Goal: Task Accomplishment & Management: Use online tool/utility

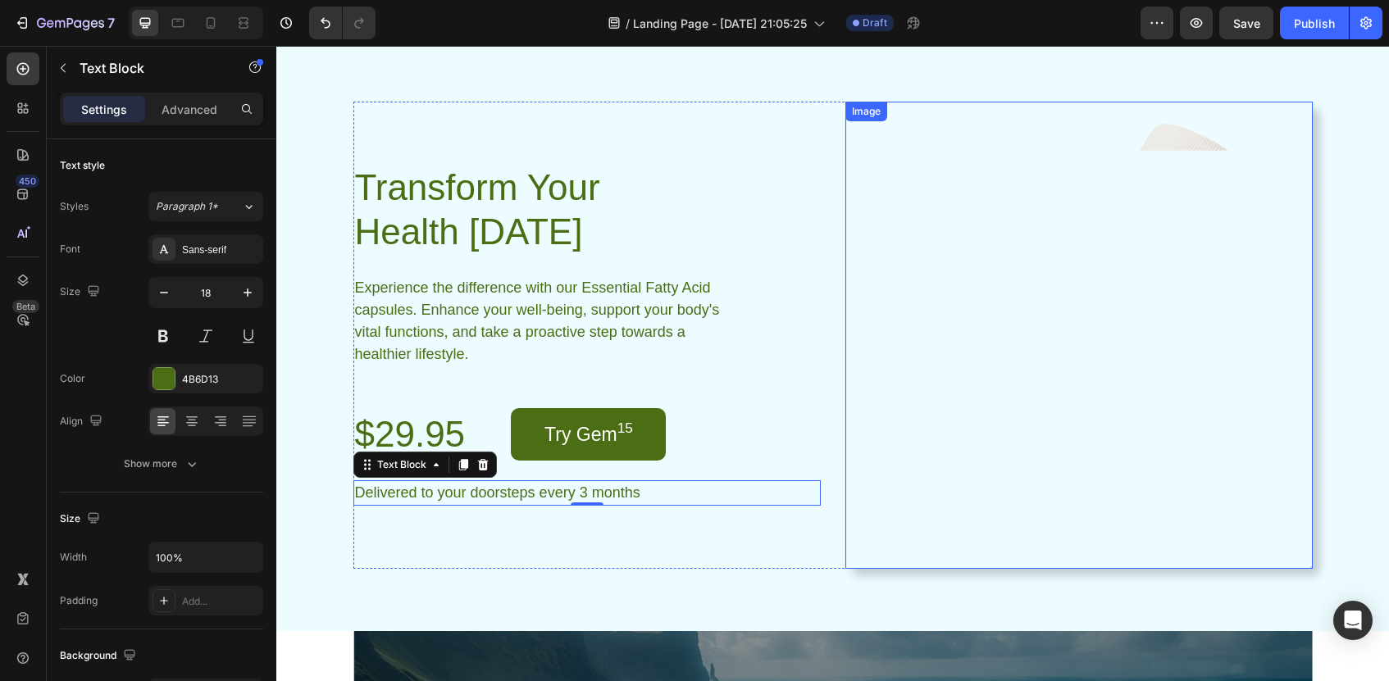
scroll to position [2974, 0]
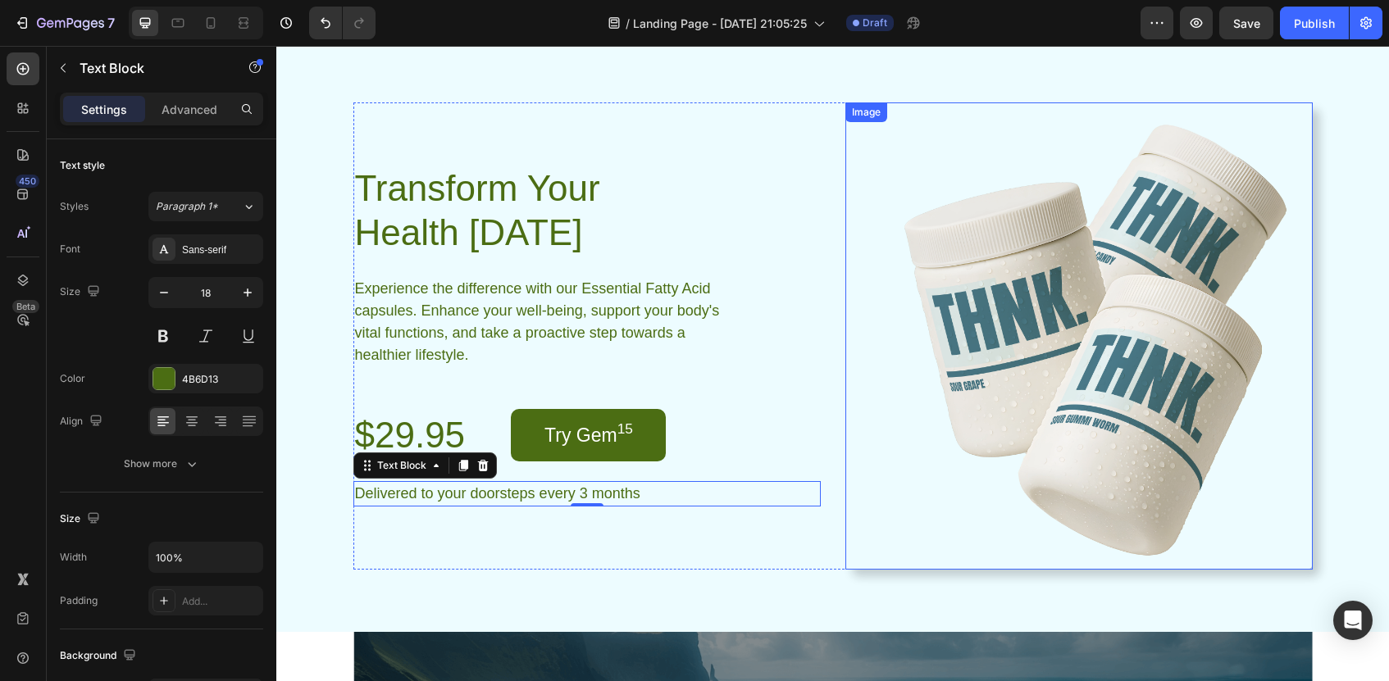
click at [973, 455] on img at bounding box center [1079, 336] width 467 height 467
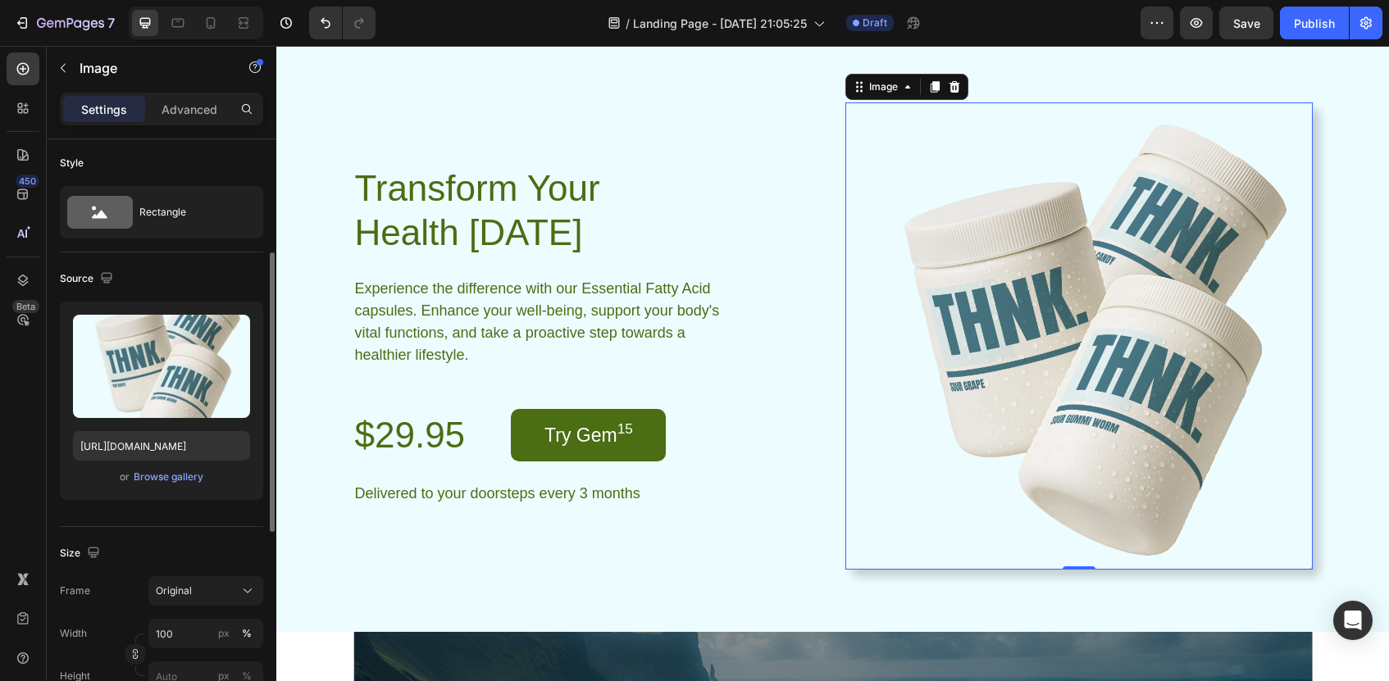
scroll to position [0, 0]
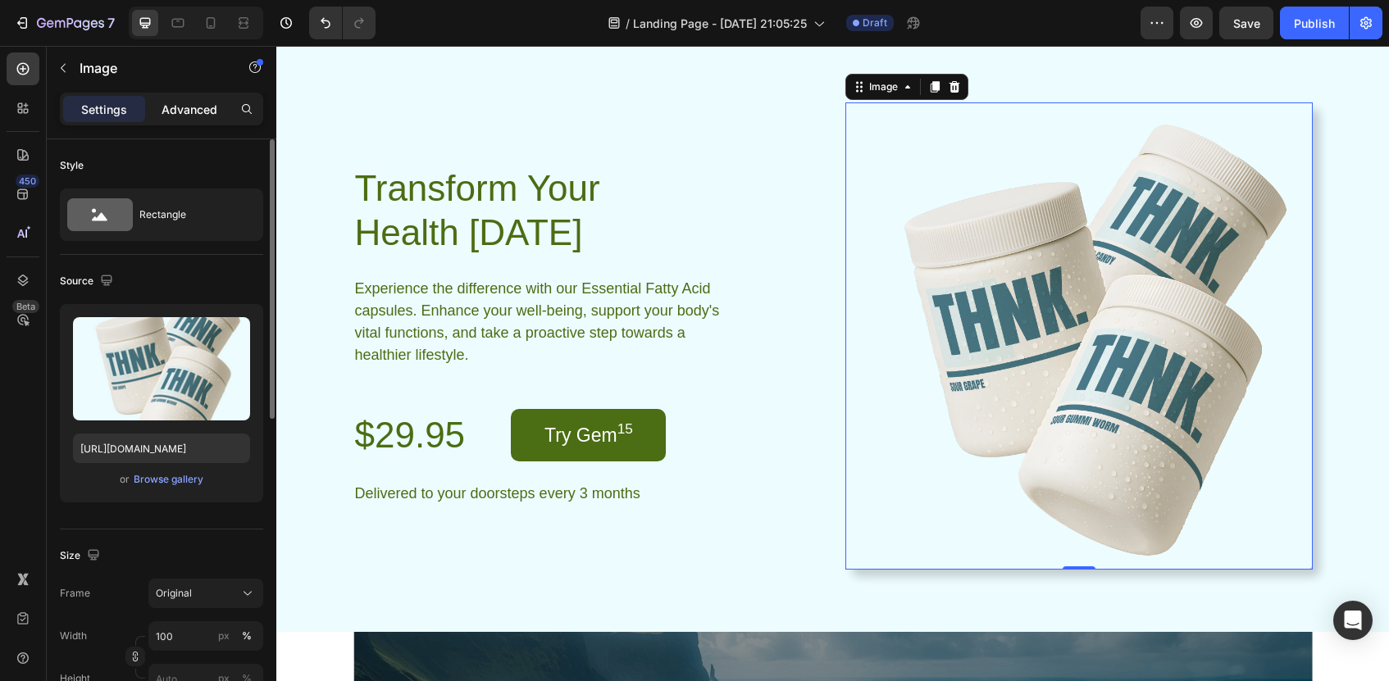
click at [167, 97] on div "Advanced" at bounding box center [189, 109] width 82 height 26
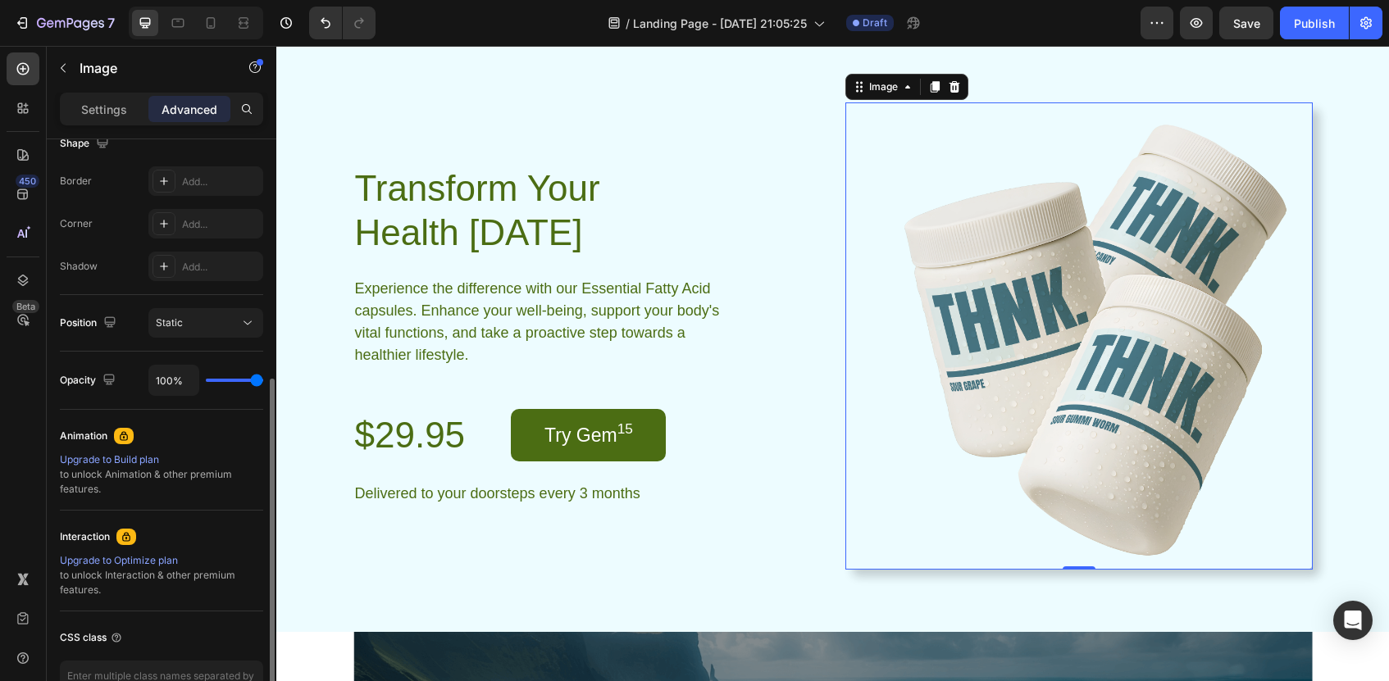
scroll to position [458, 0]
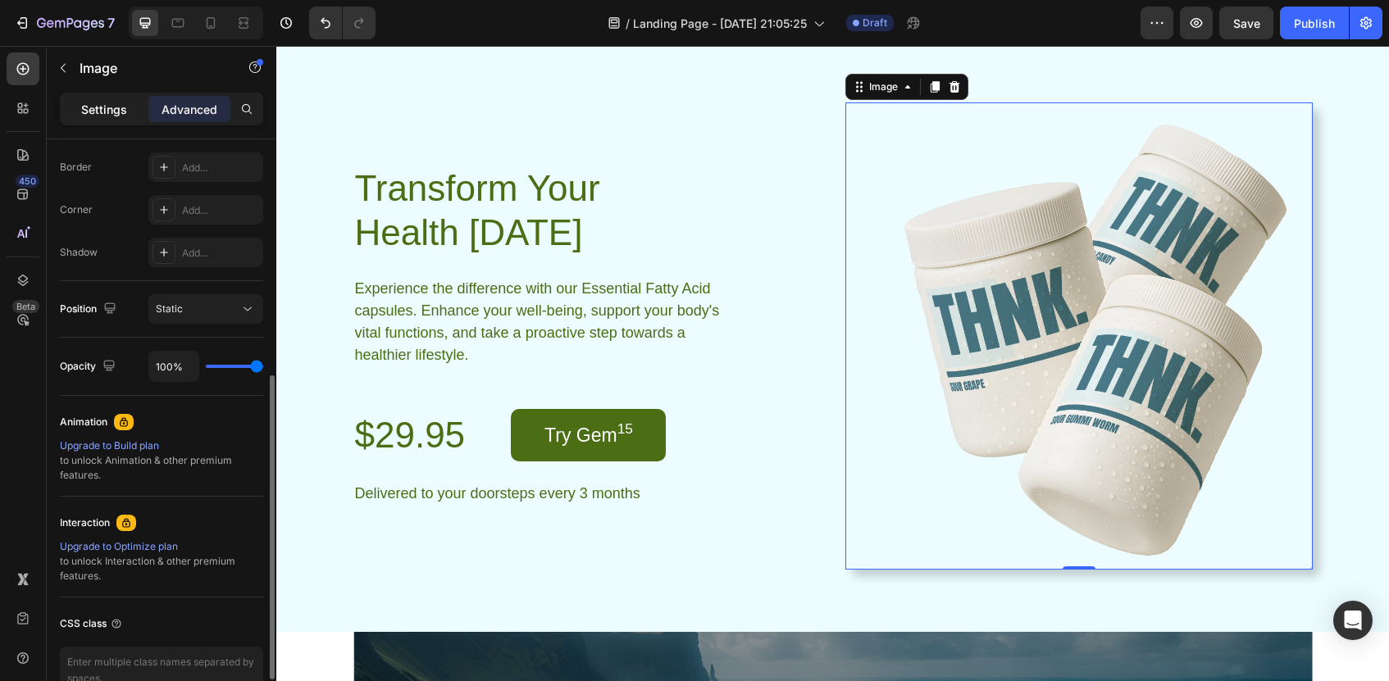
click at [102, 111] on p "Settings" at bounding box center [104, 109] width 46 height 17
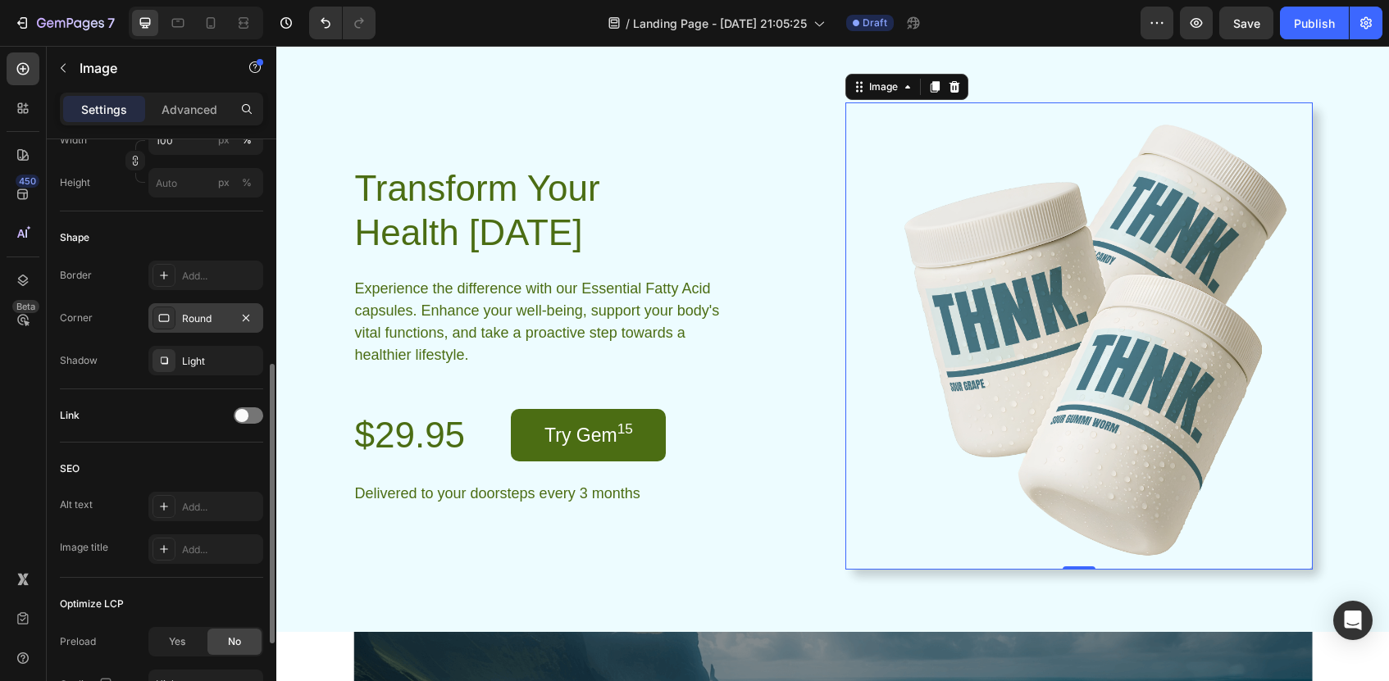
scroll to position [501, 0]
click at [252, 312] on icon "button" at bounding box center [245, 313] width 13 height 13
click at [253, 353] on button "button" at bounding box center [246, 356] width 20 height 20
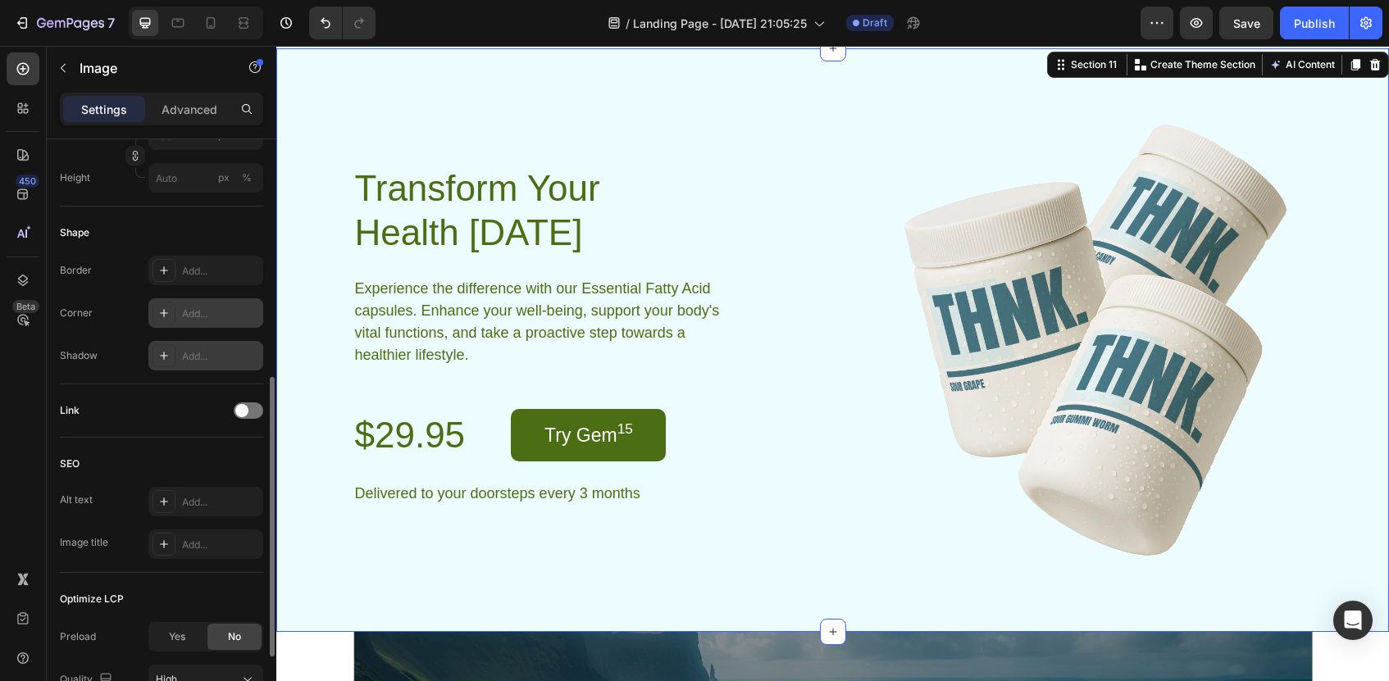
click at [884, 617] on div "Transform Your Health [DATE] Heading Experience the difference with our Essenti…" at bounding box center [832, 340] width 1113 height 584
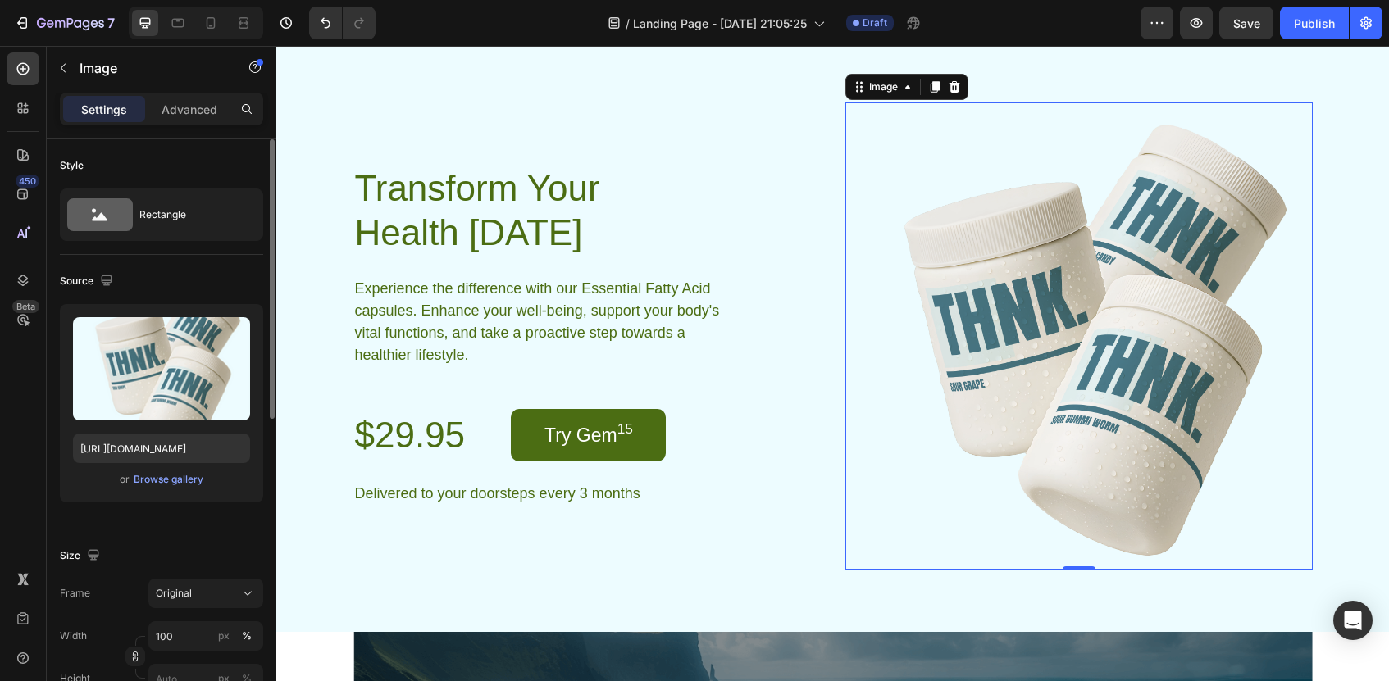
click at [949, 254] on img at bounding box center [1079, 336] width 467 height 467
click at [166, 110] on p "Advanced" at bounding box center [190, 109] width 56 height 17
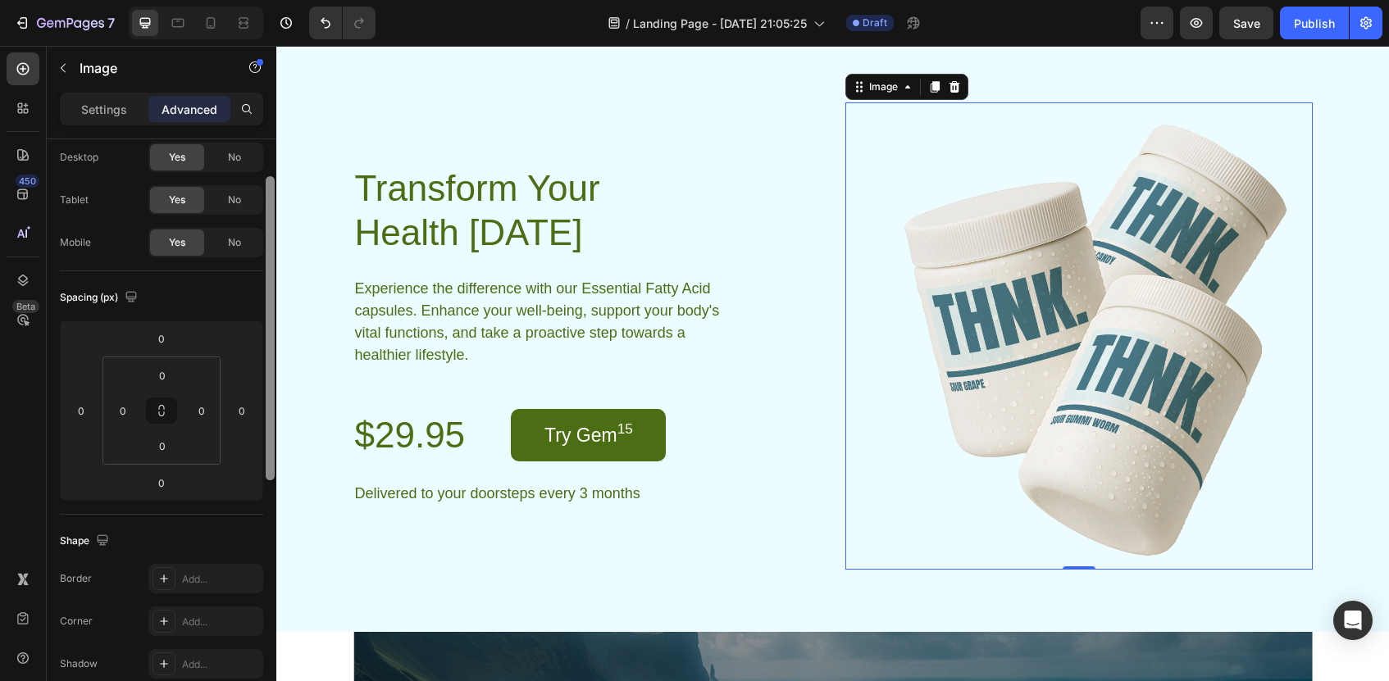
scroll to position [55, 0]
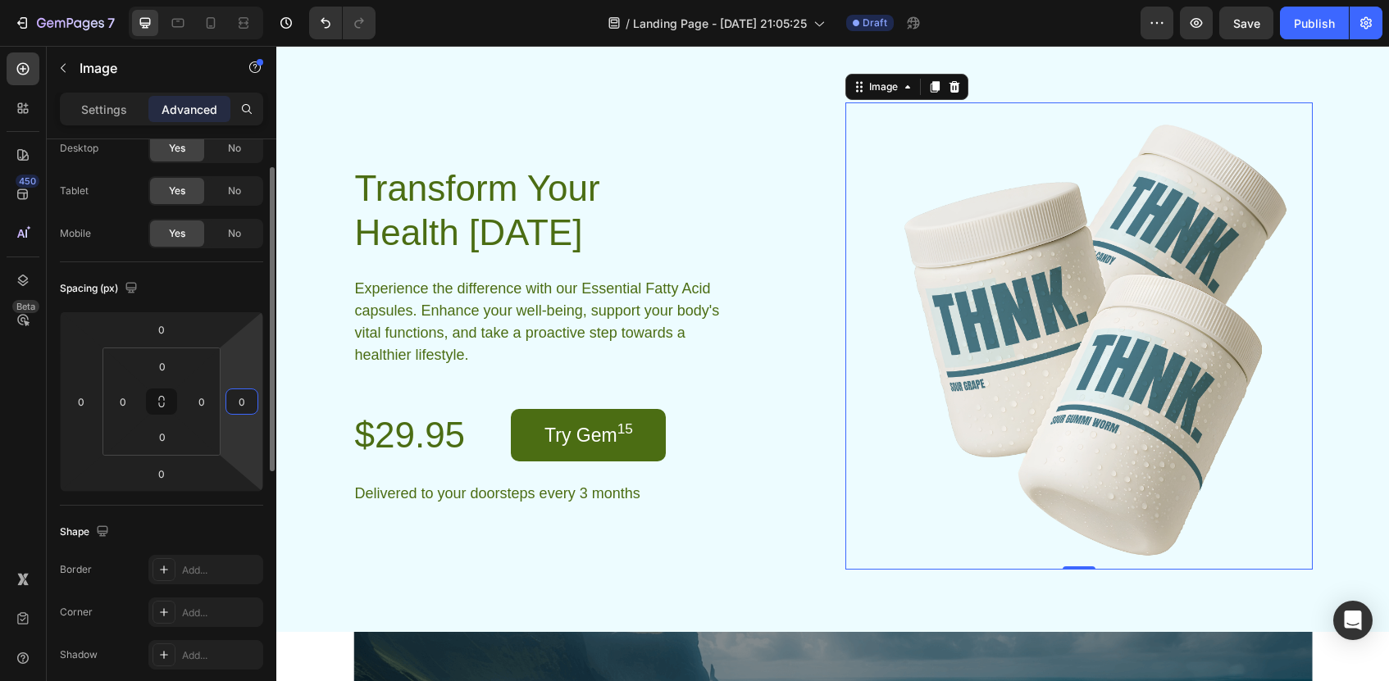
click at [247, 392] on input "0" at bounding box center [242, 402] width 25 height 25
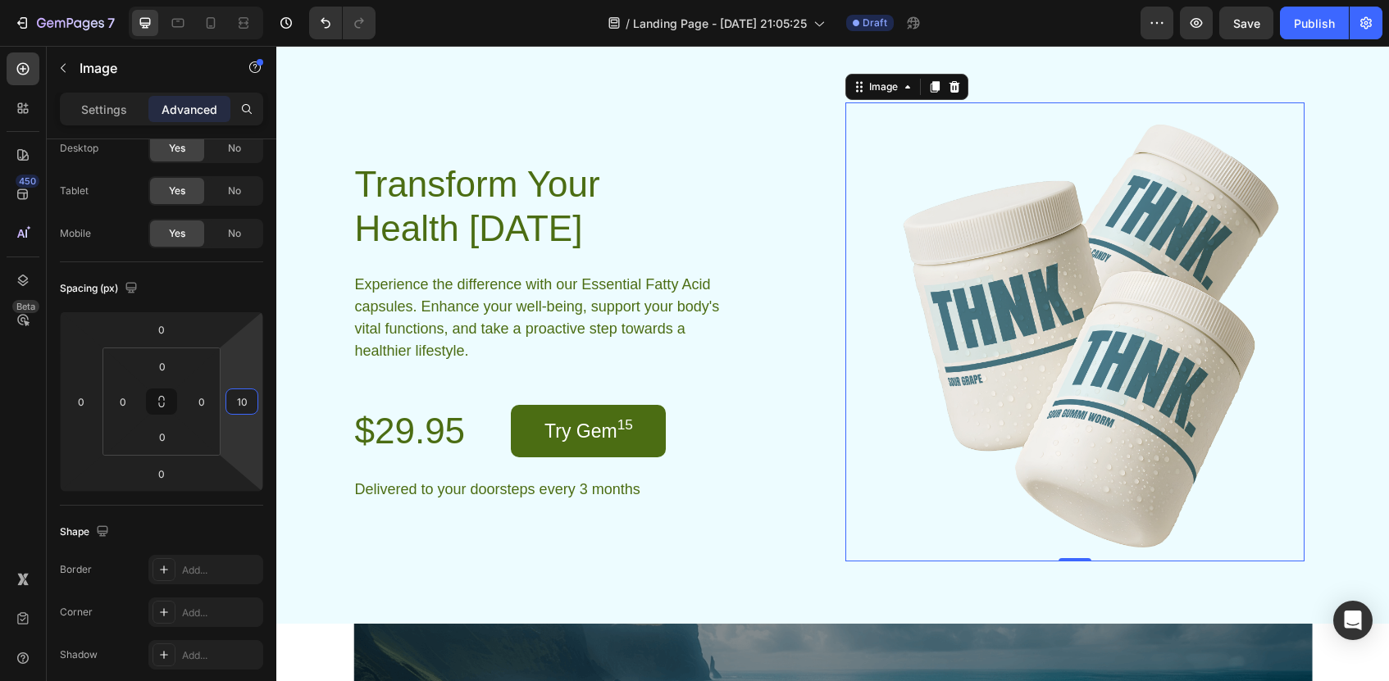
type input "1"
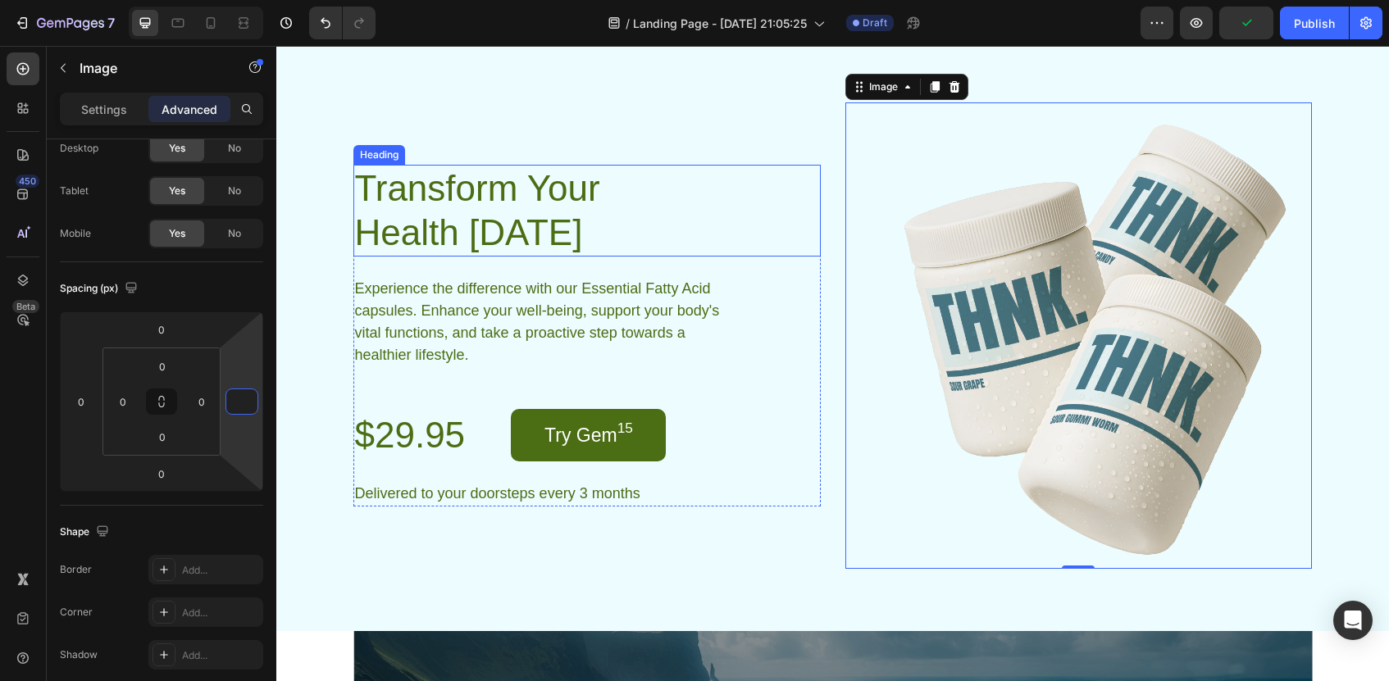
click at [789, 161] on div "Transform Your Health [DATE] Heading Experience the difference with our Essenti…" at bounding box center [586, 336] width 467 height 467
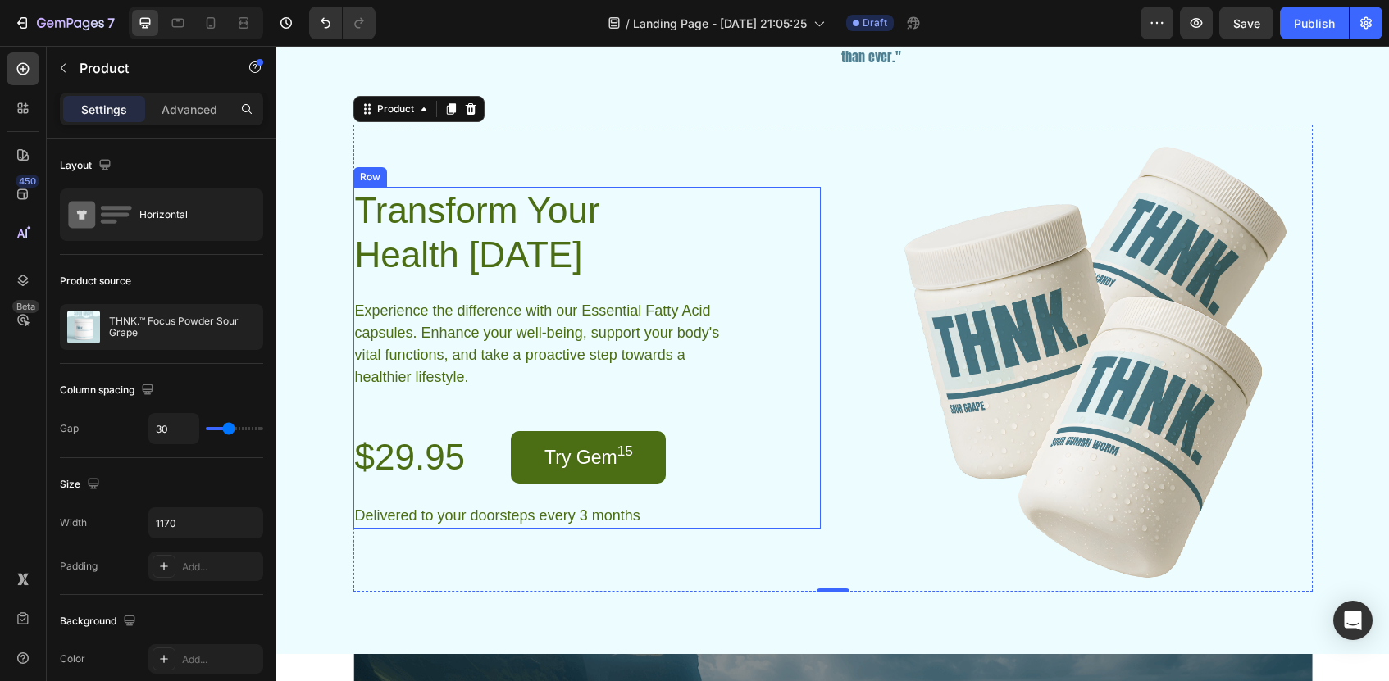
scroll to position [2974, 0]
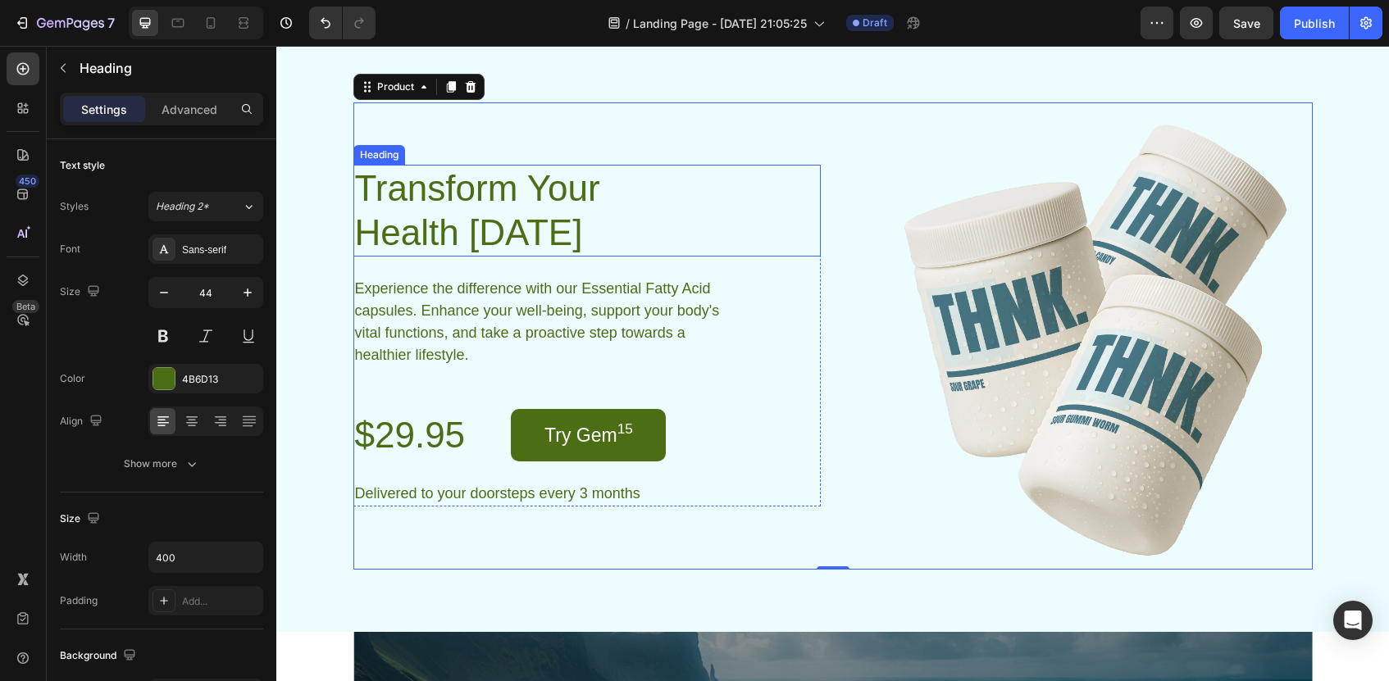
click at [512, 215] on h2 "Transform Your Health [DATE]" at bounding box center [517, 211] width 328 height 92
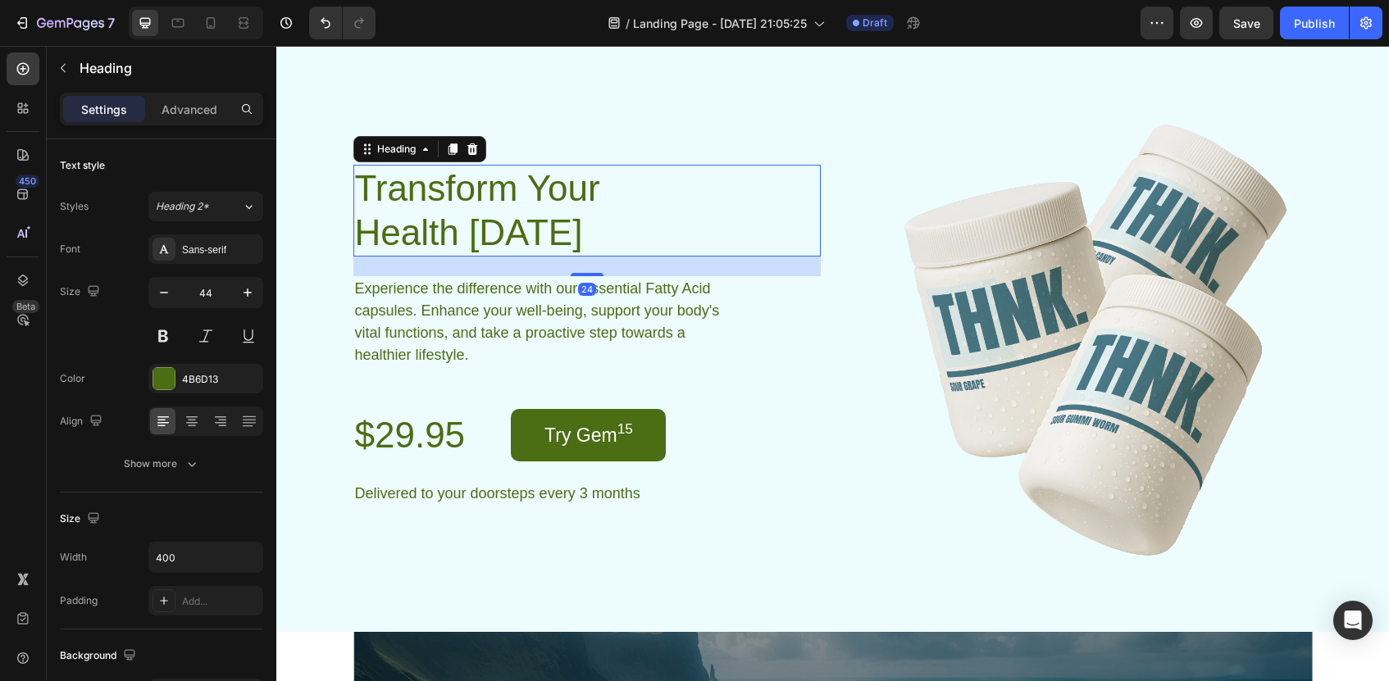
click at [512, 215] on h2 "Transform Your Health [DATE]" at bounding box center [517, 211] width 328 height 92
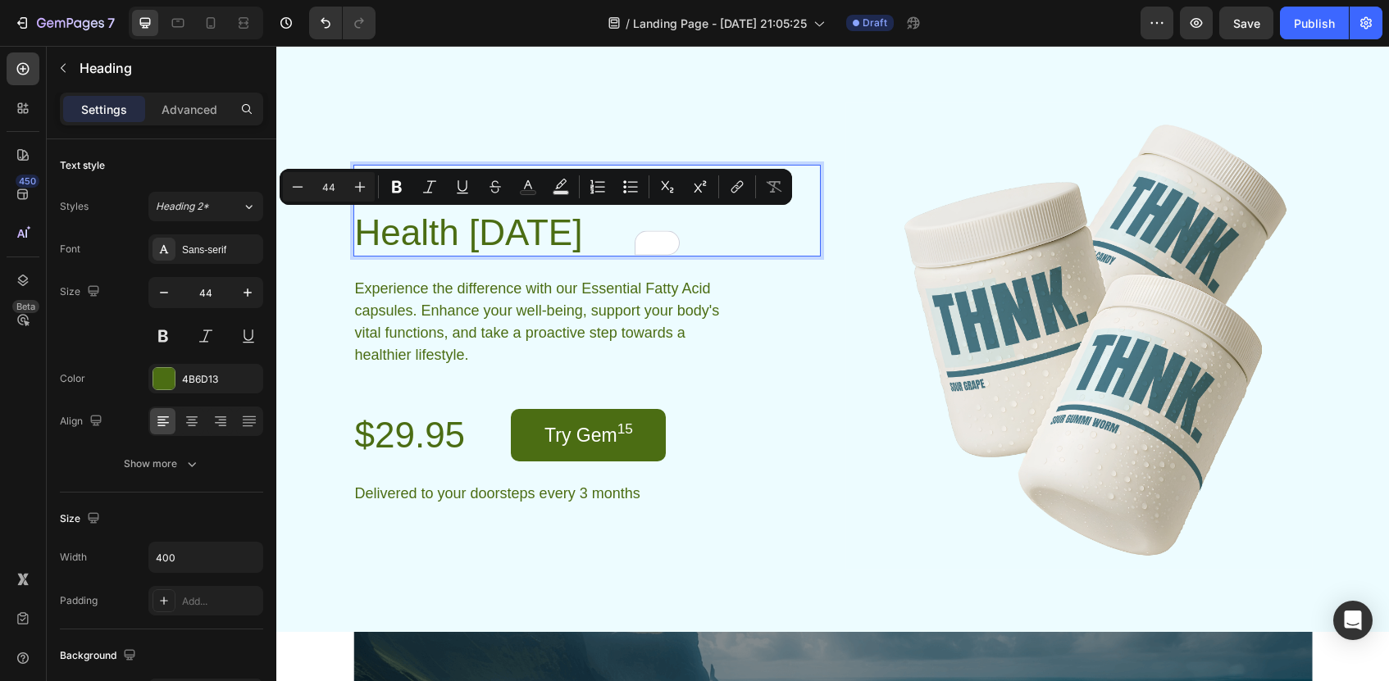
click at [631, 227] on p "Transform Your Health [DATE]" at bounding box center [517, 210] width 325 height 89
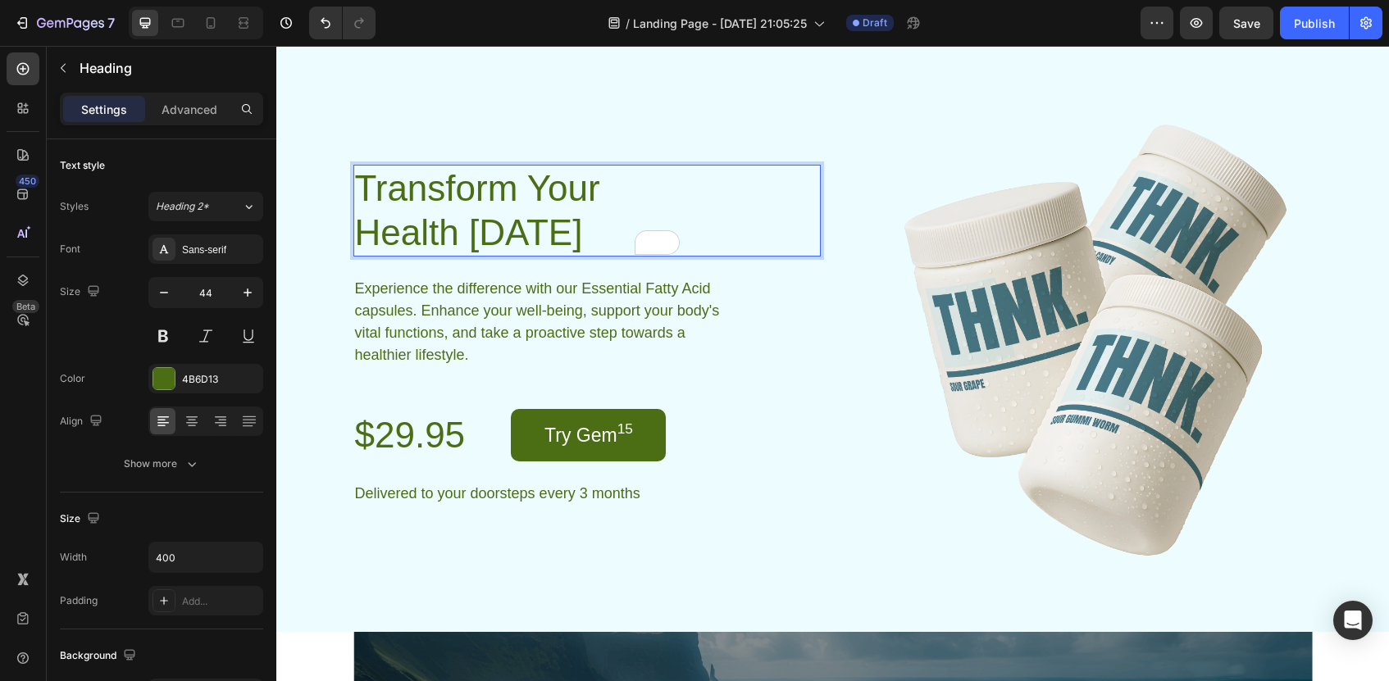
click at [586, 214] on p "Transform Your Health [DATE]" at bounding box center [517, 210] width 325 height 89
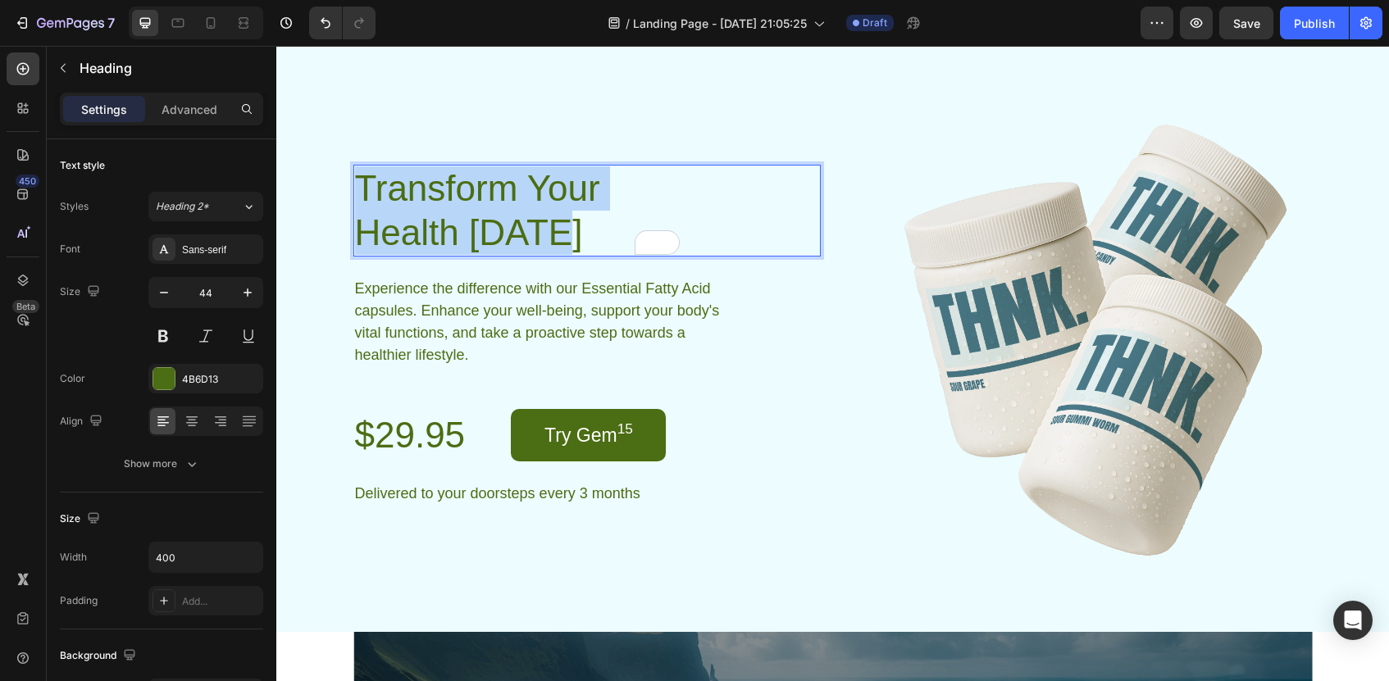
click at [586, 214] on p "Transform Your Health [DATE]" at bounding box center [517, 210] width 325 height 89
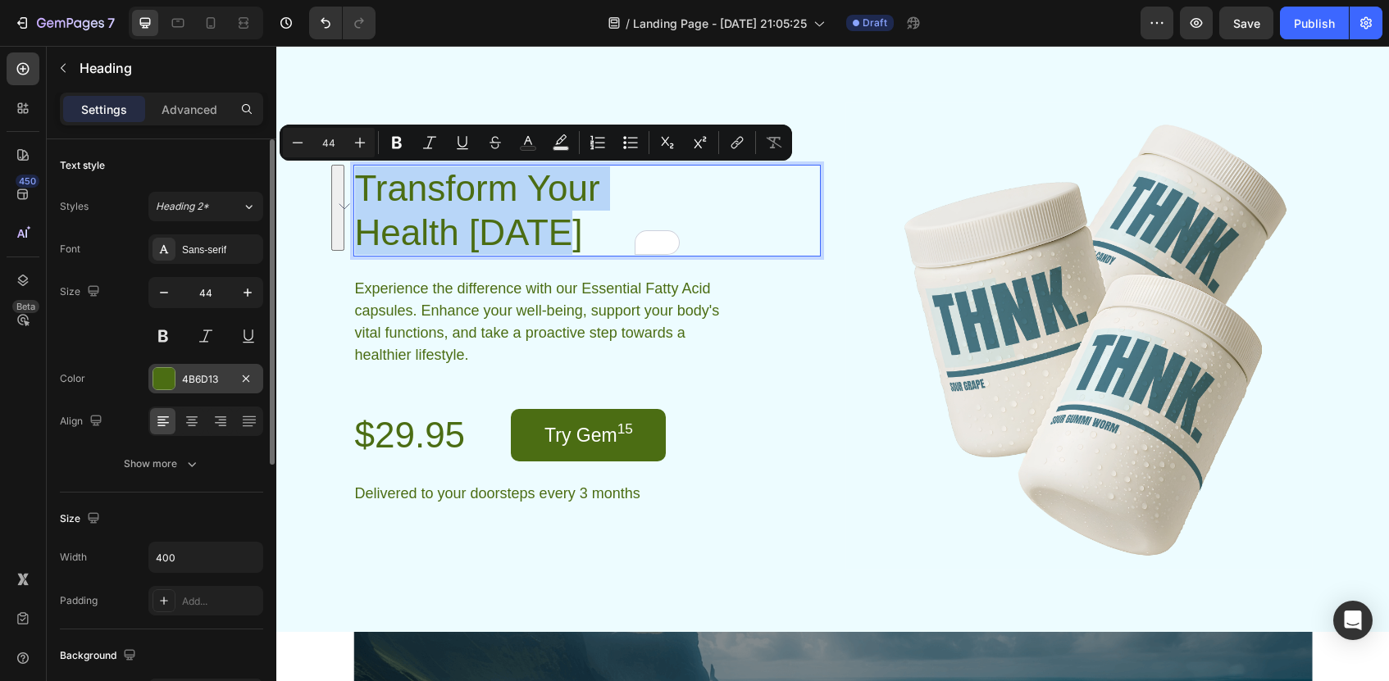
click at [180, 381] on div "4B6D13" at bounding box center [205, 379] width 115 height 30
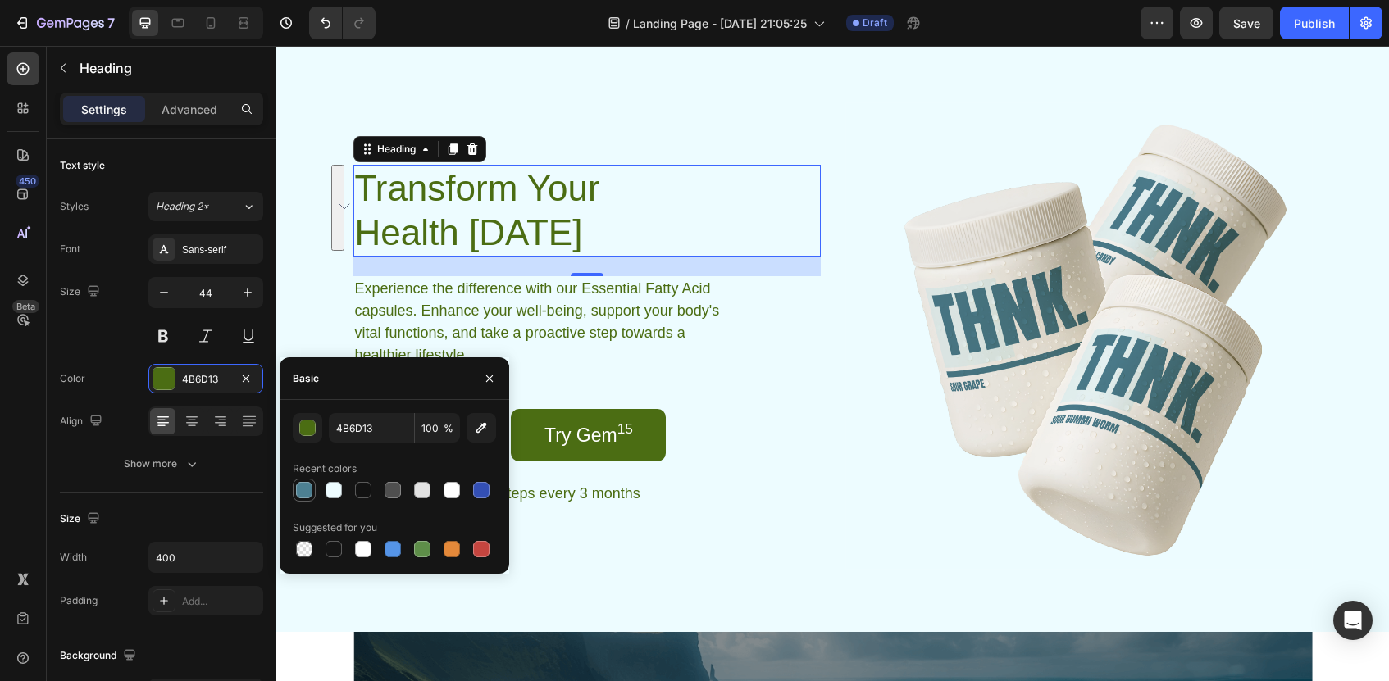
click at [303, 490] on div at bounding box center [304, 490] width 16 height 16
type input "4D8092"
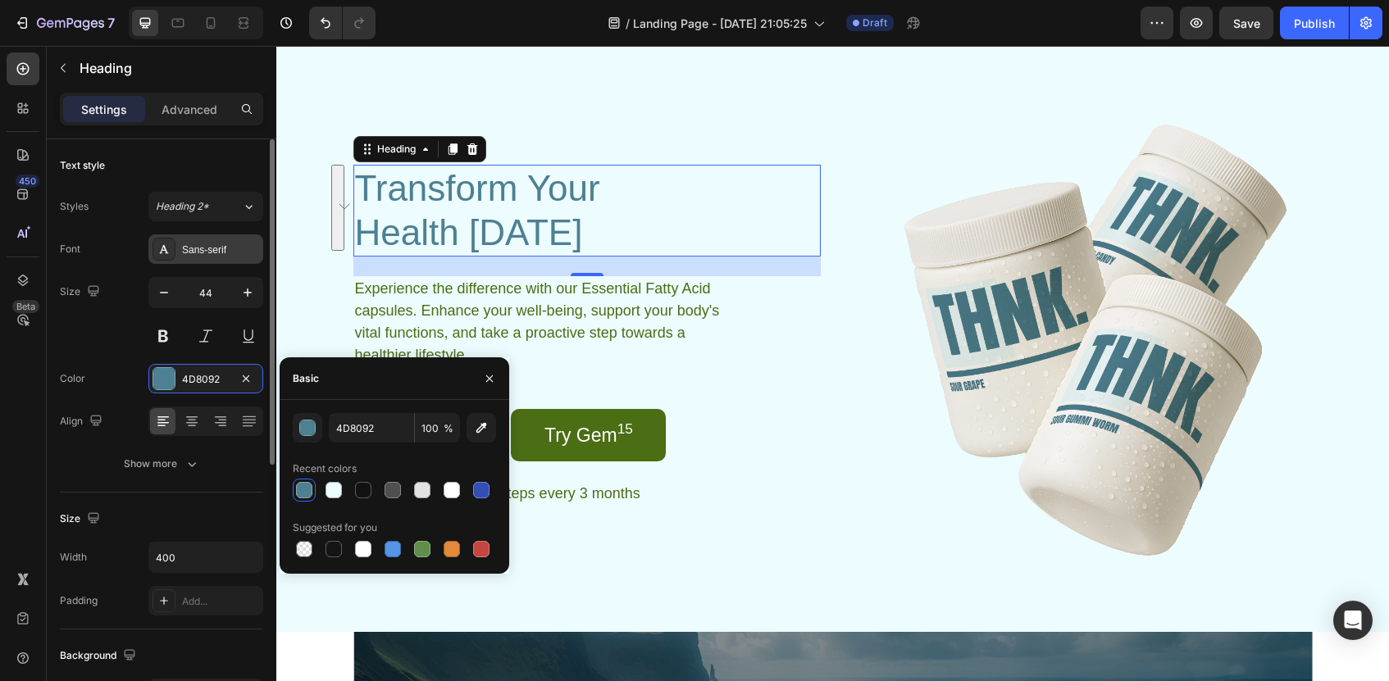
click at [224, 241] on div "Sans-serif" at bounding box center [205, 250] width 115 height 30
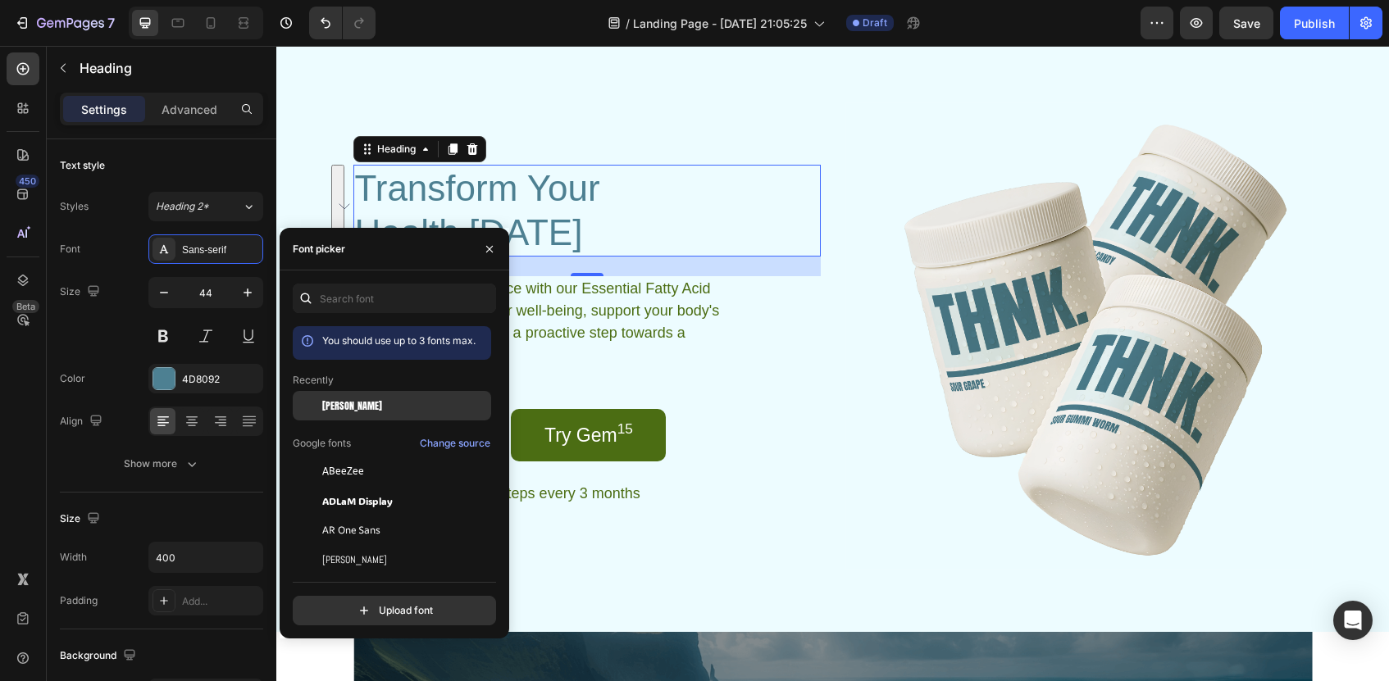
click at [407, 516] on div "[PERSON_NAME]" at bounding box center [392, 531] width 198 height 30
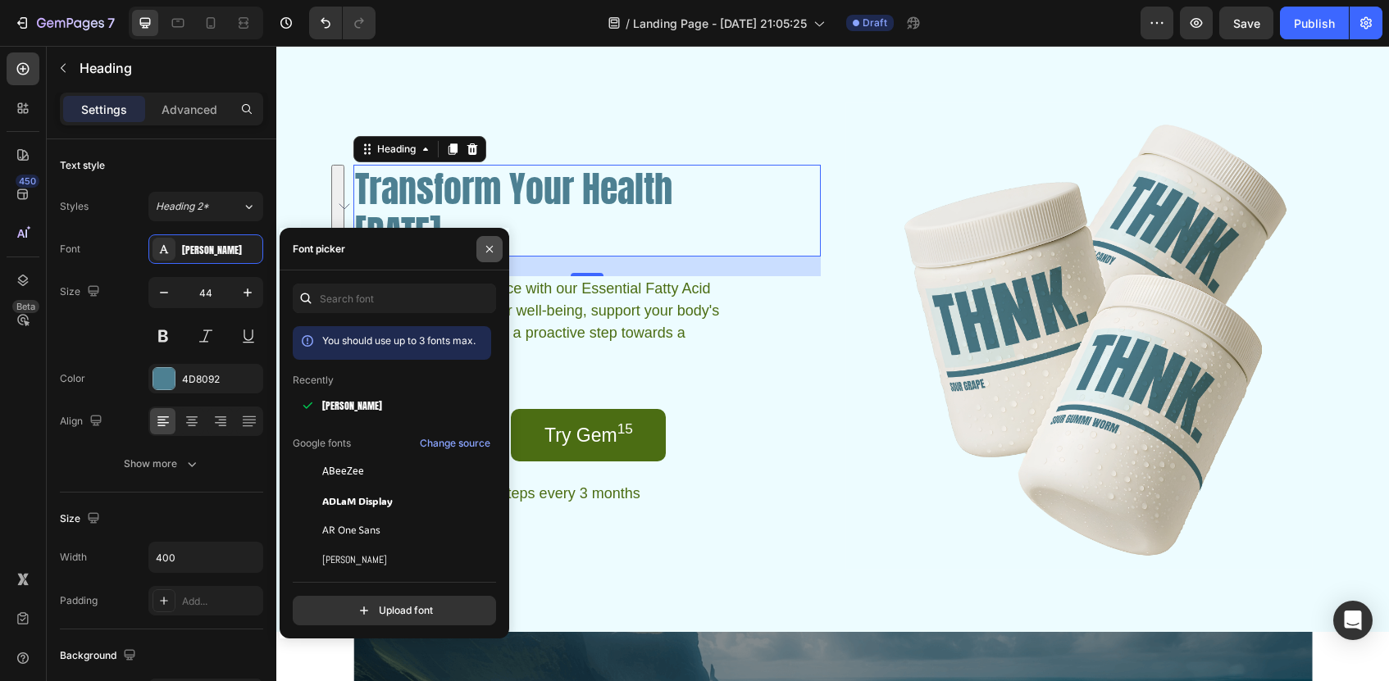
click at [491, 243] on icon "button" at bounding box center [489, 249] width 13 height 13
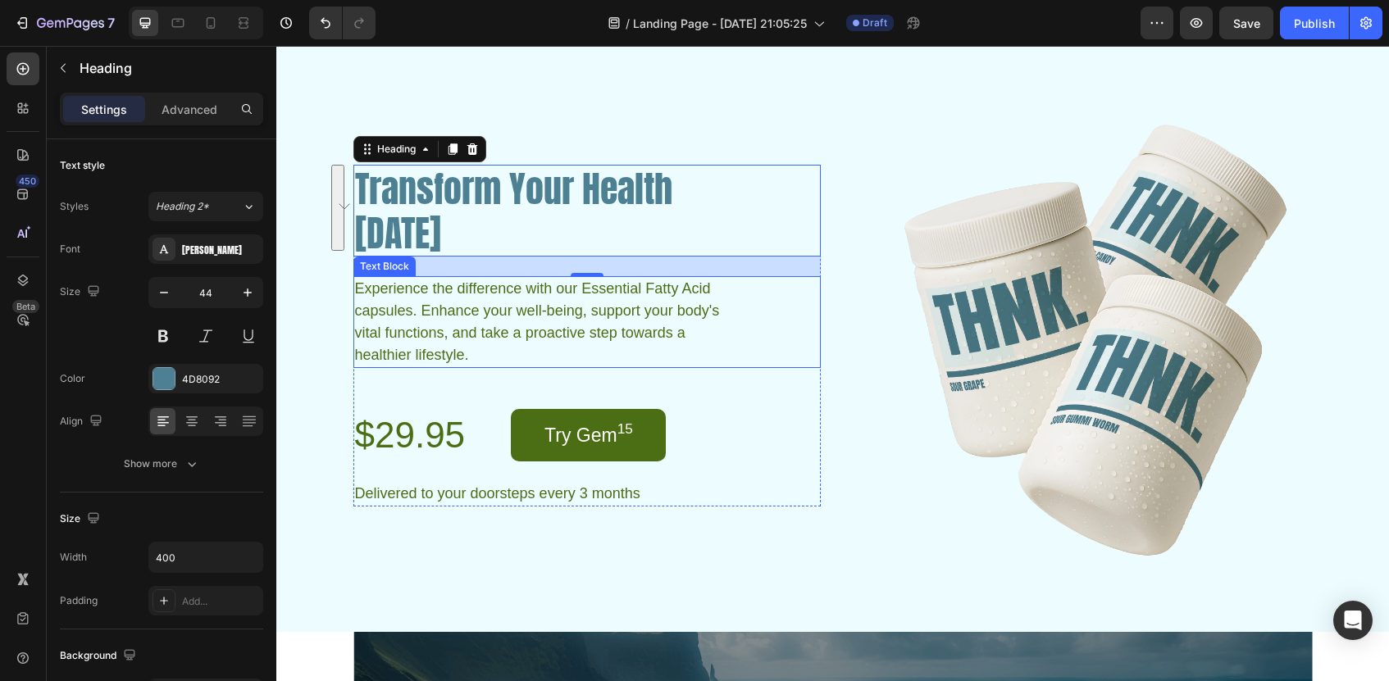
click at [507, 315] on p "Experience the difference with our Essential Fatty Acid capsules. Enhance your …" at bounding box center [550, 322] width 390 height 89
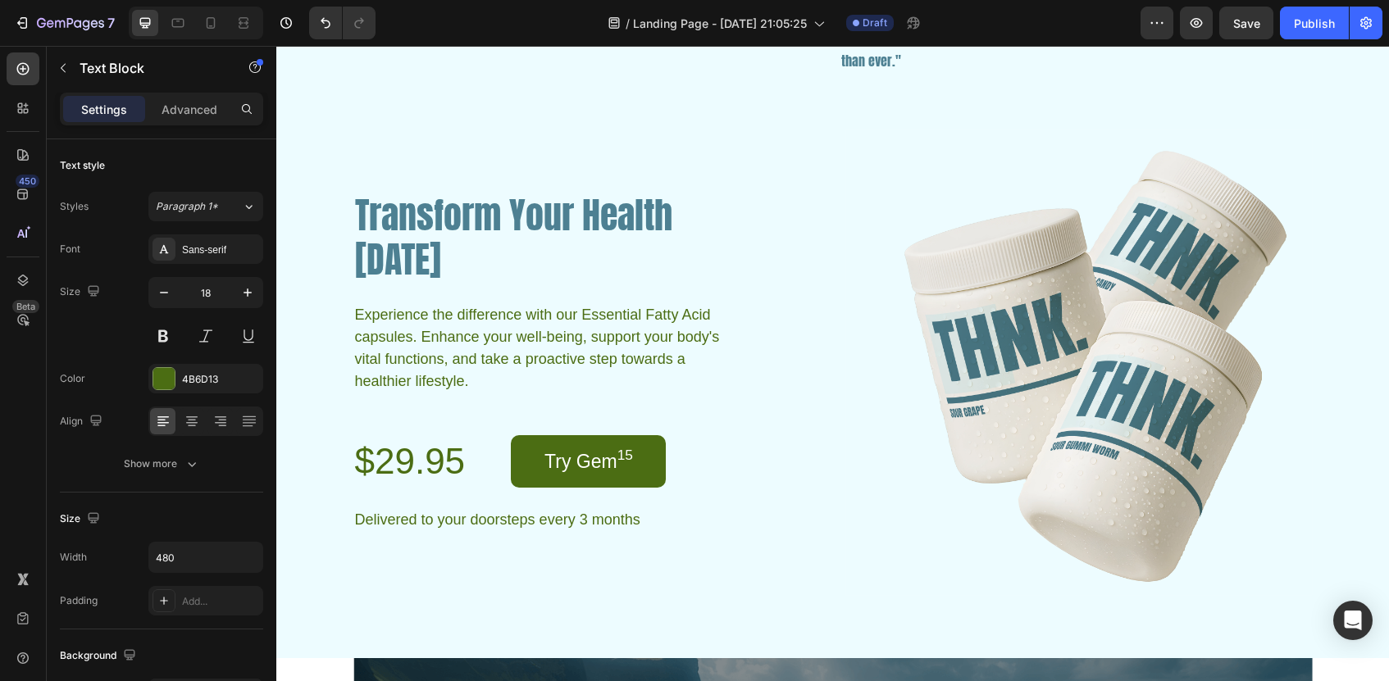
scroll to position [2949, 0]
click at [505, 339] on p "Experience the difference with our Essential Fatty Acid capsules. Enhance your …" at bounding box center [550, 347] width 390 height 89
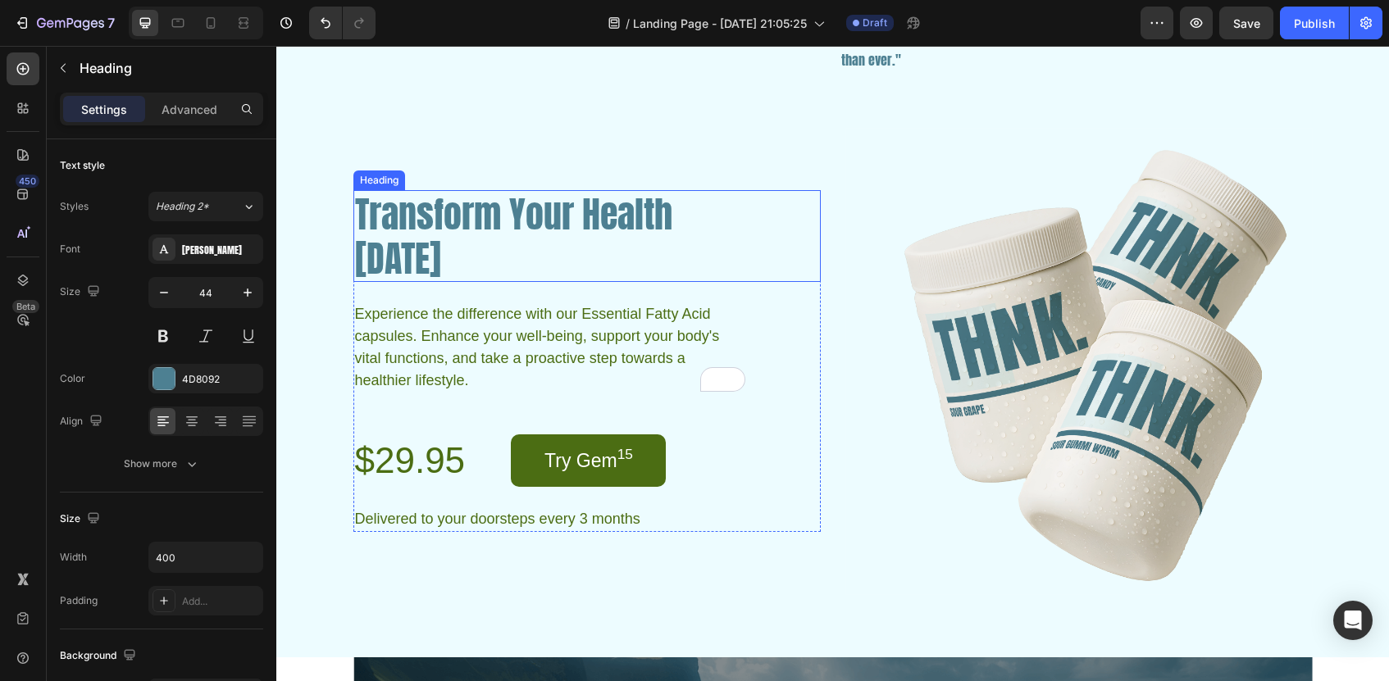
click at [604, 213] on h2 "Transform Your Health [DATE]" at bounding box center [517, 236] width 328 height 92
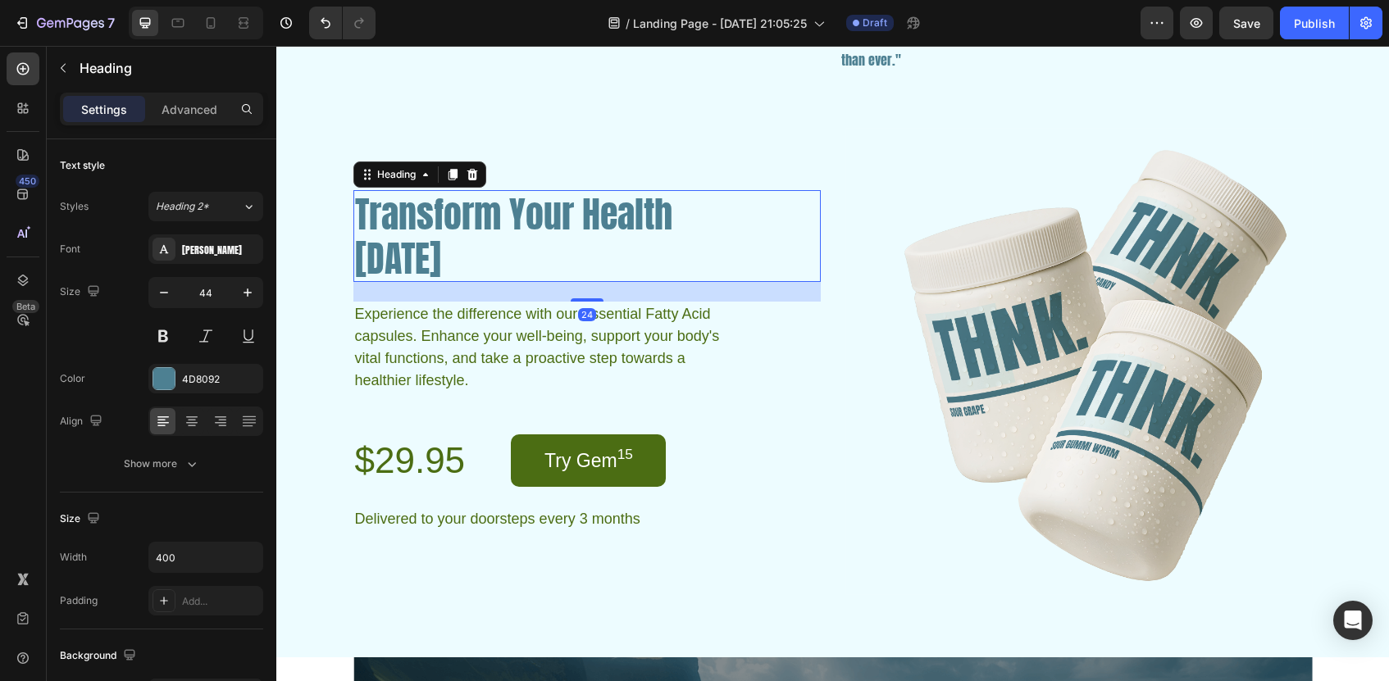
click at [604, 213] on h2 "Transform Your Health [DATE]" at bounding box center [517, 236] width 328 height 92
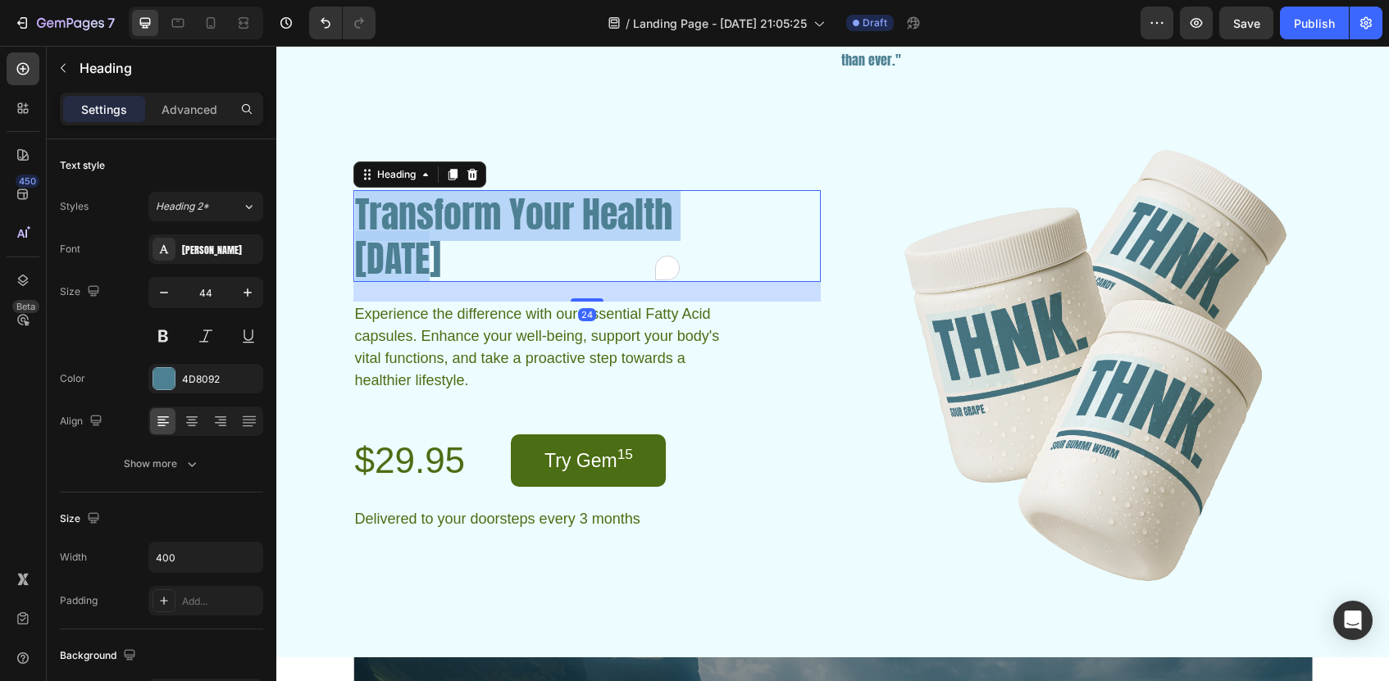
click at [604, 213] on p "Transform Your Health [DATE]" at bounding box center [517, 236] width 325 height 89
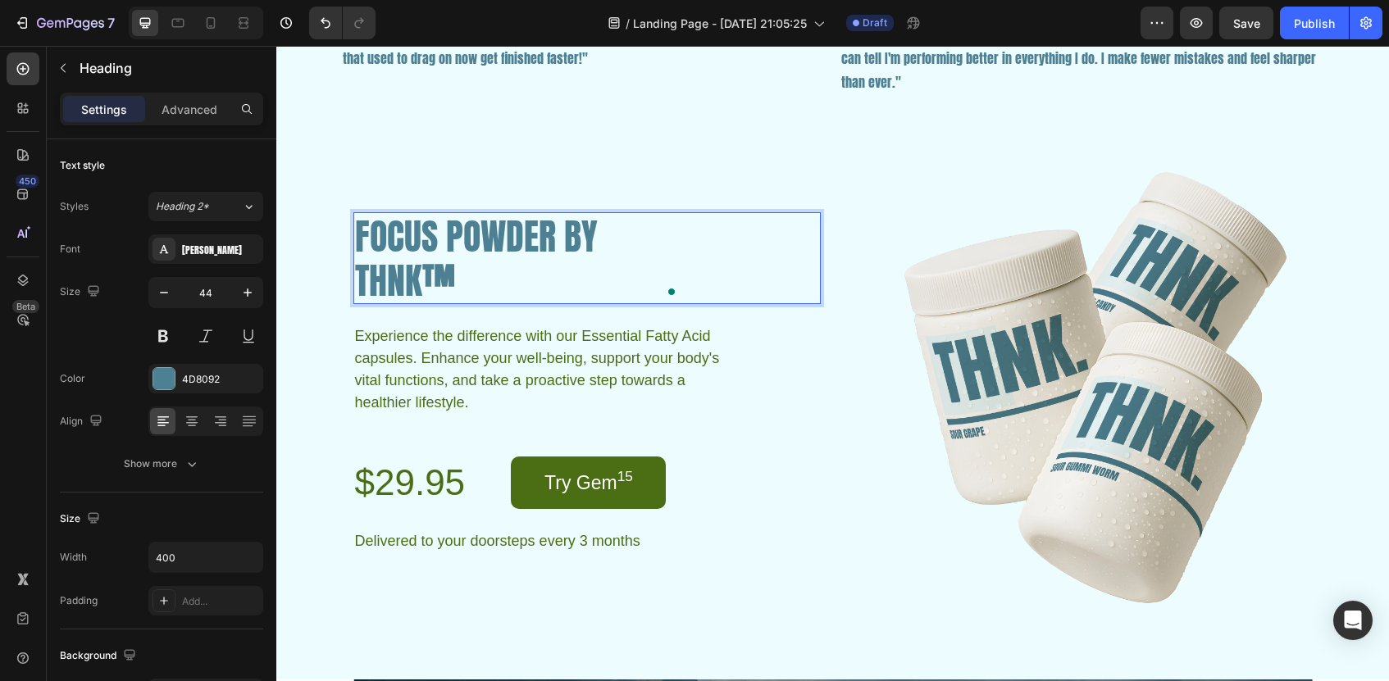
scroll to position [3, 0]
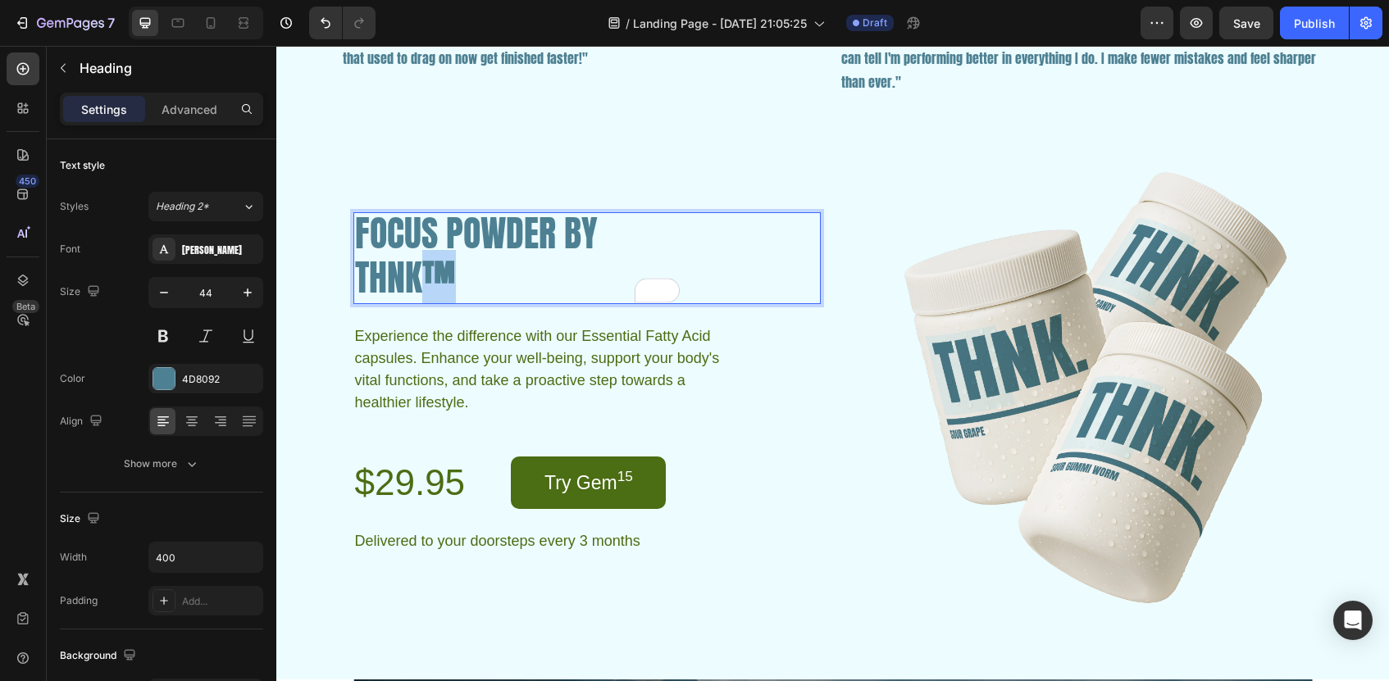
drag, startPoint x: 457, startPoint y: 271, endPoint x: 432, endPoint y: 268, distance: 24.7
click at [432, 268] on p "FOCUS POWDER BY THNK ™" at bounding box center [517, 255] width 325 height 89
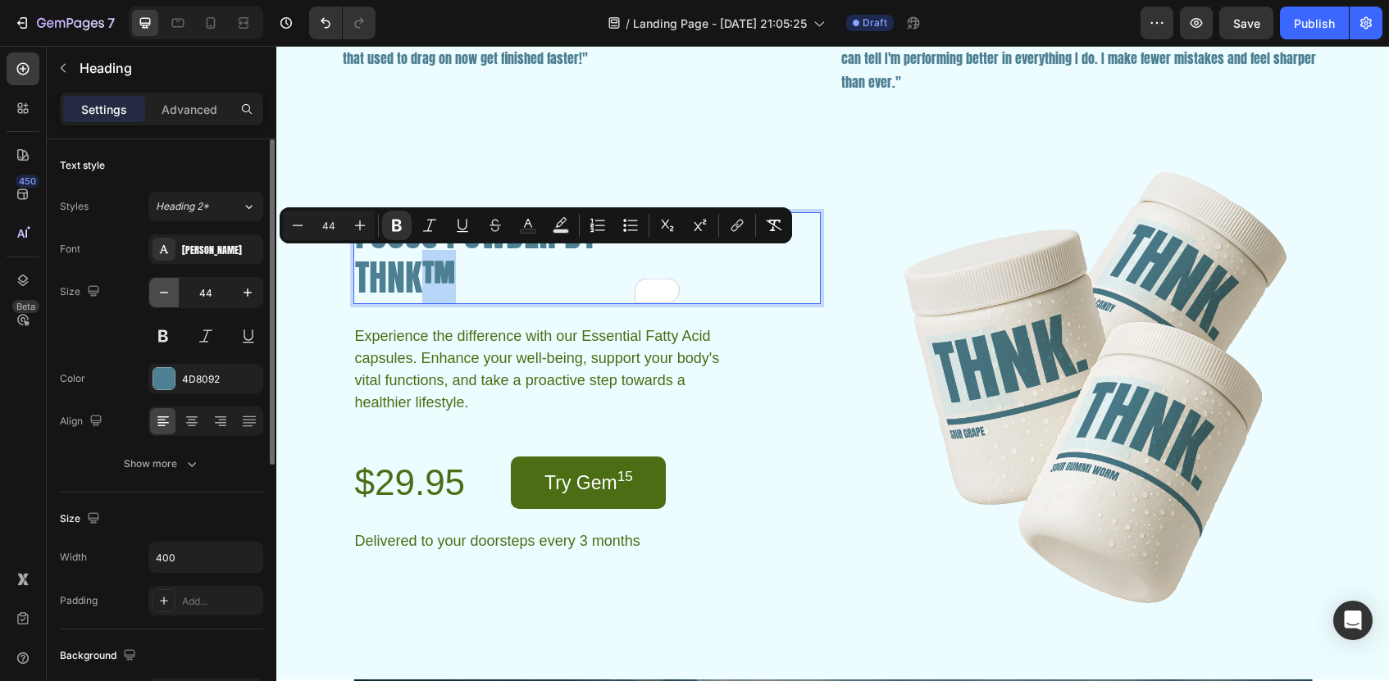
click at [163, 294] on icon "button" at bounding box center [164, 293] width 16 height 16
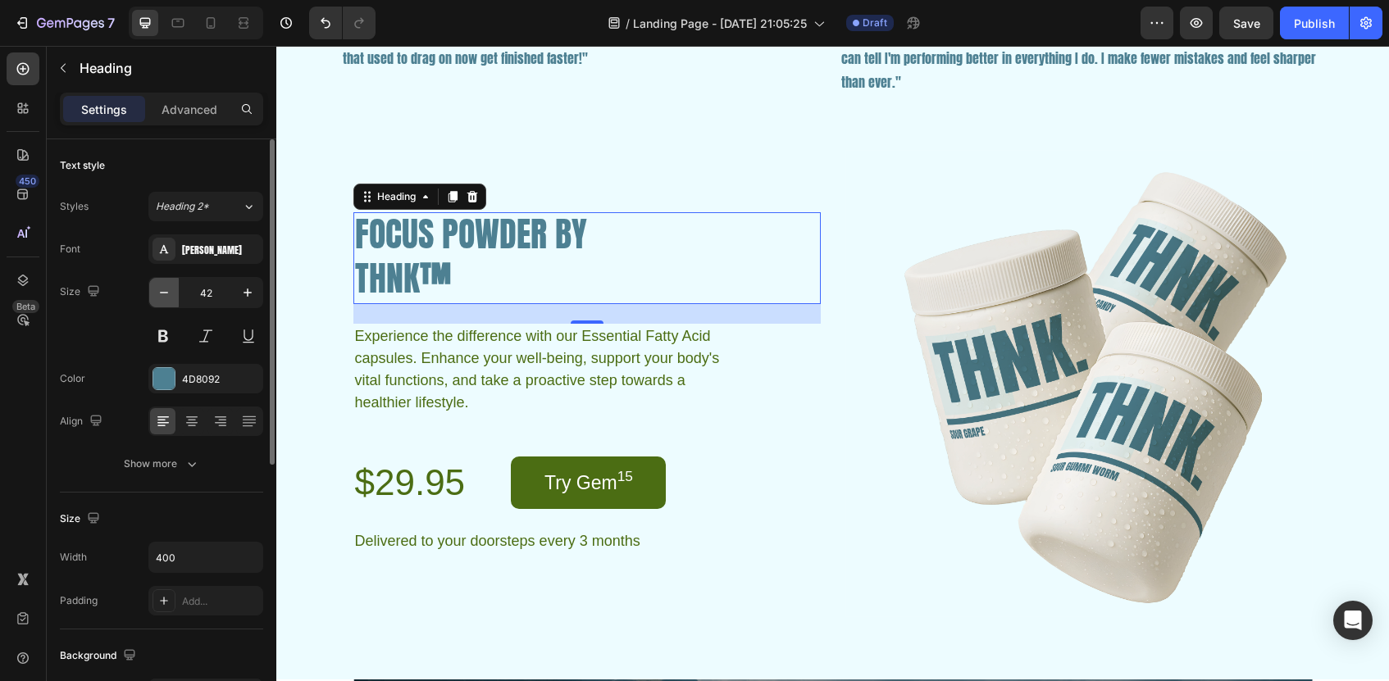
click at [163, 294] on icon "button" at bounding box center [164, 293] width 16 height 16
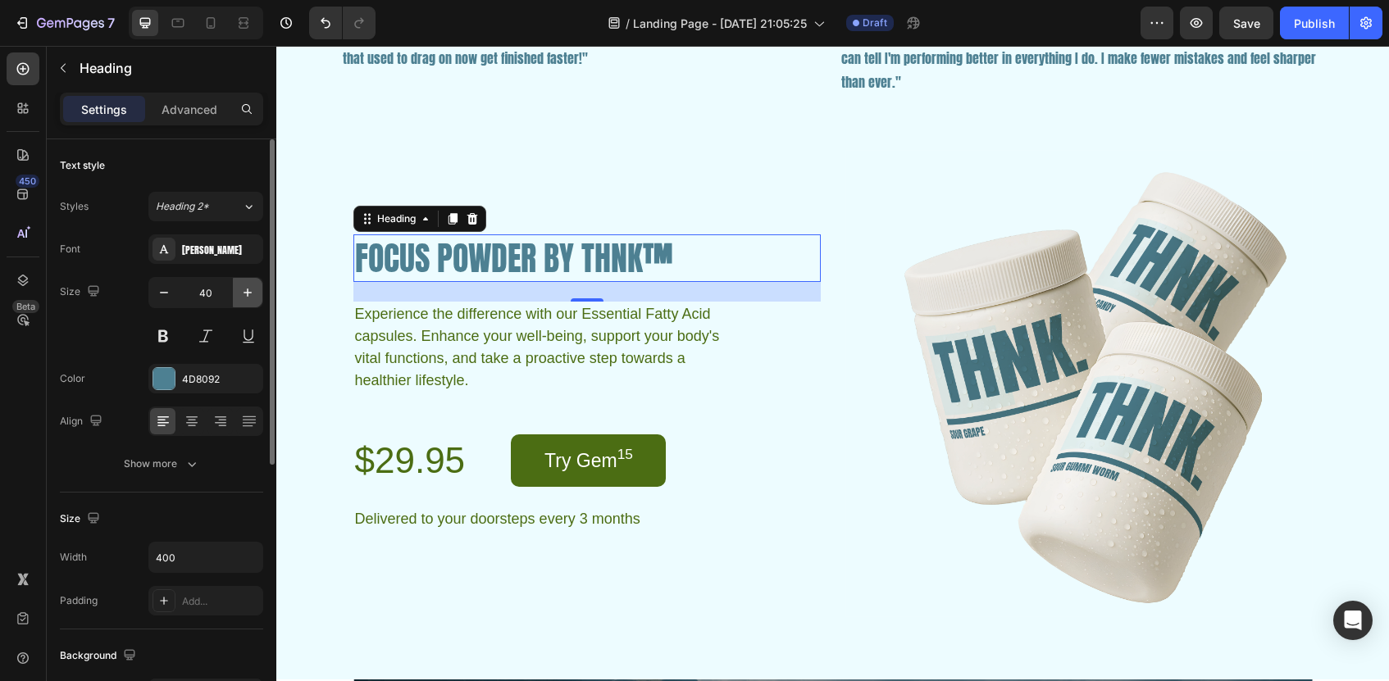
click at [253, 292] on icon "button" at bounding box center [247, 293] width 16 height 16
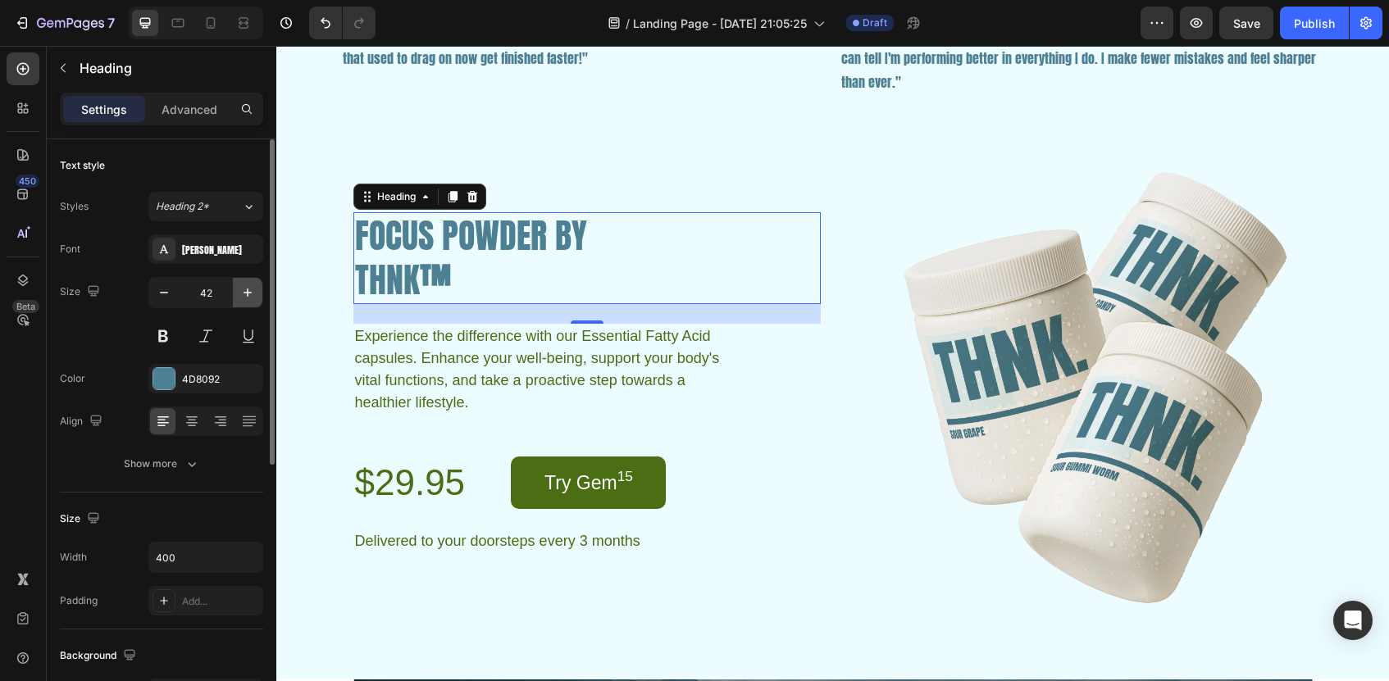
click at [253, 292] on icon "button" at bounding box center [247, 293] width 16 height 16
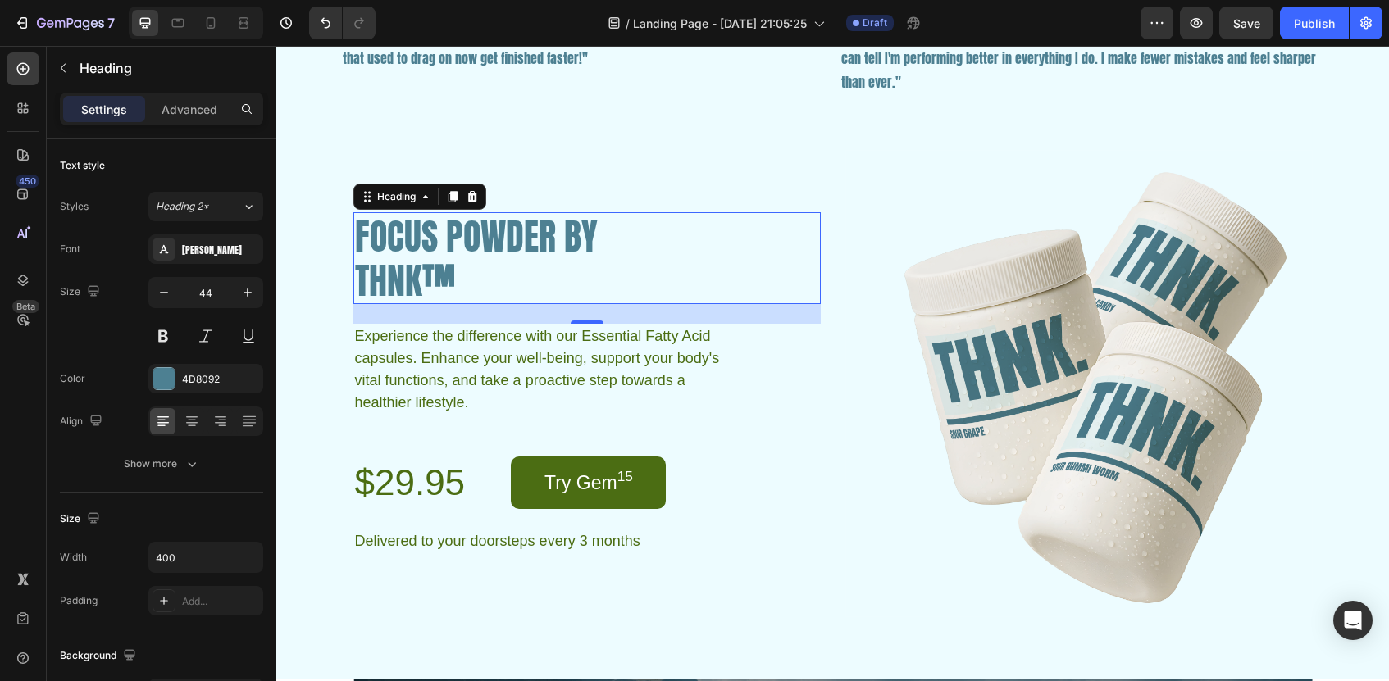
click at [444, 275] on strong "™" at bounding box center [439, 280] width 34 height 54
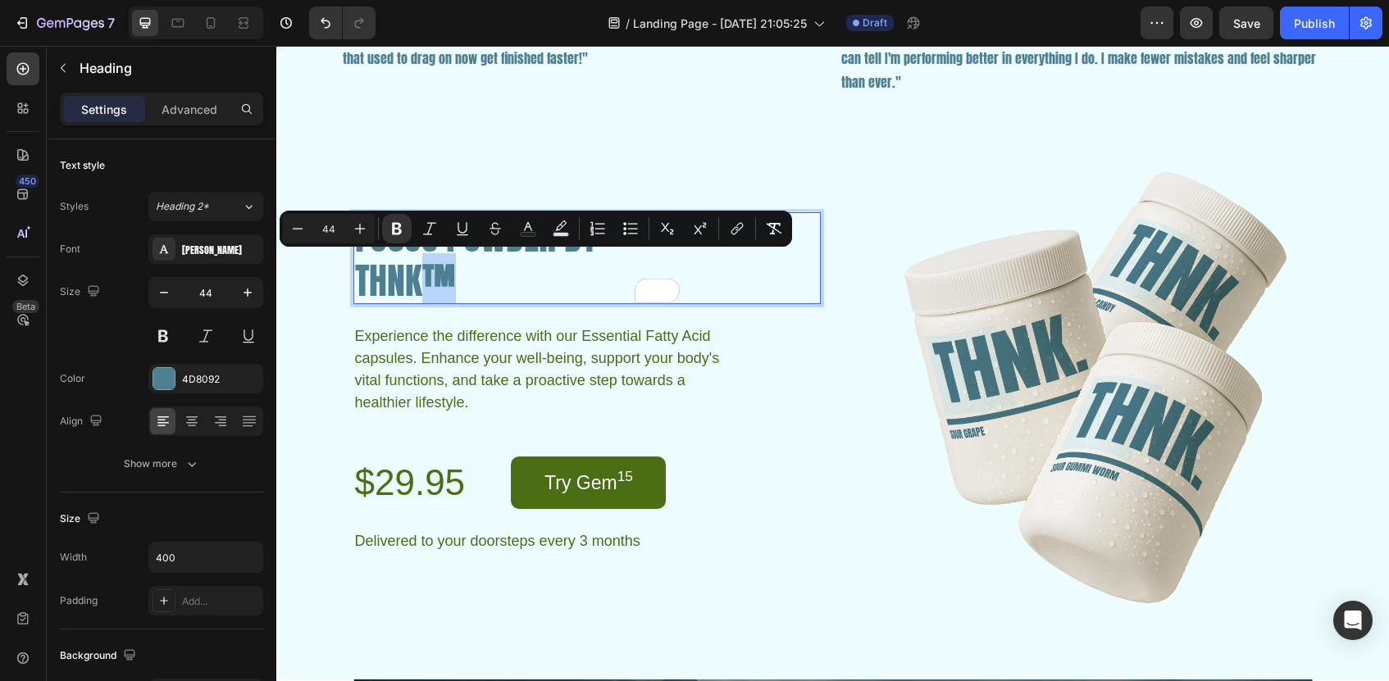
drag, startPoint x: 460, startPoint y: 279, endPoint x: 429, endPoint y: 275, distance: 31.4
click at [429, 275] on p "FOCUS POWDER BY THNK ™" at bounding box center [517, 258] width 325 height 89
click at [171, 299] on icon "button" at bounding box center [164, 293] width 16 height 16
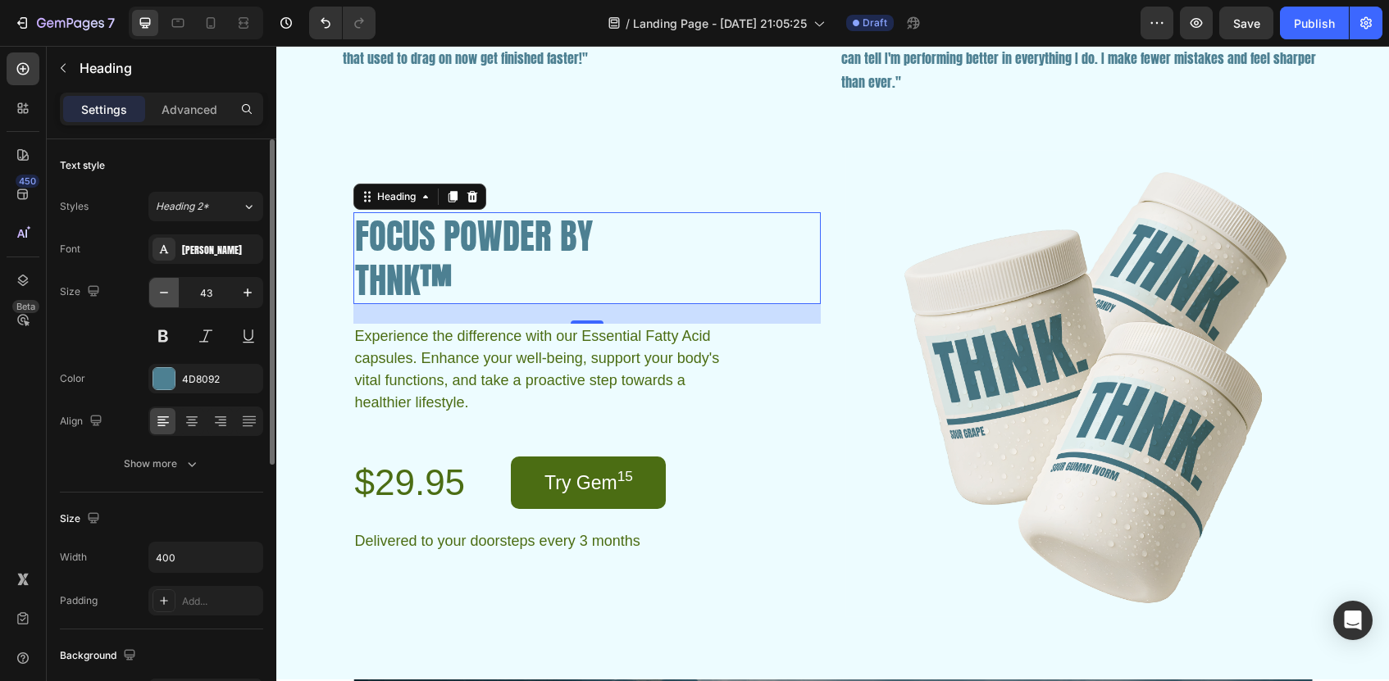
click at [167, 299] on icon "button" at bounding box center [164, 293] width 16 height 16
click at [250, 290] on icon "button" at bounding box center [247, 293] width 16 height 16
type input "44"
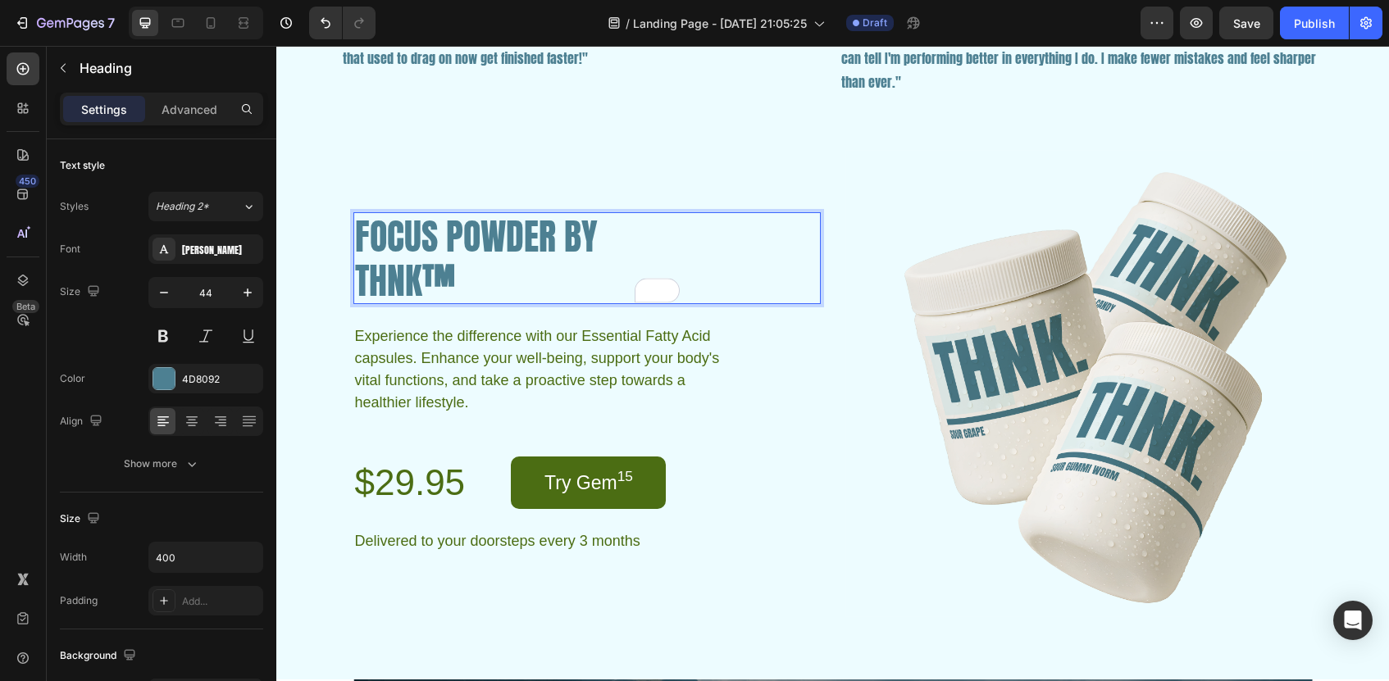
click at [422, 272] on strong "™" at bounding box center [439, 280] width 34 height 54
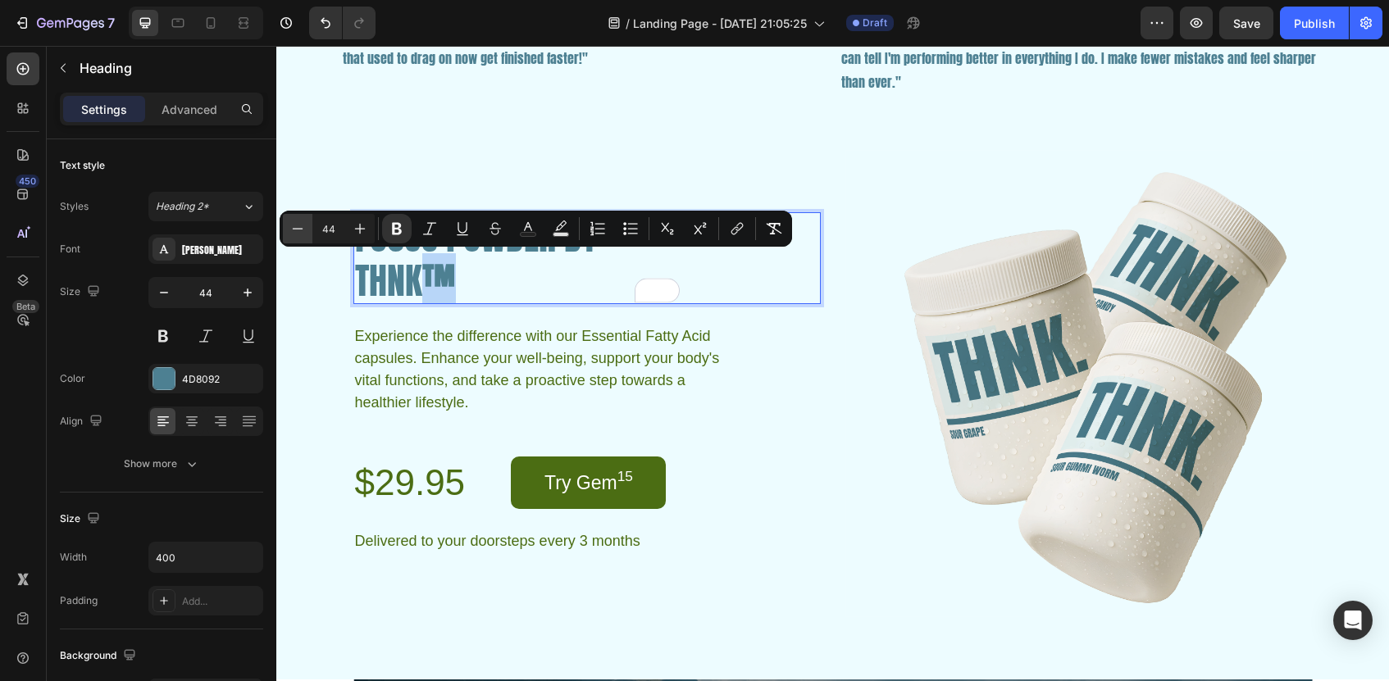
click at [297, 226] on icon "Editor contextual toolbar" at bounding box center [297, 229] width 16 height 16
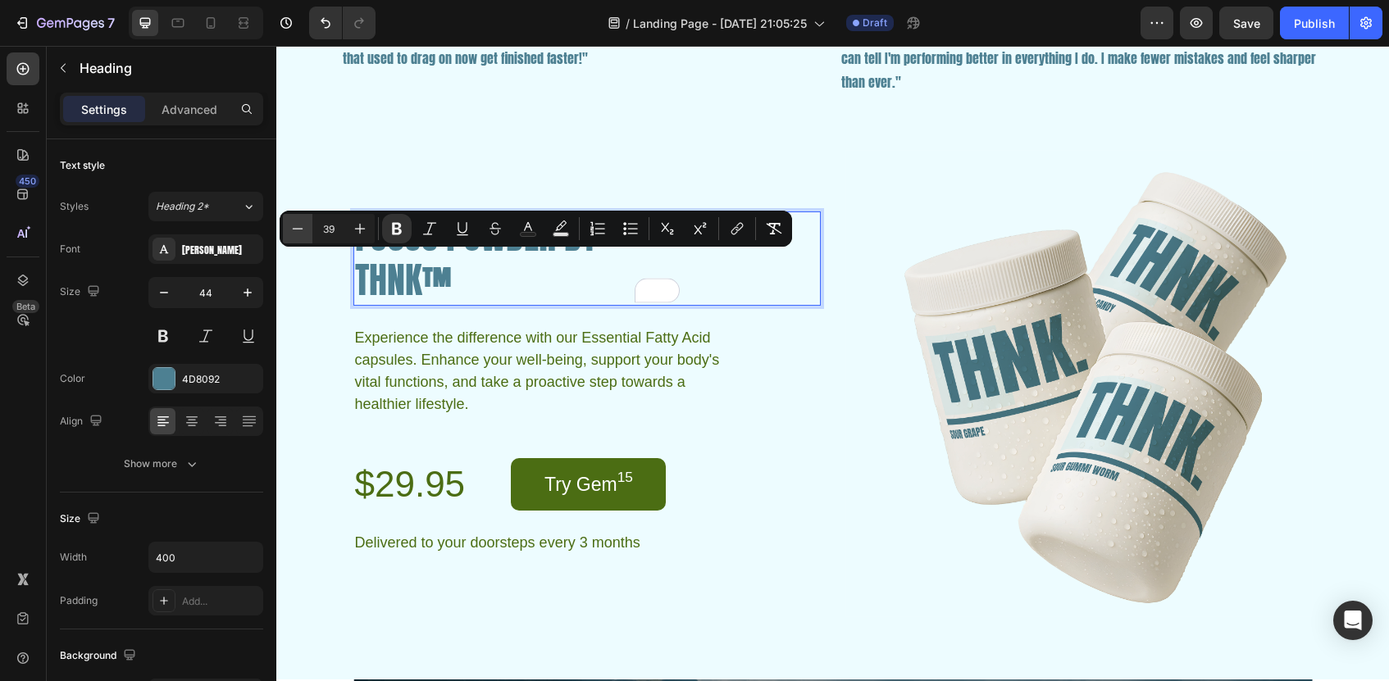
click at [297, 226] on icon "Editor contextual toolbar" at bounding box center [297, 229] width 16 height 16
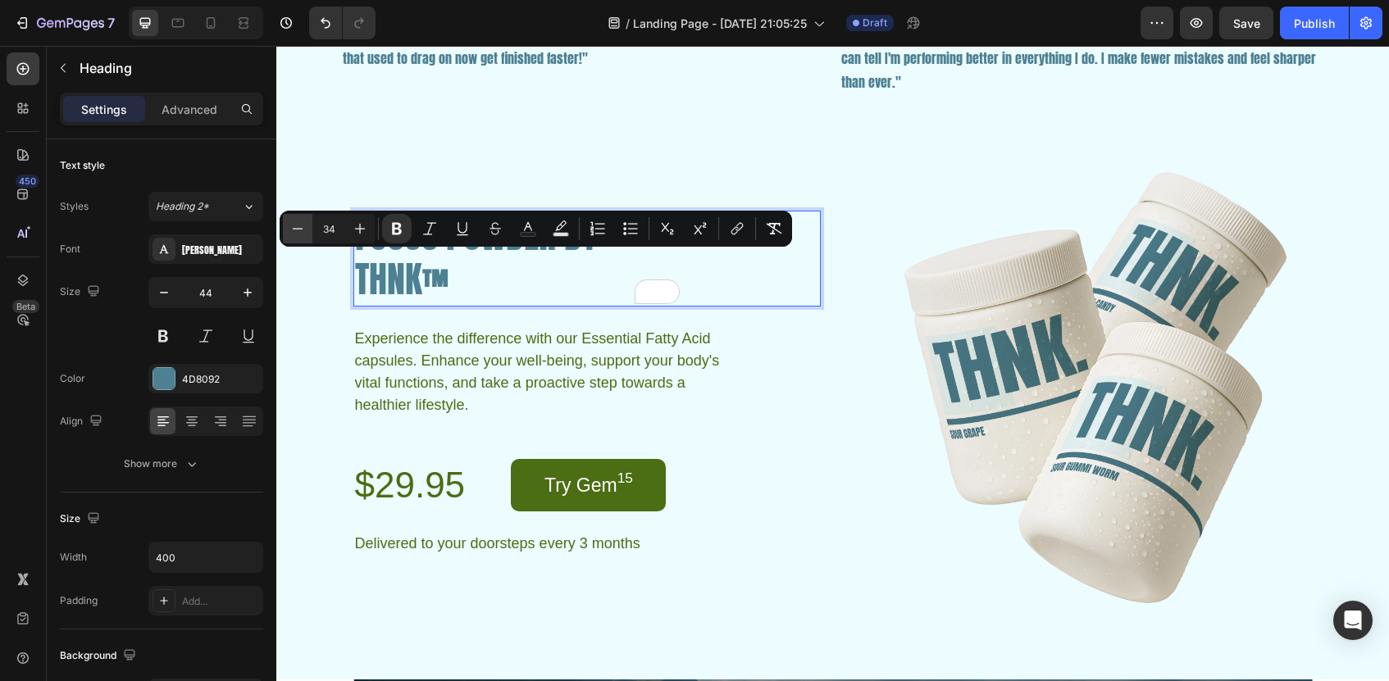
click at [297, 226] on icon "Editor contextual toolbar" at bounding box center [297, 229] width 16 height 16
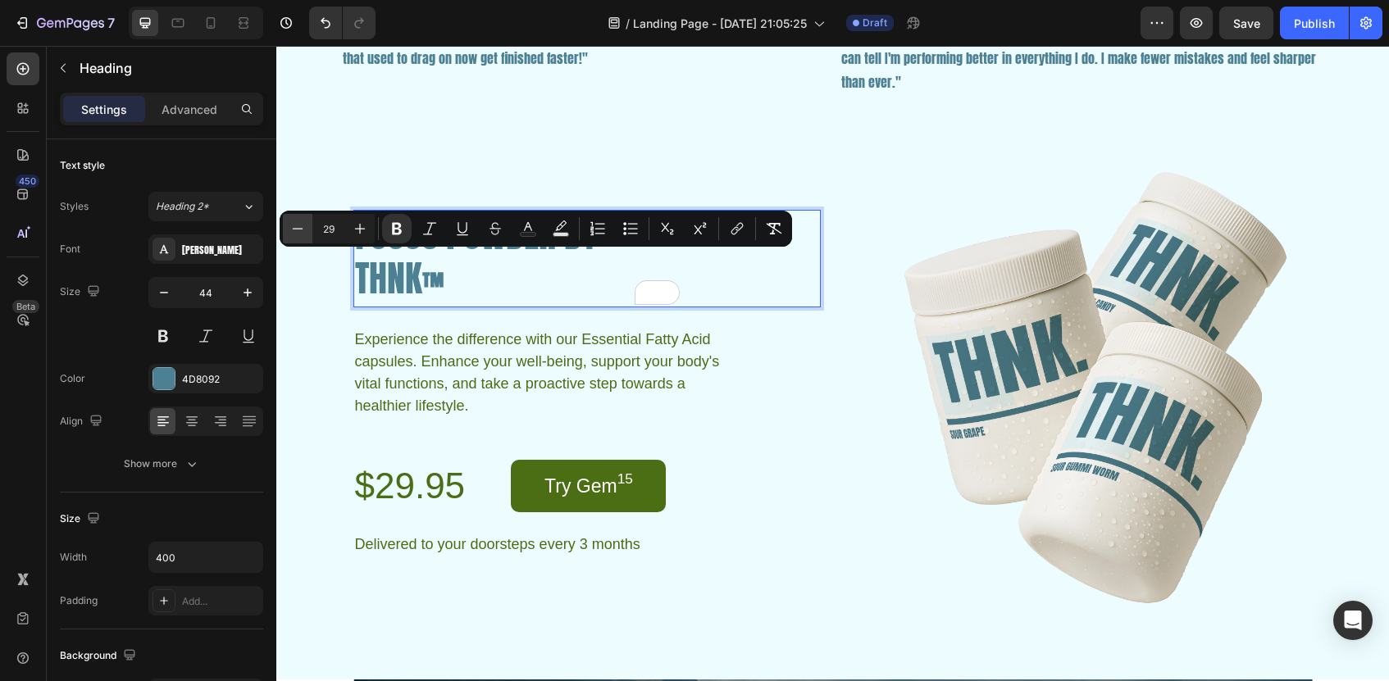
click at [297, 226] on icon "Editor contextual toolbar" at bounding box center [297, 229] width 16 height 16
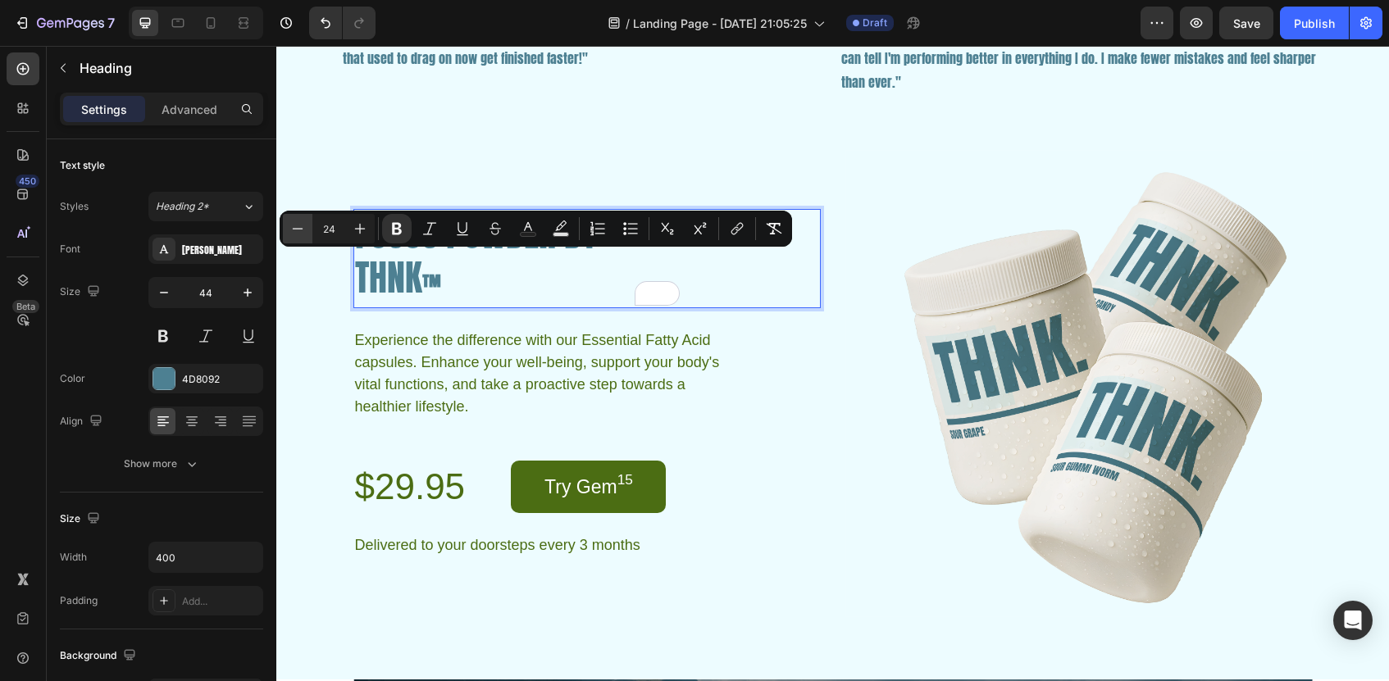
click at [297, 226] on icon "Editor contextual toolbar" at bounding box center [297, 229] width 16 height 16
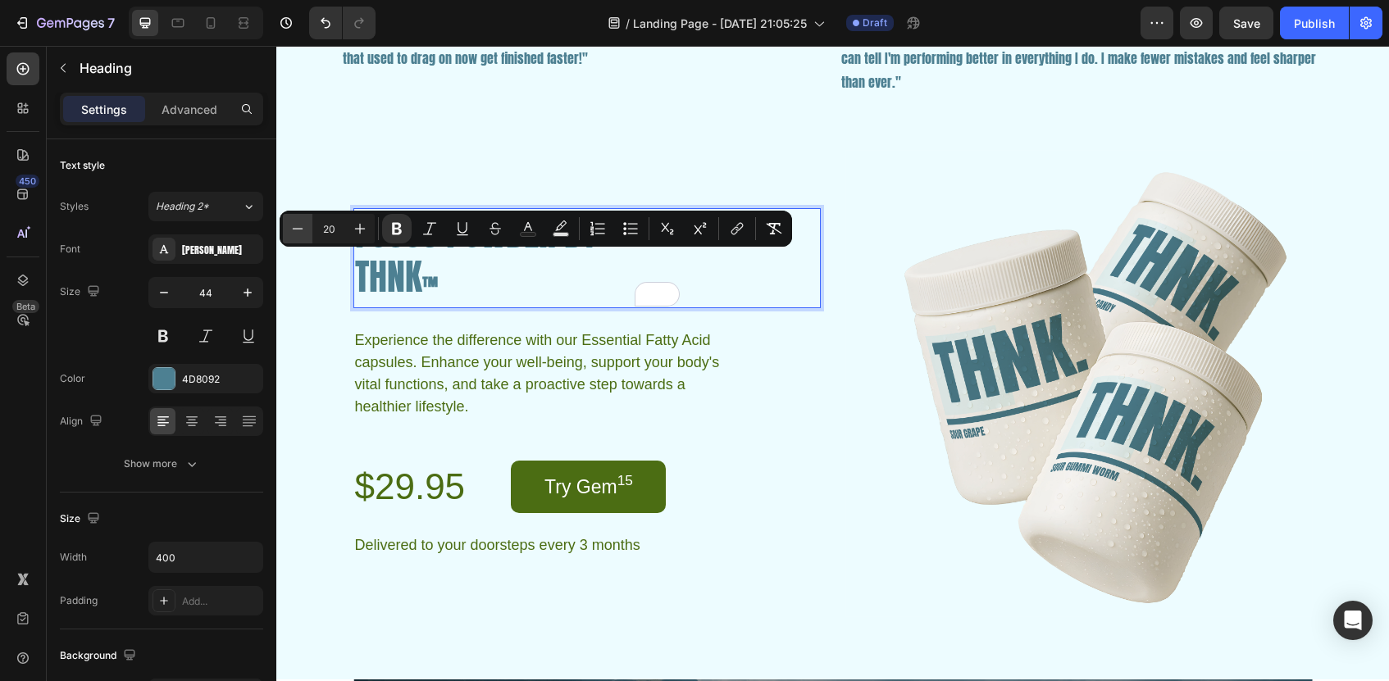
type input "19"
click at [393, 223] on icon "Editor contextual toolbar" at bounding box center [397, 229] width 10 height 12
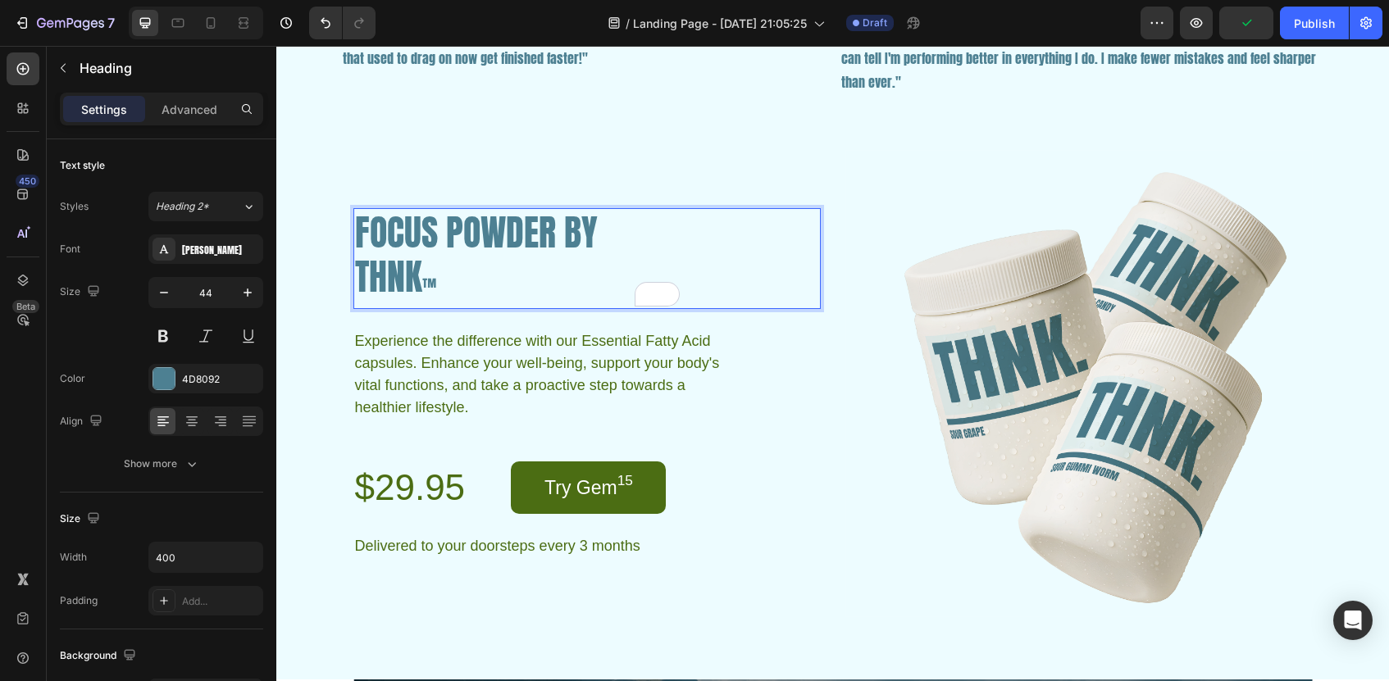
click at [353, 279] on h2 "FOCUS POWDER BY THNK ™" at bounding box center [517, 258] width 328 height 101
click at [416, 275] on p "FOCUS POWDER BY THNK ™" at bounding box center [517, 259] width 325 height 98
click at [481, 285] on p "FOCUS POWDER BY THNK ™" at bounding box center [517, 259] width 325 height 98
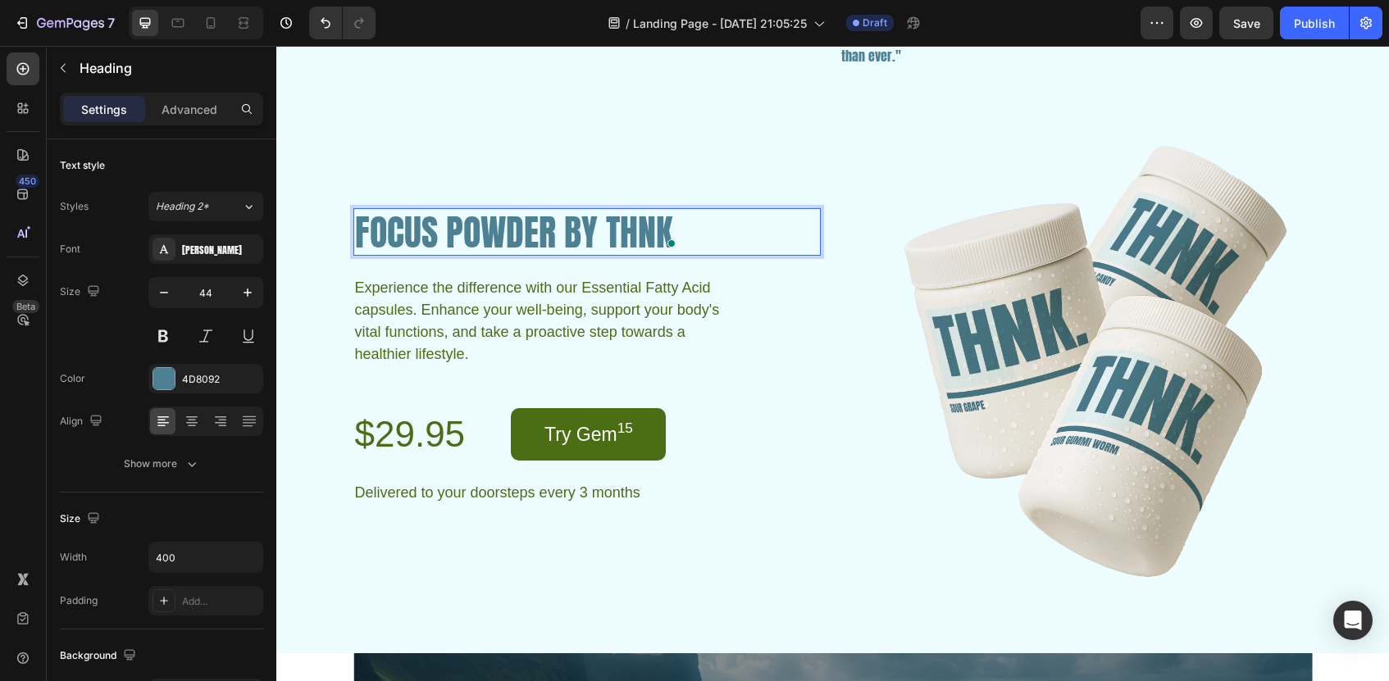
scroll to position [2931, 0]
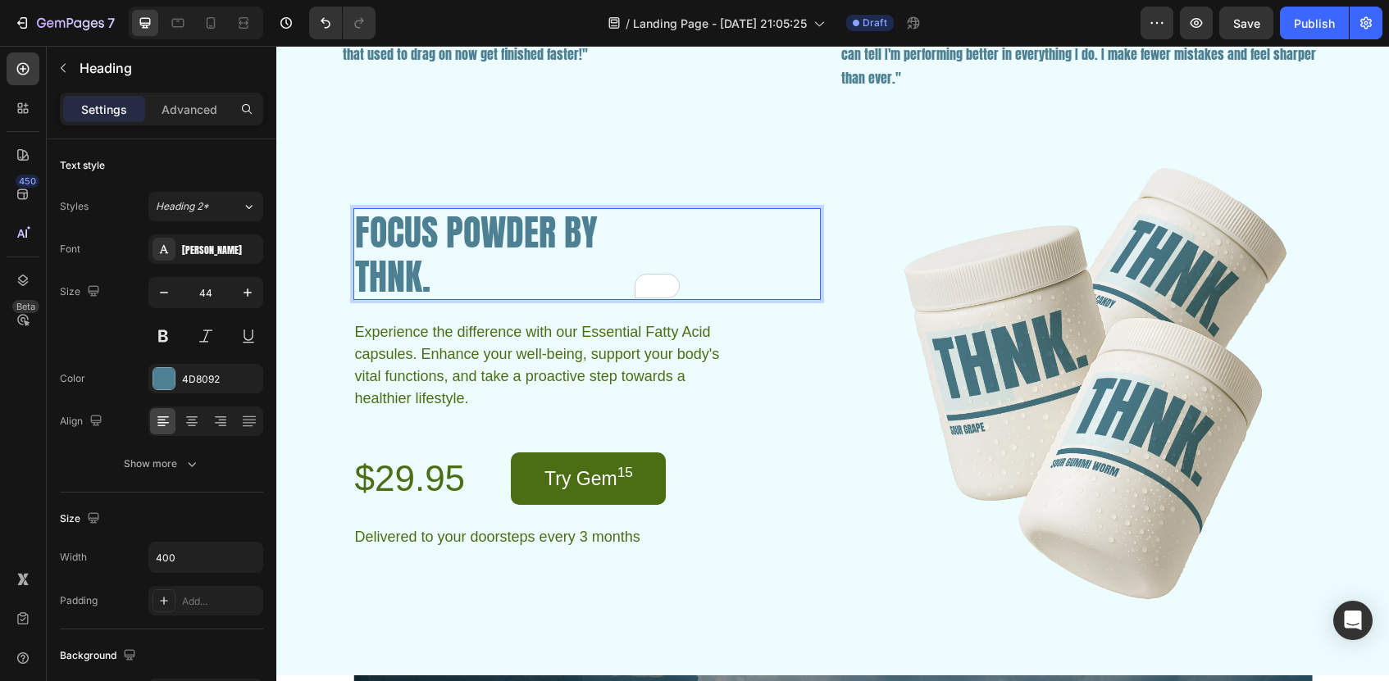
click at [782, 237] on div "FOCUS POWDER BY THNK." at bounding box center [586, 254] width 467 height 92
click at [558, 235] on p "FOCUS POWDER BY THNK." at bounding box center [517, 254] width 325 height 89
click at [564, 235] on p "FOCUS POWDER BY THNK." at bounding box center [517, 254] width 325 height 89
click at [494, 267] on p "FOCUS POWDER BY THNK." at bounding box center [517, 254] width 325 height 89
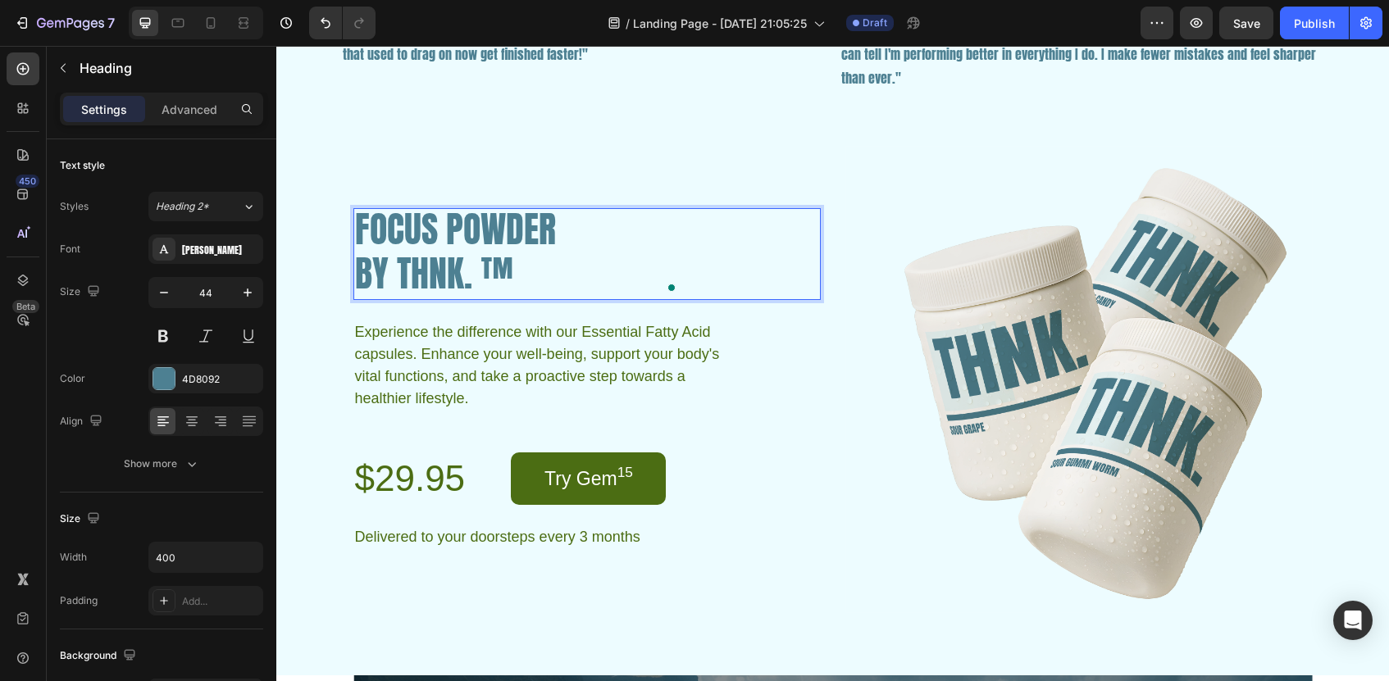
scroll to position [3, 0]
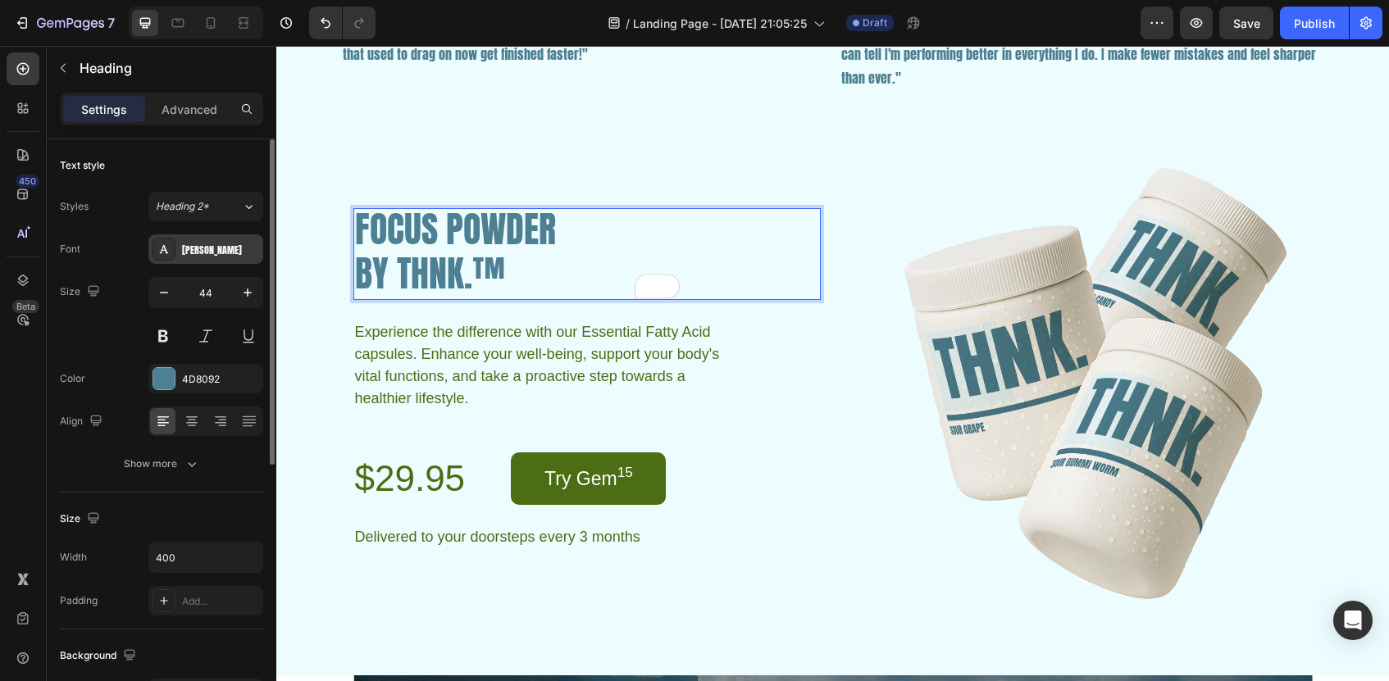
click at [235, 247] on div "[PERSON_NAME]" at bounding box center [220, 250] width 77 height 15
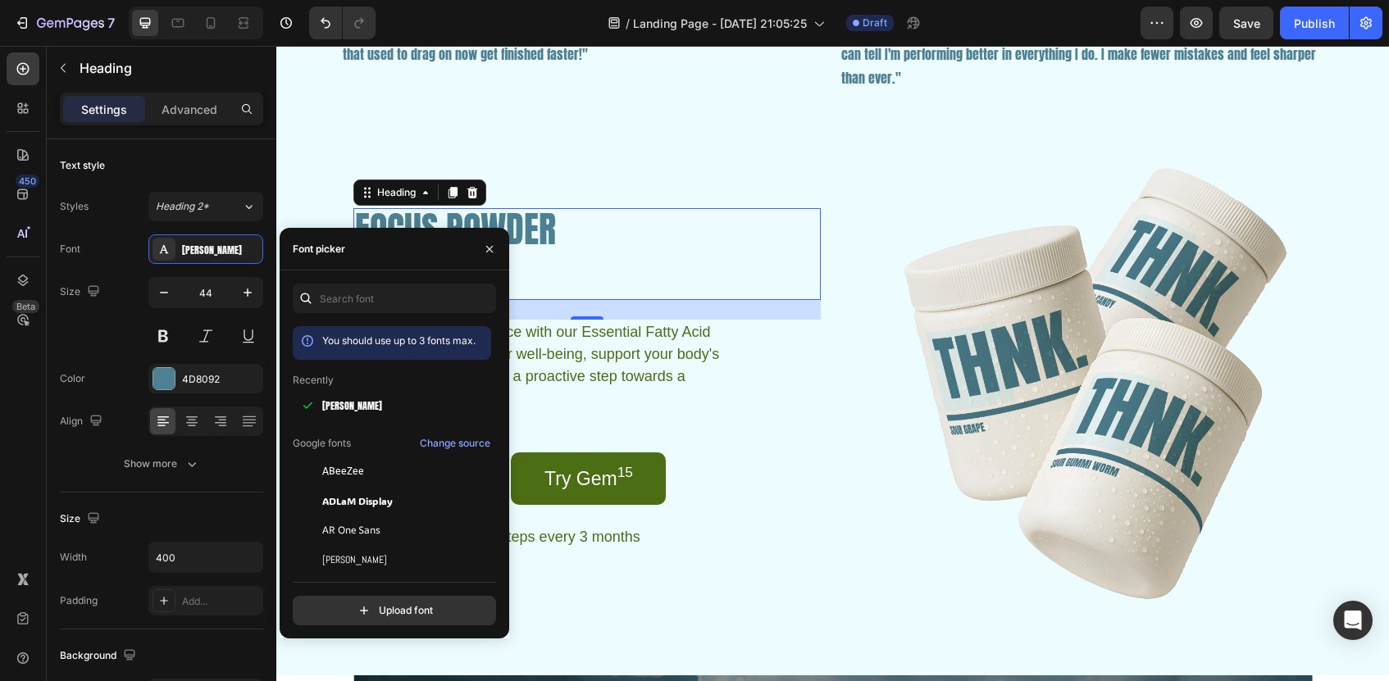
click at [492, 229] on div at bounding box center [489, 249] width 39 height 42
click at [492, 244] on icon "button" at bounding box center [489, 249] width 13 height 13
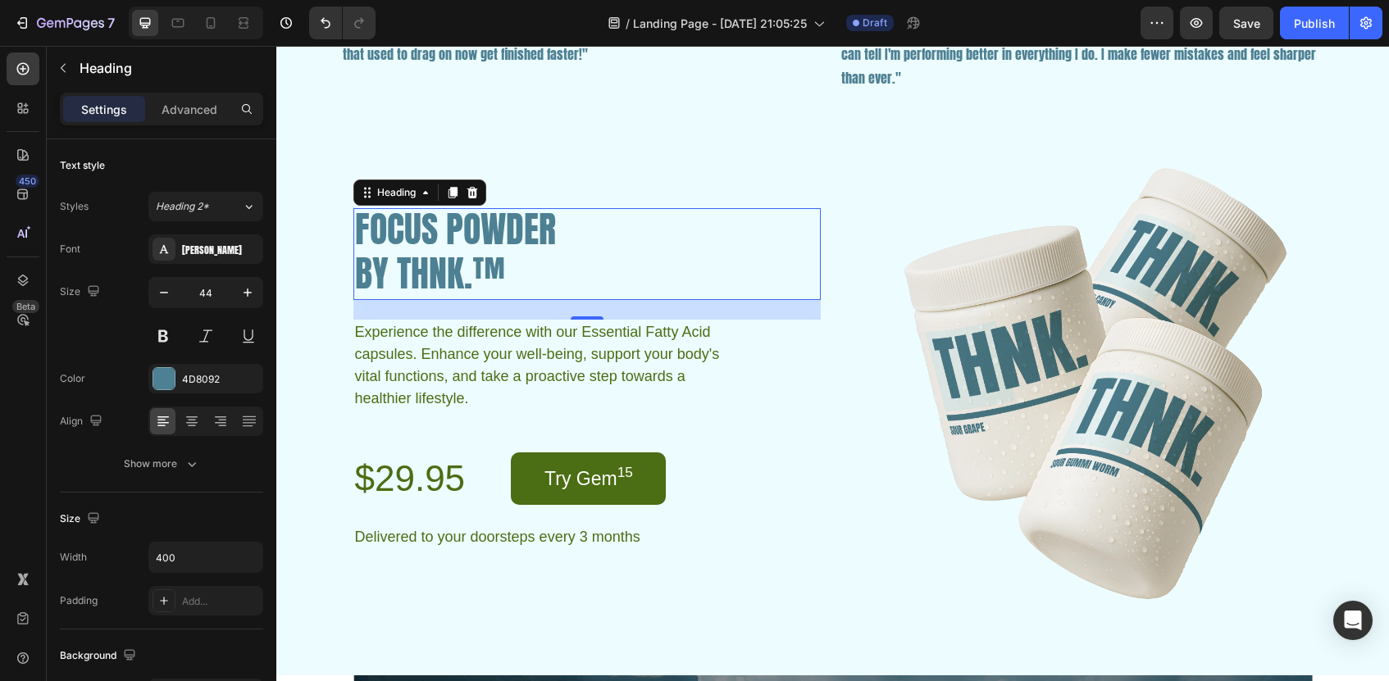
scroll to position [0, 0]
click at [490, 265] on p "FOCUS POWDER BY THNK.™" at bounding box center [517, 254] width 325 height 89
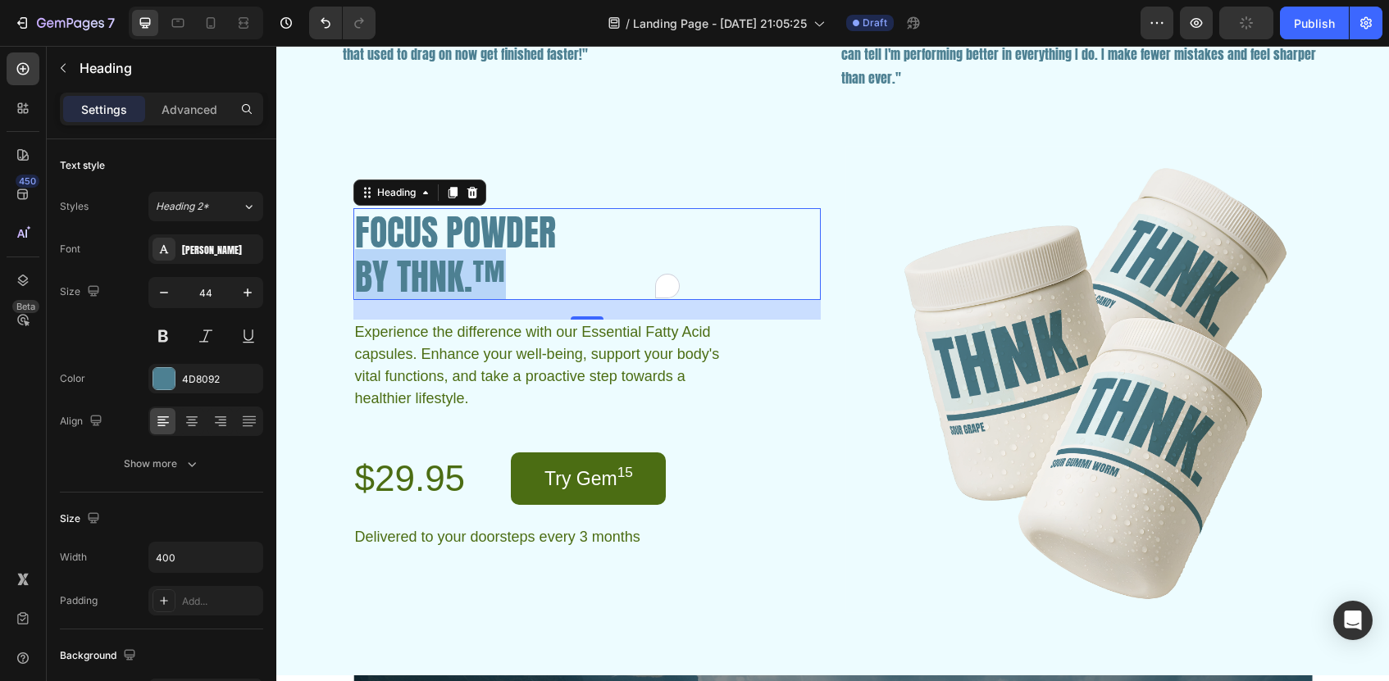
click at [490, 265] on p "FOCUS POWDER BY THNK.™" at bounding box center [517, 254] width 325 height 89
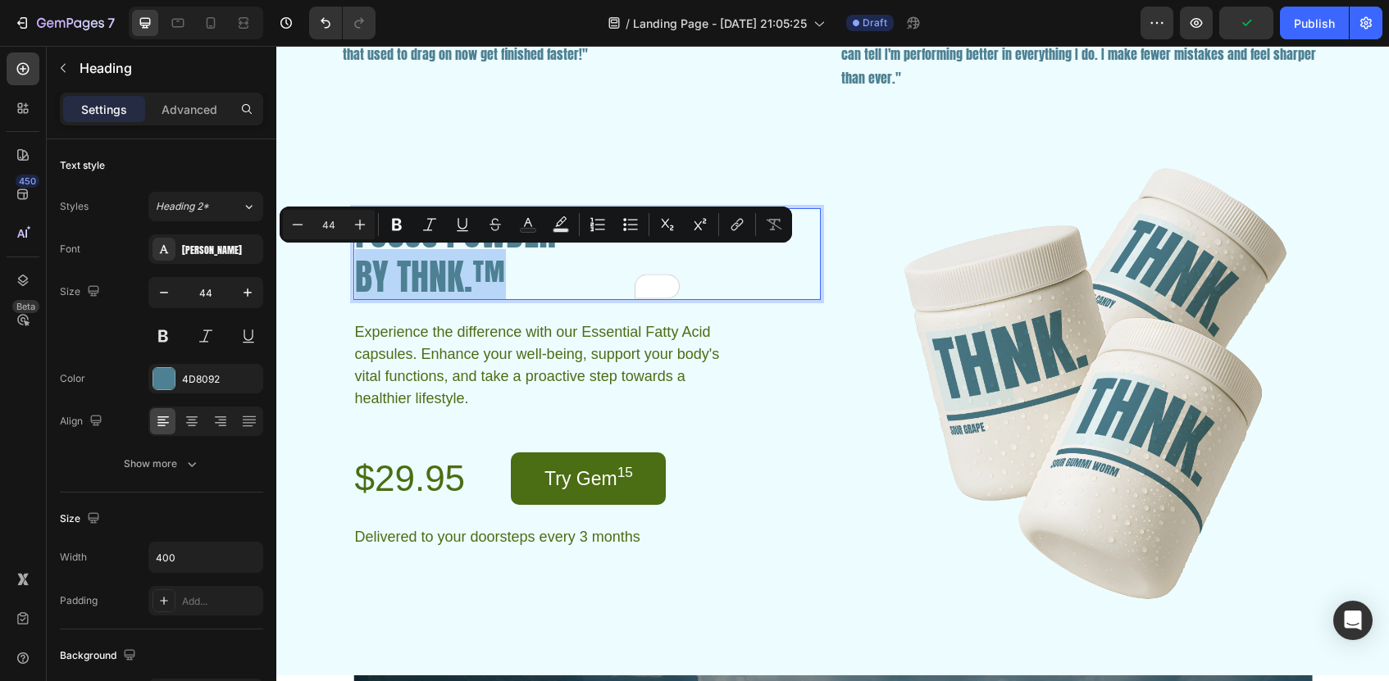
click at [490, 265] on p "FOCUS POWDER BY THNK.™" at bounding box center [517, 254] width 325 height 89
click at [483, 267] on p "FOCUS POWDER BY THNK.™" at bounding box center [517, 254] width 325 height 89
click at [522, 265] on p "FOCUS POWDER BY THNK.™" at bounding box center [517, 254] width 325 height 89
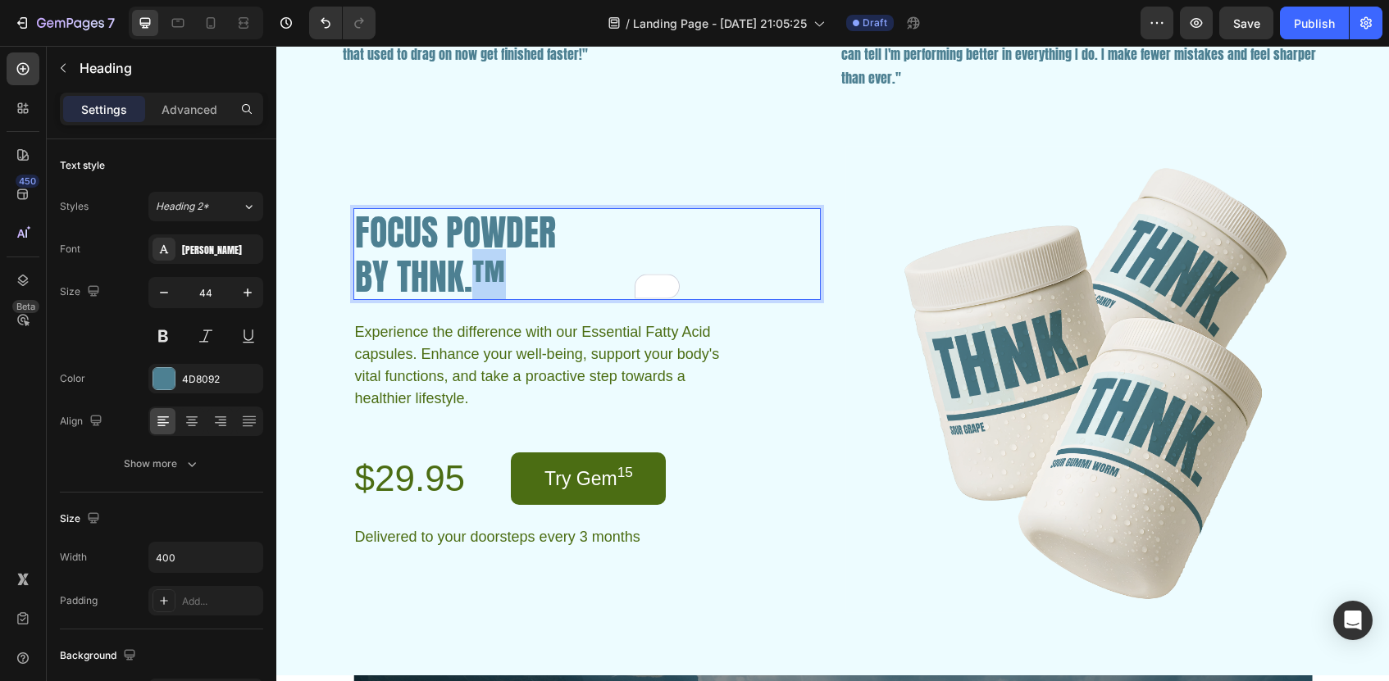
drag, startPoint x: 504, startPoint y: 268, endPoint x: 477, endPoint y: 271, distance: 27.2
click at [477, 271] on p "FOCUS POWDER BY THNK.™" at bounding box center [517, 254] width 325 height 89
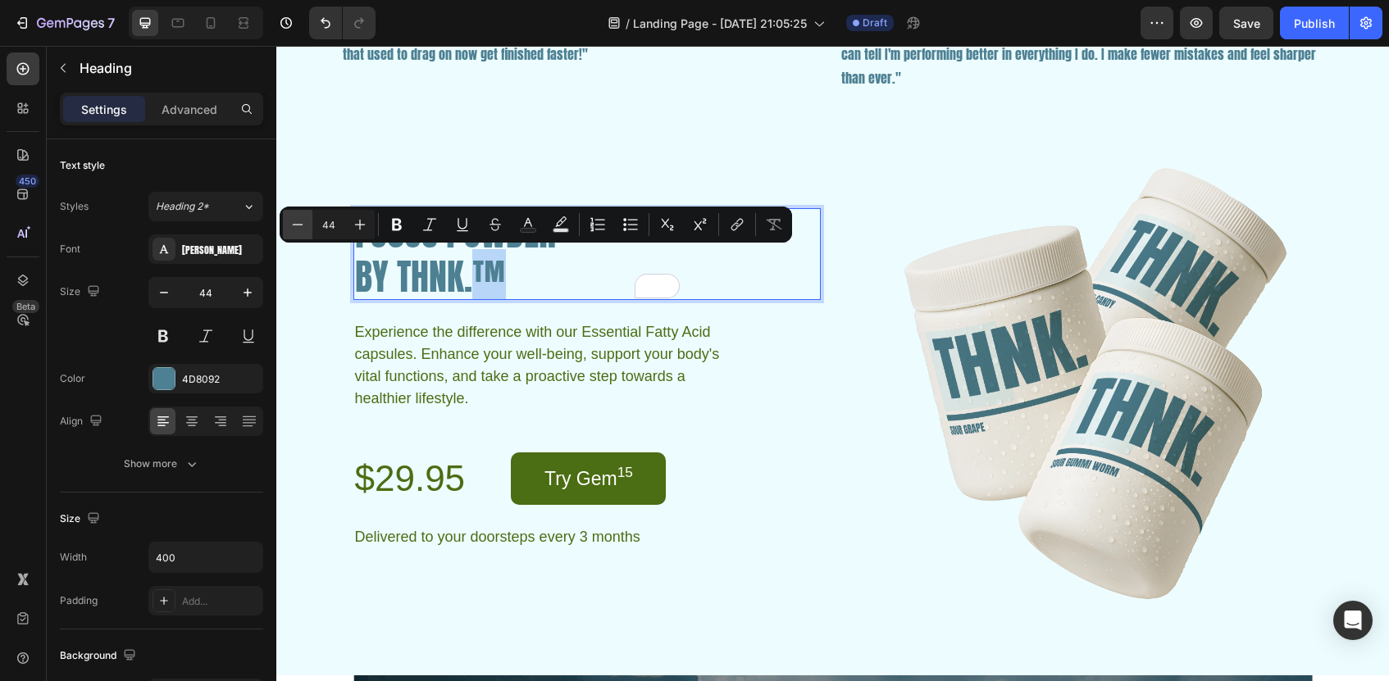
click at [291, 229] on icon "Editor contextual toolbar" at bounding box center [297, 225] width 16 height 16
click at [326, 220] on input "43" at bounding box center [328, 225] width 33 height 20
type input "12"
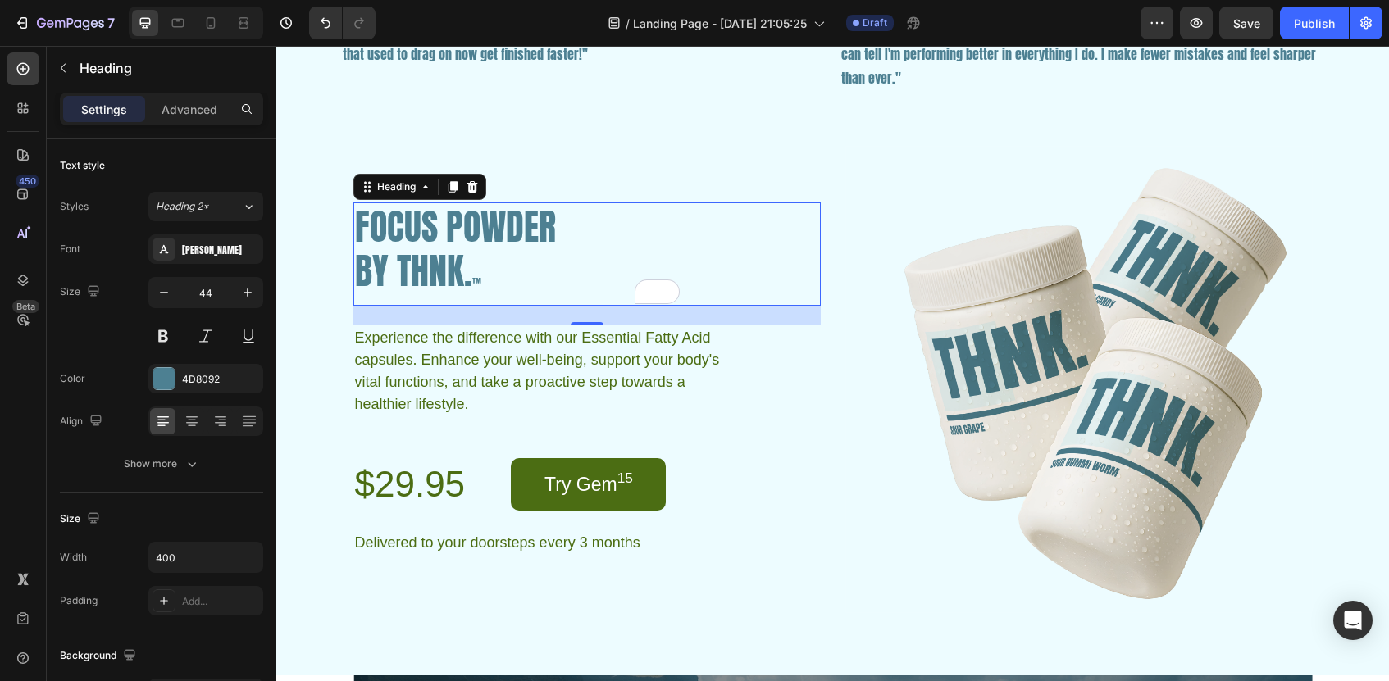
click at [474, 278] on span "™" at bounding box center [476, 282] width 9 height 15
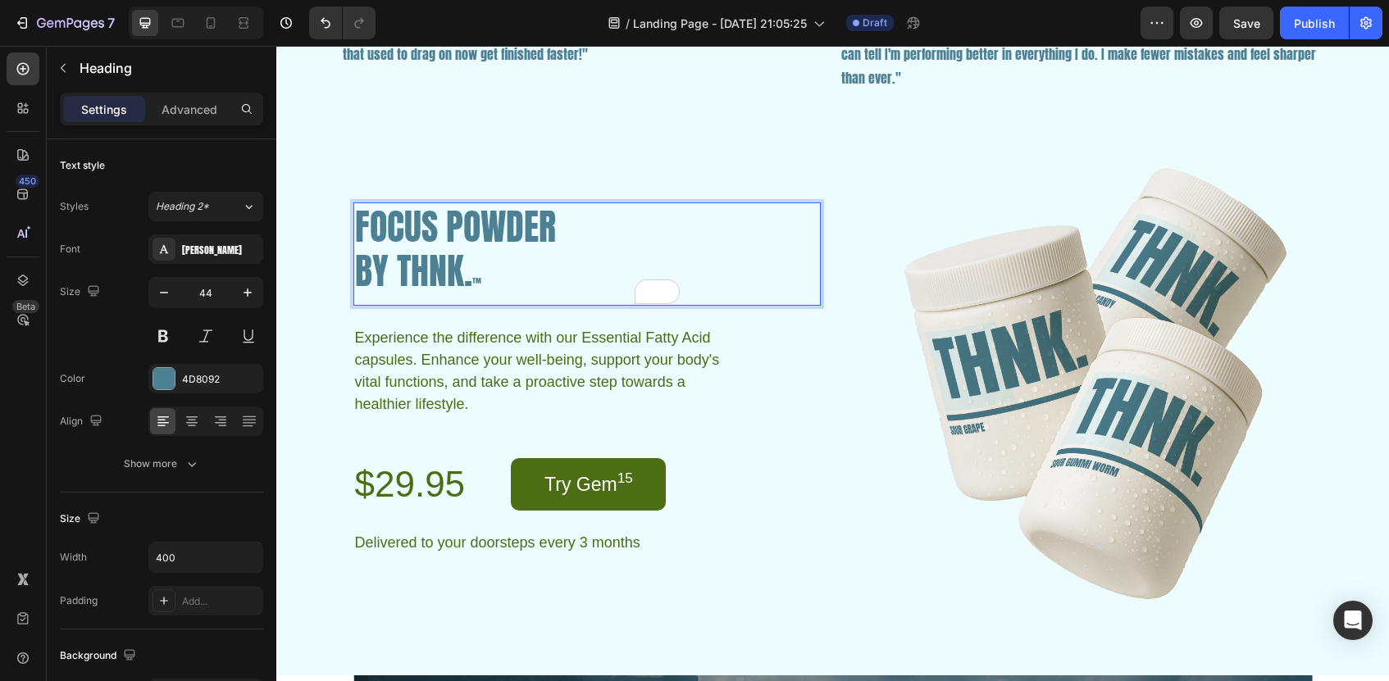
scroll to position [2936, 0]
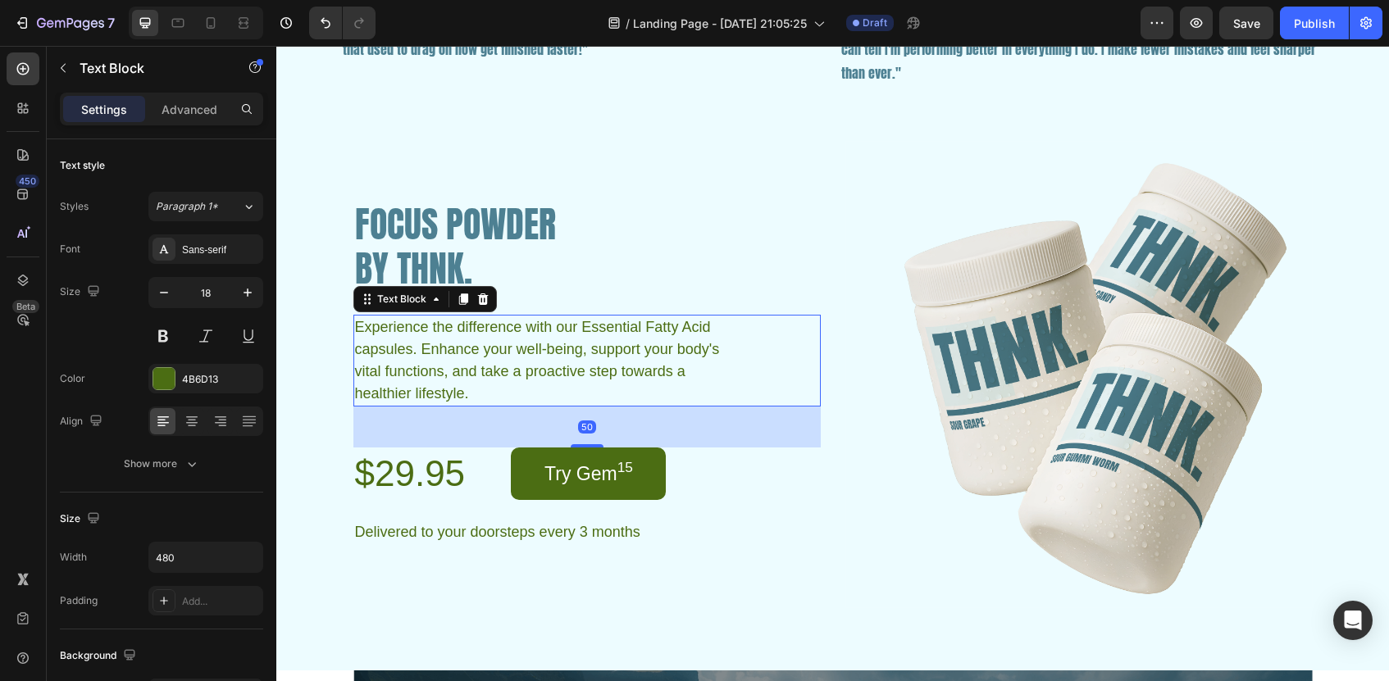
click at [433, 335] on p "Experience the difference with our Essential Fatty Acid capsules. Enhance your …" at bounding box center [550, 361] width 390 height 89
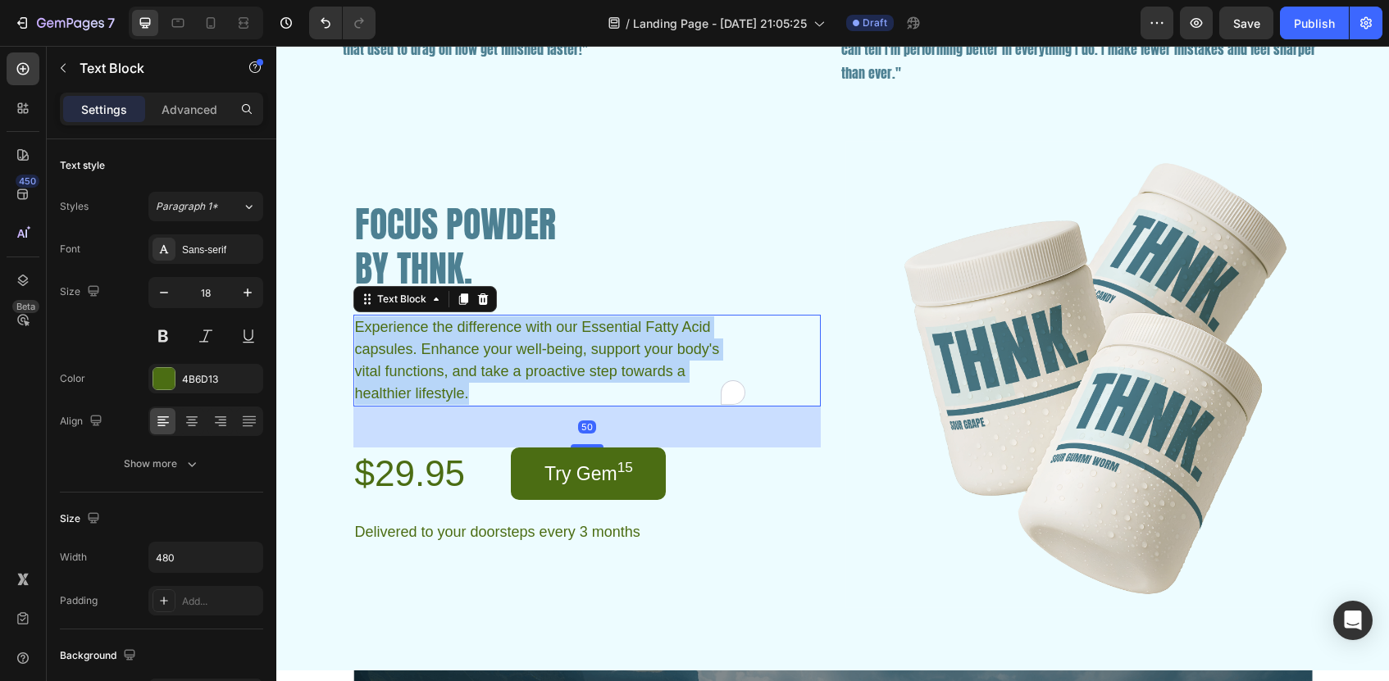
click at [433, 335] on p "Experience the difference with our Essential Fatty Acid capsules. Enhance your …" at bounding box center [550, 361] width 390 height 89
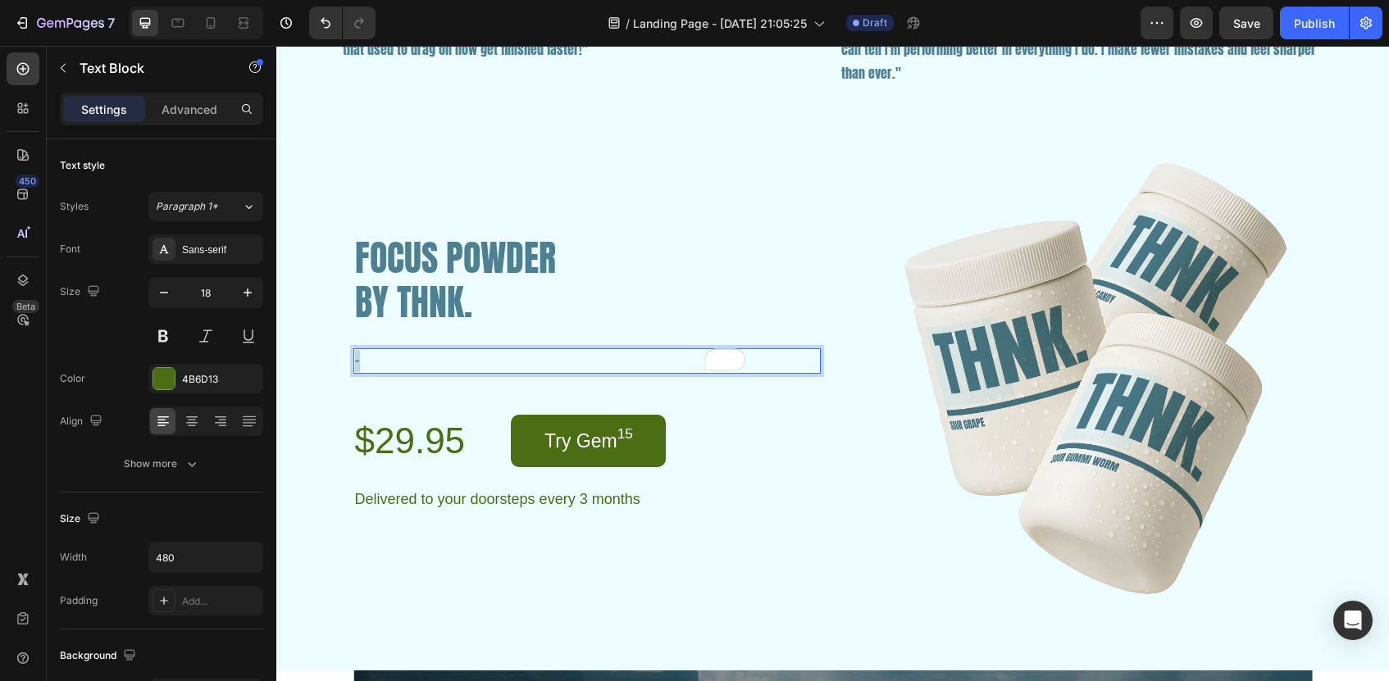
drag, startPoint x: 372, startPoint y: 357, endPoint x: 354, endPoint y: 358, distance: 18.1
click at [355, 358] on p "-" at bounding box center [550, 361] width 390 height 22
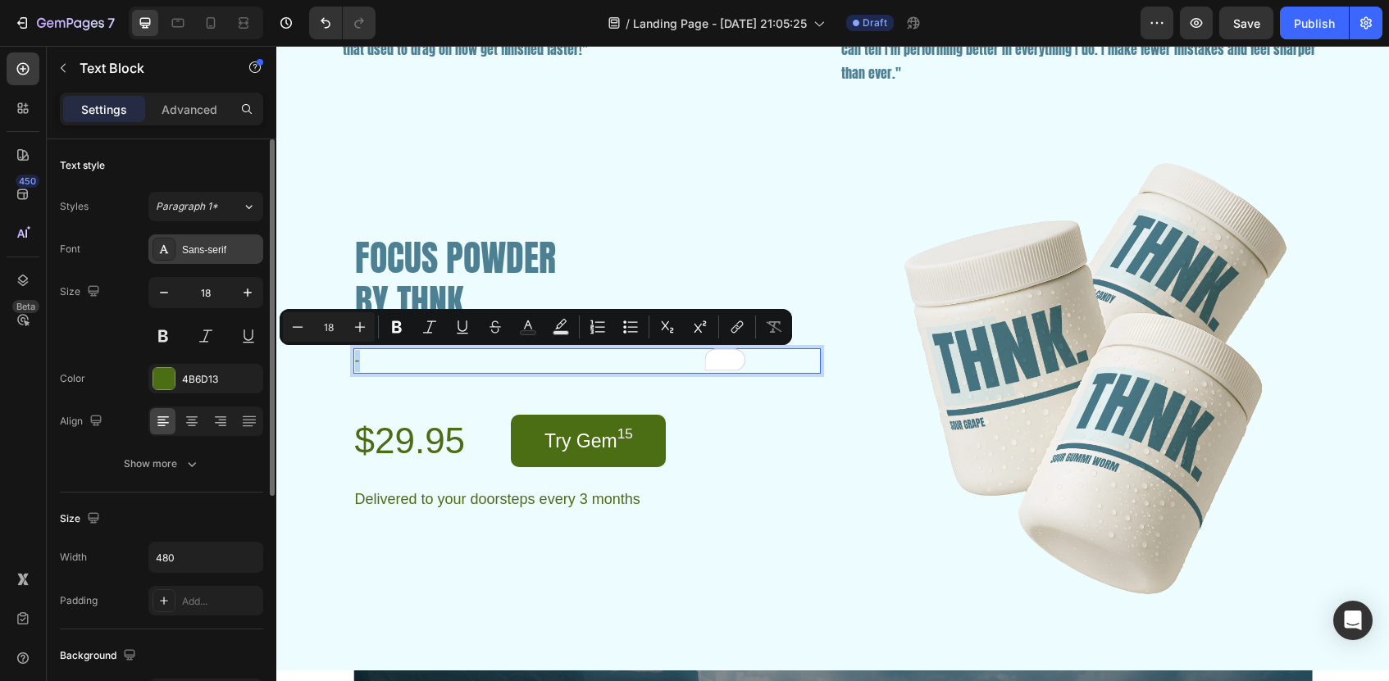
click at [207, 245] on div "Sans-serif" at bounding box center [220, 250] width 77 height 15
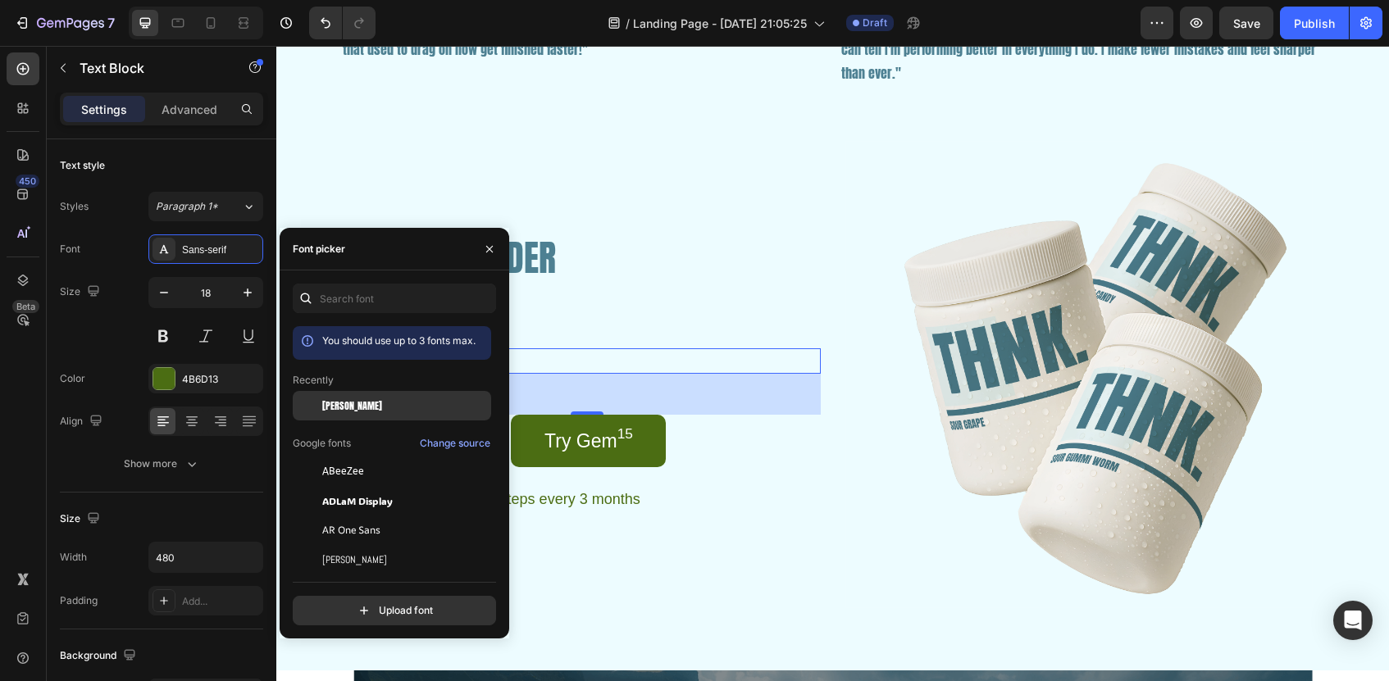
click at [330, 403] on span "[PERSON_NAME]" at bounding box center [352, 406] width 60 height 15
click at [492, 248] on icon "button" at bounding box center [489, 249] width 13 height 13
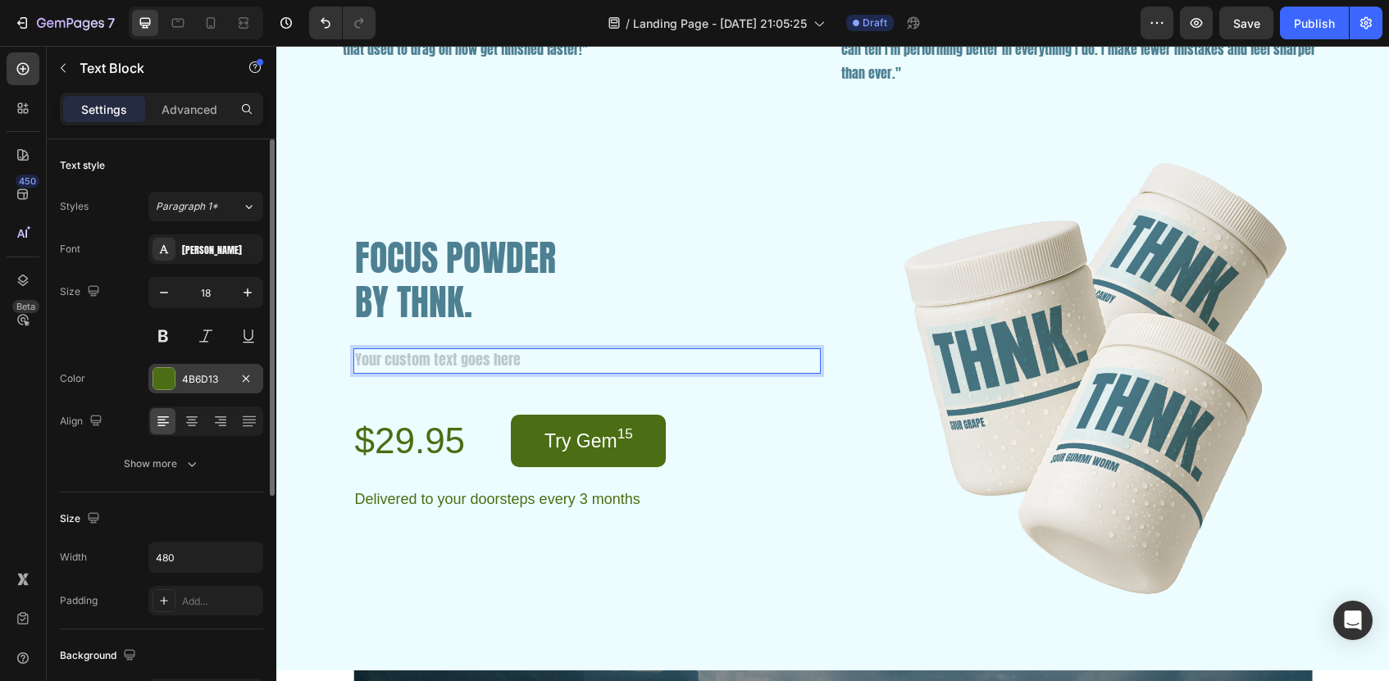
click at [170, 381] on div at bounding box center [163, 378] width 21 height 21
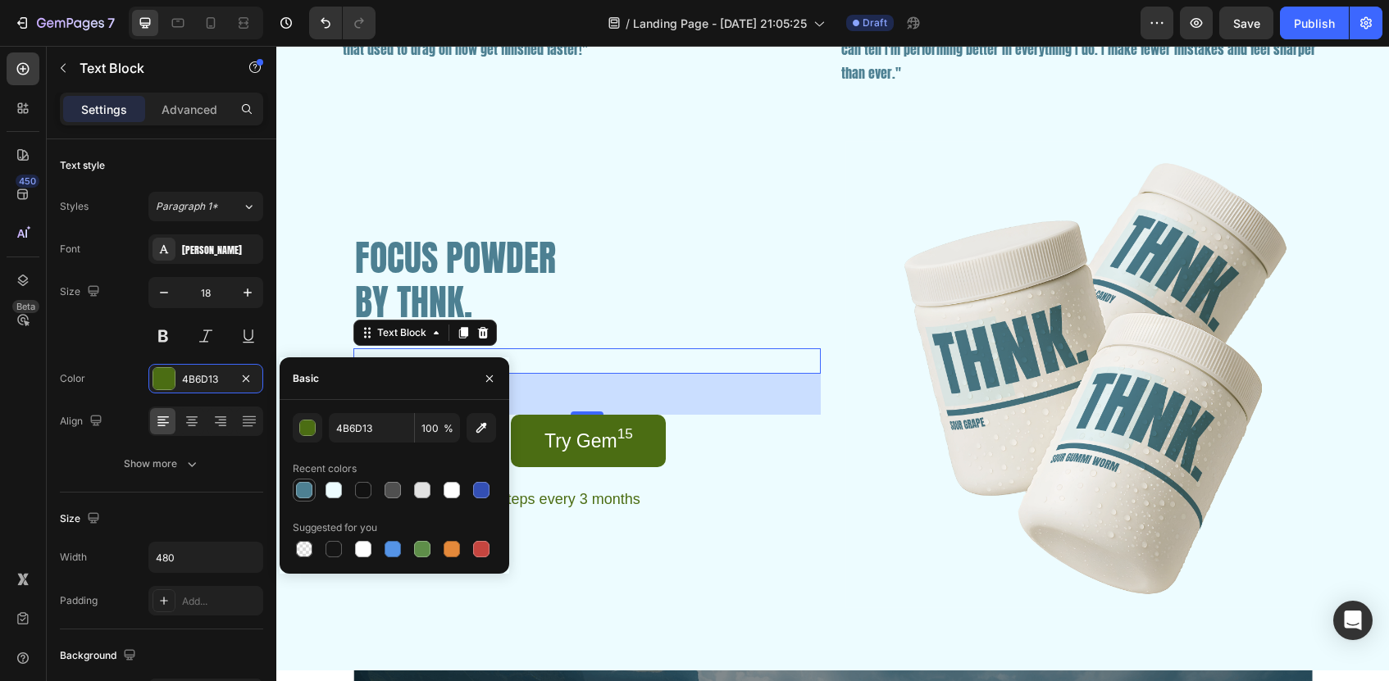
click at [301, 490] on div at bounding box center [304, 490] width 16 height 16
type input "4D8092"
click at [485, 375] on icon "button" at bounding box center [489, 378] width 13 height 13
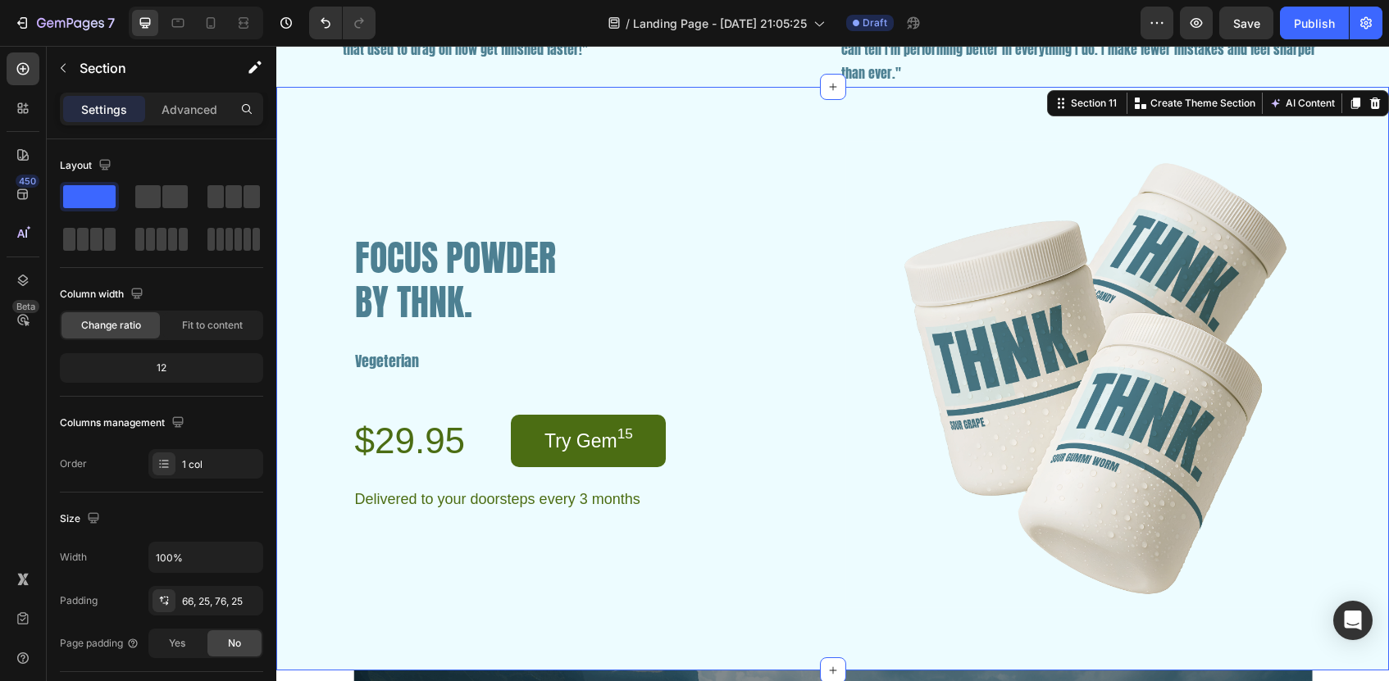
click at [352, 356] on div "FOCUS POWDER BY THNK. Heading Vegeterian Text Block $29.95 Product Price Produc…" at bounding box center [833, 374] width 1072 height 467
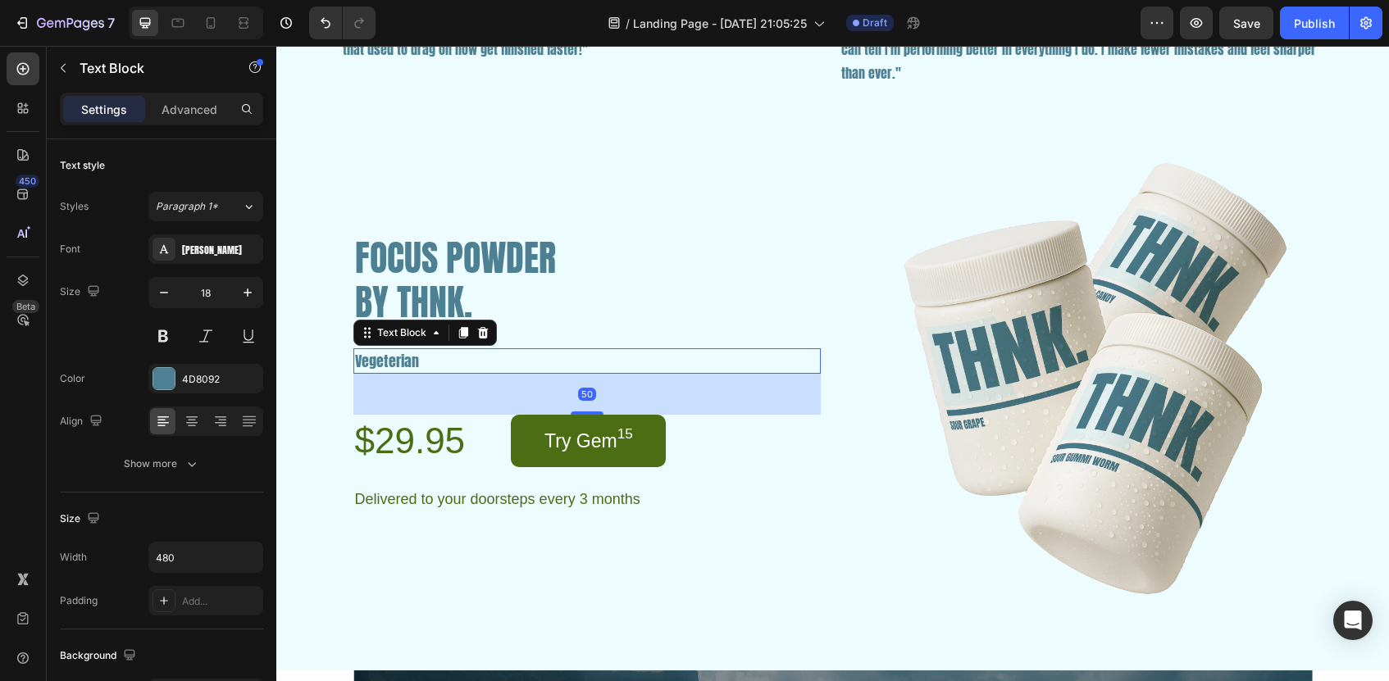
click at [353, 356] on div "Vegeterian" at bounding box center [550, 361] width 394 height 25
click at [367, 359] on p "Vegeterian" at bounding box center [550, 361] width 390 height 22
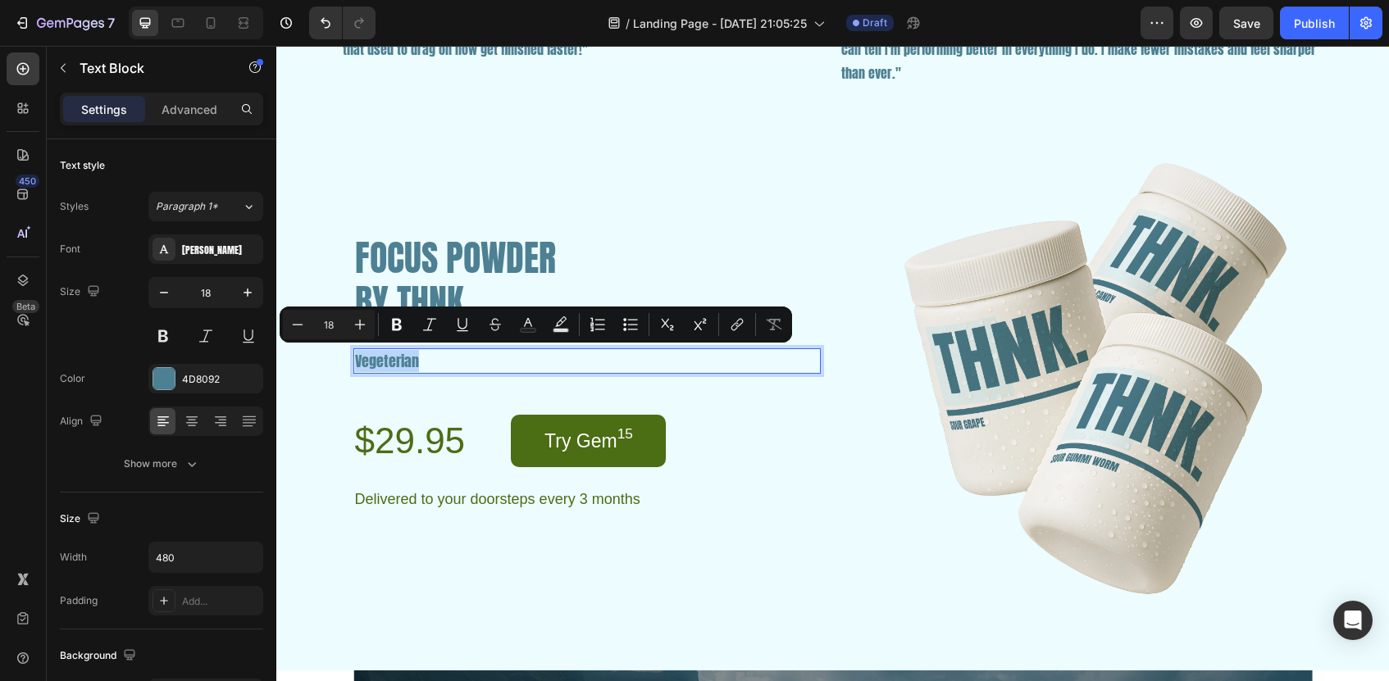
click at [367, 359] on p "Vegeterian" at bounding box center [550, 361] width 390 height 22
click at [435, 362] on p "Vegeterian" at bounding box center [550, 361] width 390 height 22
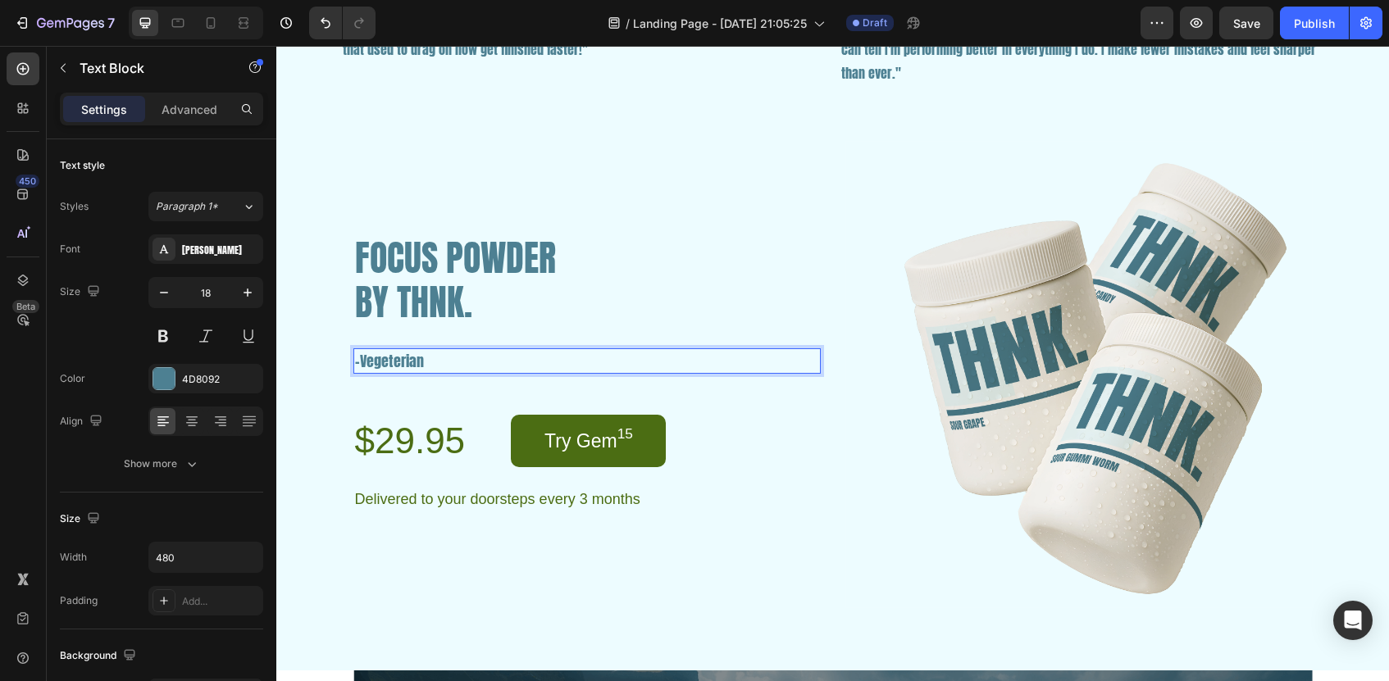
click at [438, 367] on p "-Vegeterian" at bounding box center [550, 361] width 390 height 22
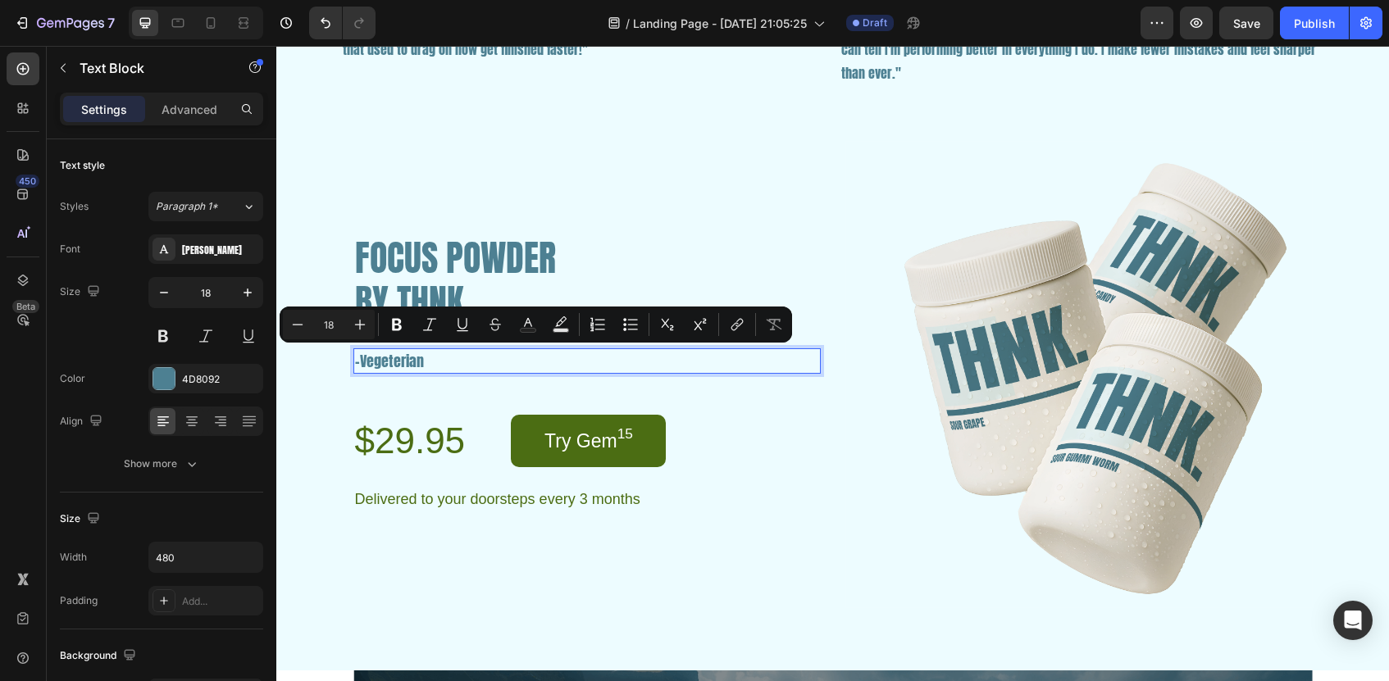
drag, startPoint x: 431, startPoint y: 354, endPoint x: 356, endPoint y: 356, distance: 74.6
click at [356, 356] on p "-Vegeterian" at bounding box center [550, 361] width 390 height 22
click at [166, 339] on button at bounding box center [163, 336] width 30 height 30
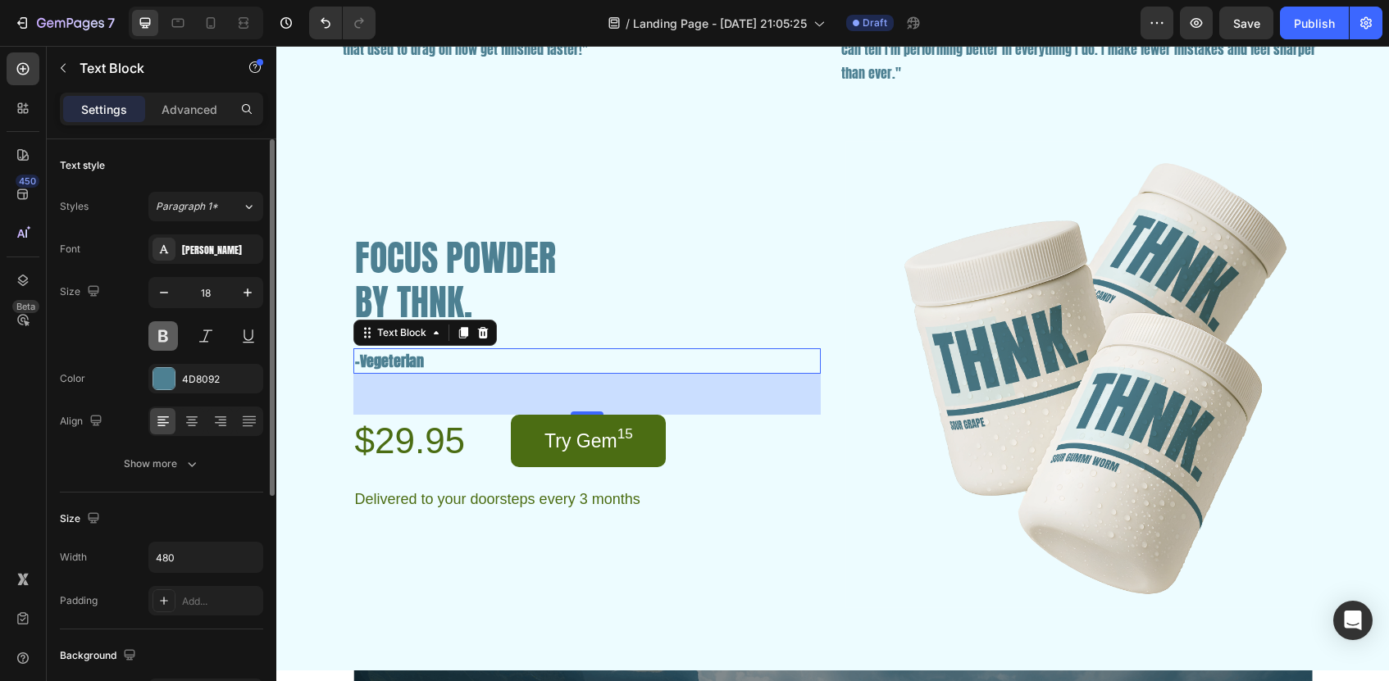
click at [166, 339] on button at bounding box center [163, 336] width 30 height 30
click at [433, 362] on p "-Vegeterian" at bounding box center [550, 361] width 390 height 22
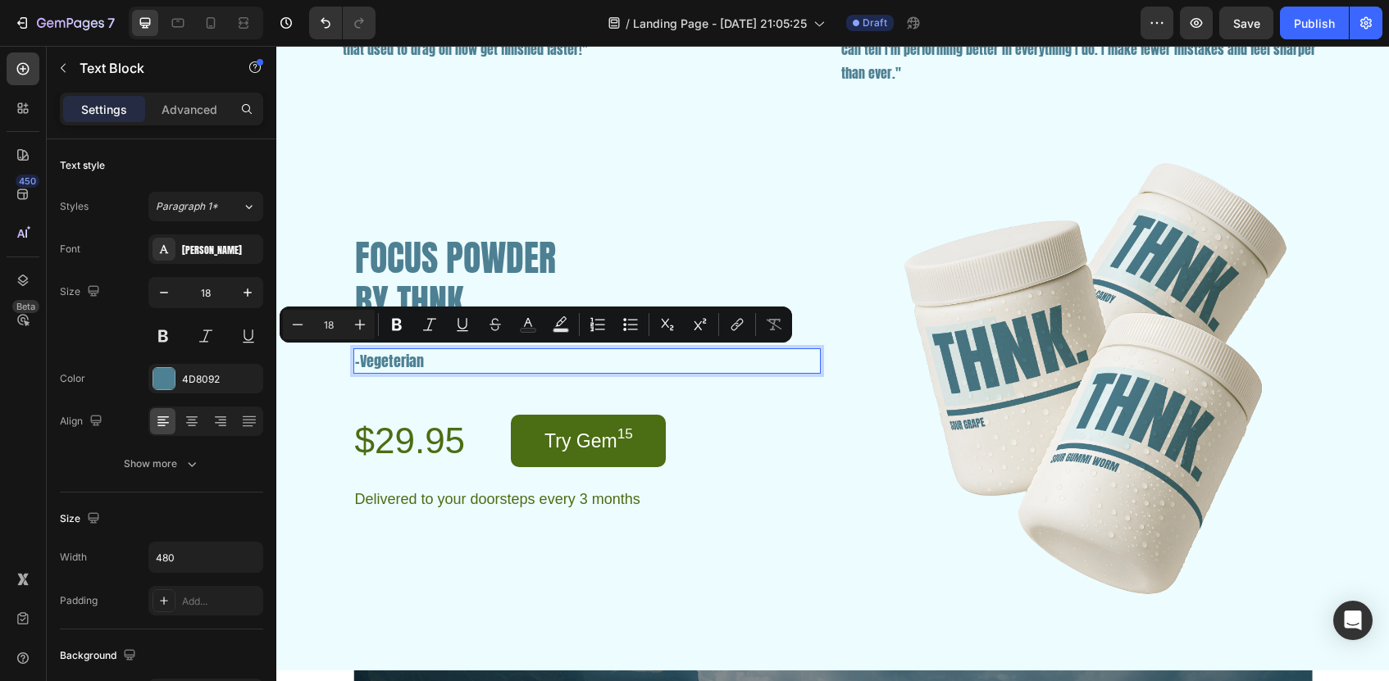
drag, startPoint x: 435, startPoint y: 354, endPoint x: 352, endPoint y: 353, distance: 82.8
click at [352, 353] on div "FOCUS POWDER BY THNK. Heading -Vegeterian Text Block 50 $29.95 Product Price Pr…" at bounding box center [833, 374] width 1072 height 467
click at [230, 254] on div "[PERSON_NAME]" at bounding box center [220, 250] width 77 height 15
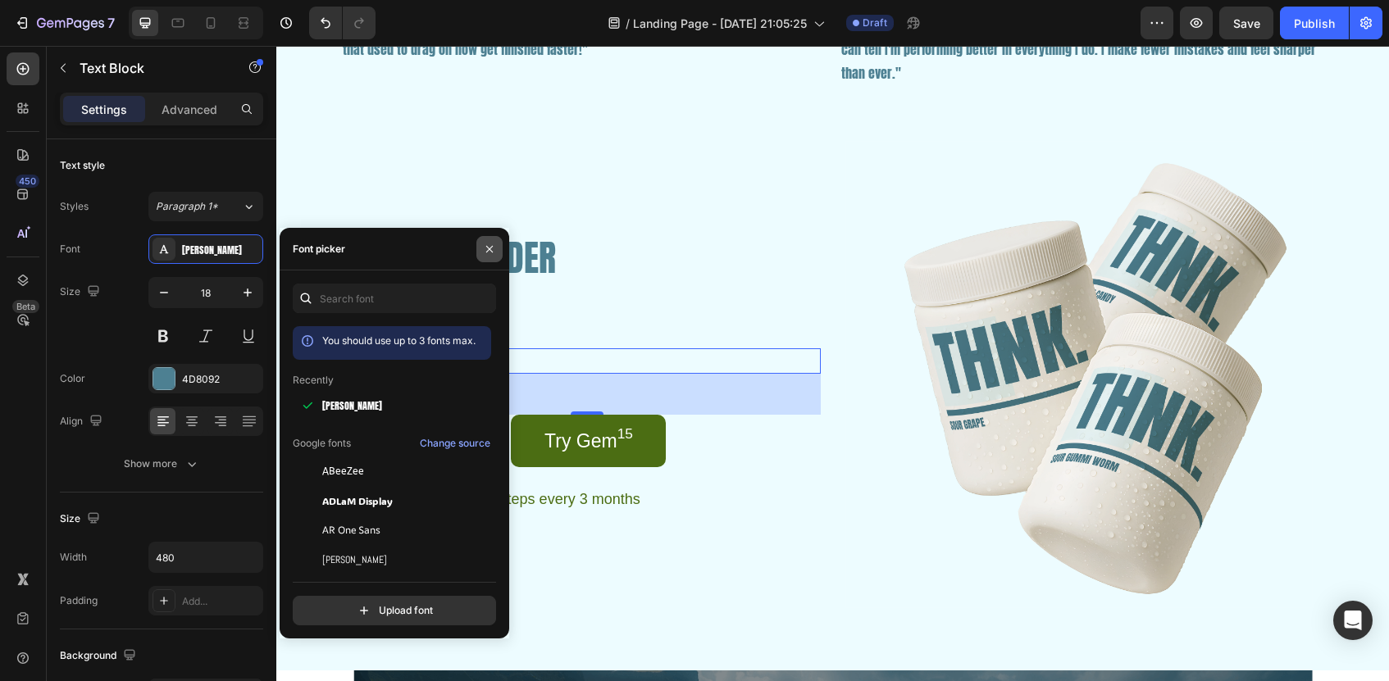
click at [485, 249] on icon "button" at bounding box center [489, 249] width 13 height 13
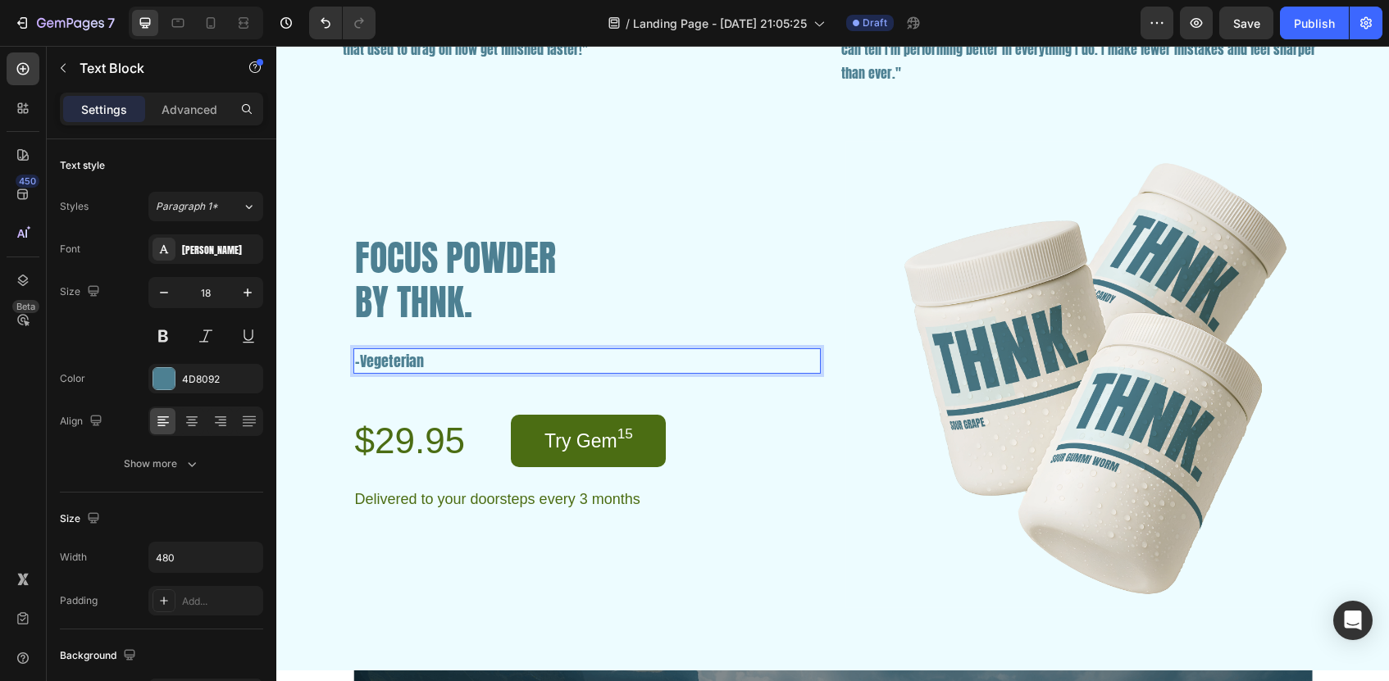
drag, startPoint x: 440, startPoint y: 360, endPoint x: 360, endPoint y: 360, distance: 79.5
click at [360, 360] on p "-Vegeterian" at bounding box center [550, 361] width 390 height 22
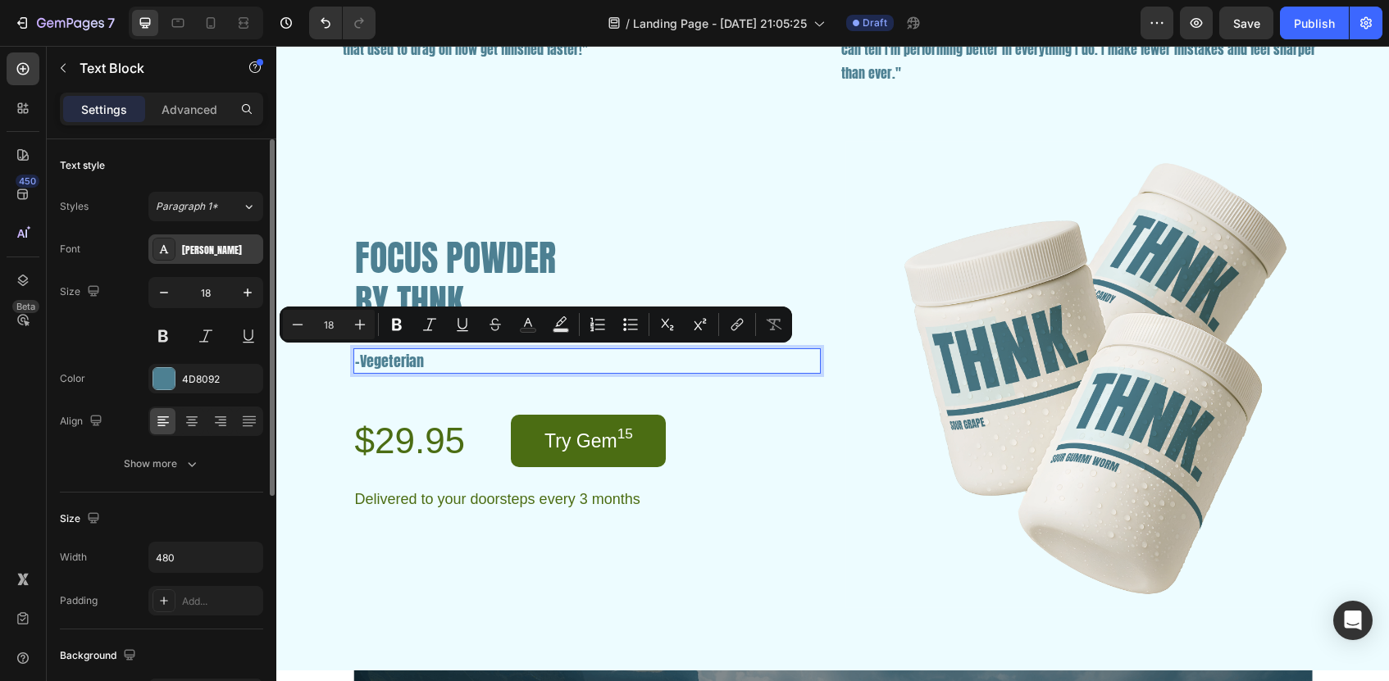
click at [215, 262] on div "[PERSON_NAME]" at bounding box center [205, 250] width 115 height 30
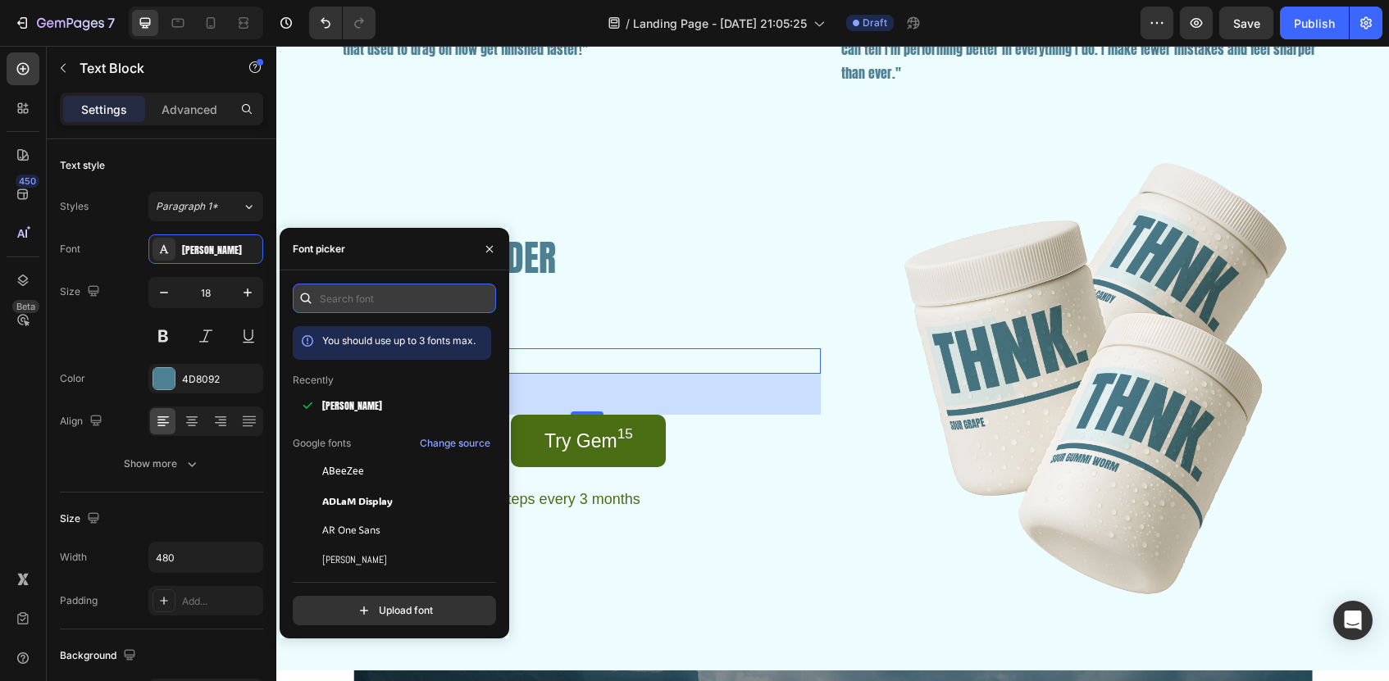
click at [329, 299] on input "text" at bounding box center [394, 299] width 203 height 30
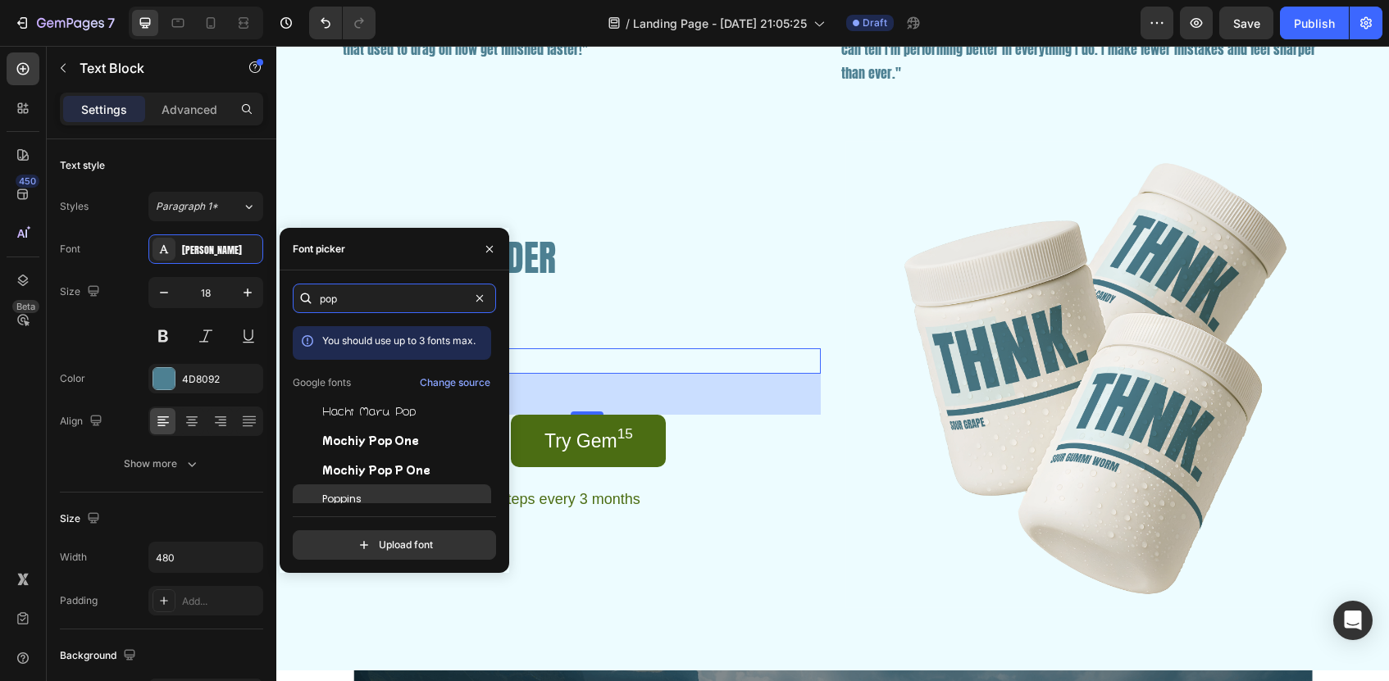
type input "pop"
click at [366, 493] on div "Poppins" at bounding box center [405, 499] width 166 height 15
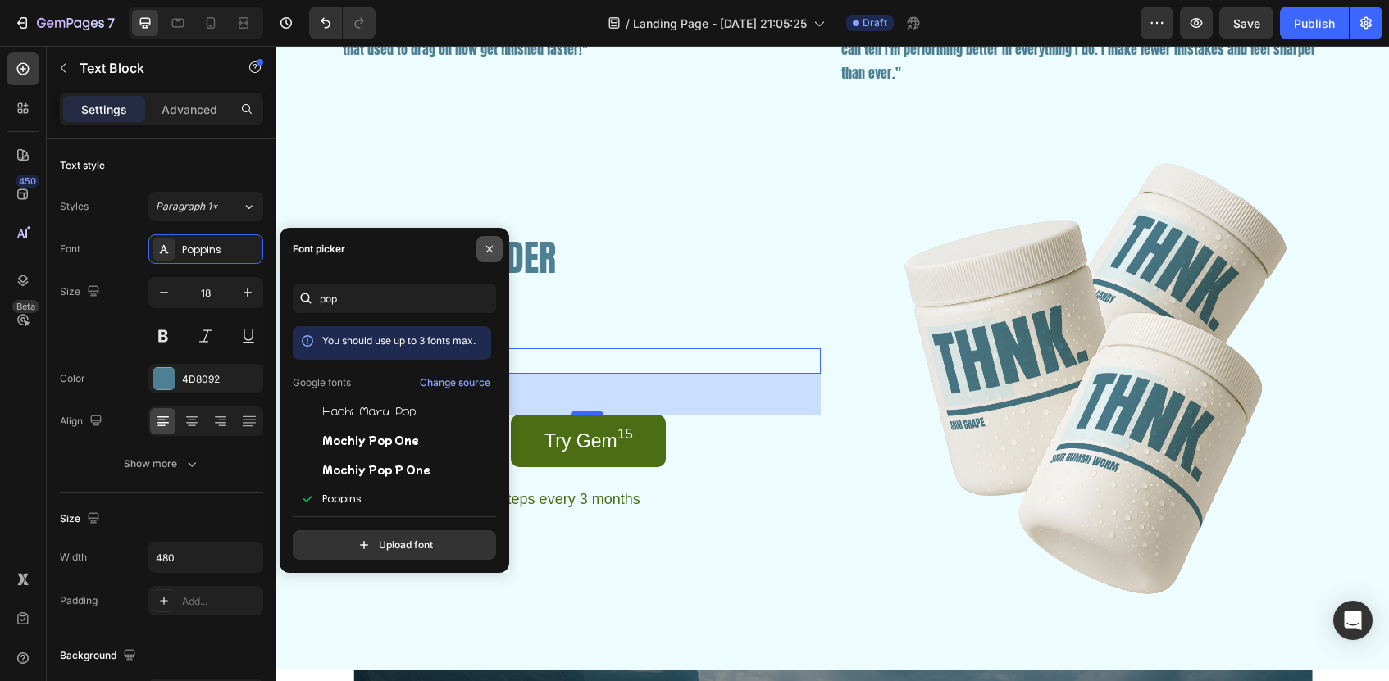
click at [481, 236] on button "button" at bounding box center [489, 249] width 26 height 26
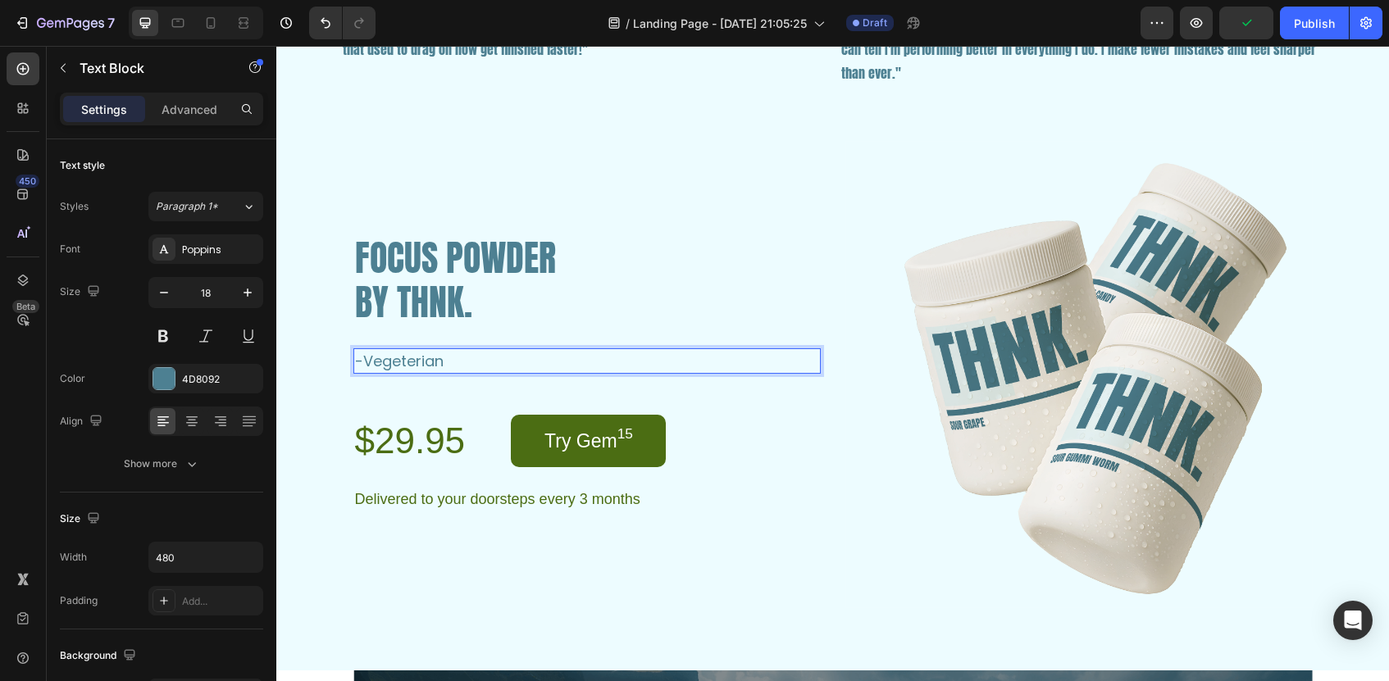
scroll to position [2925, 0]
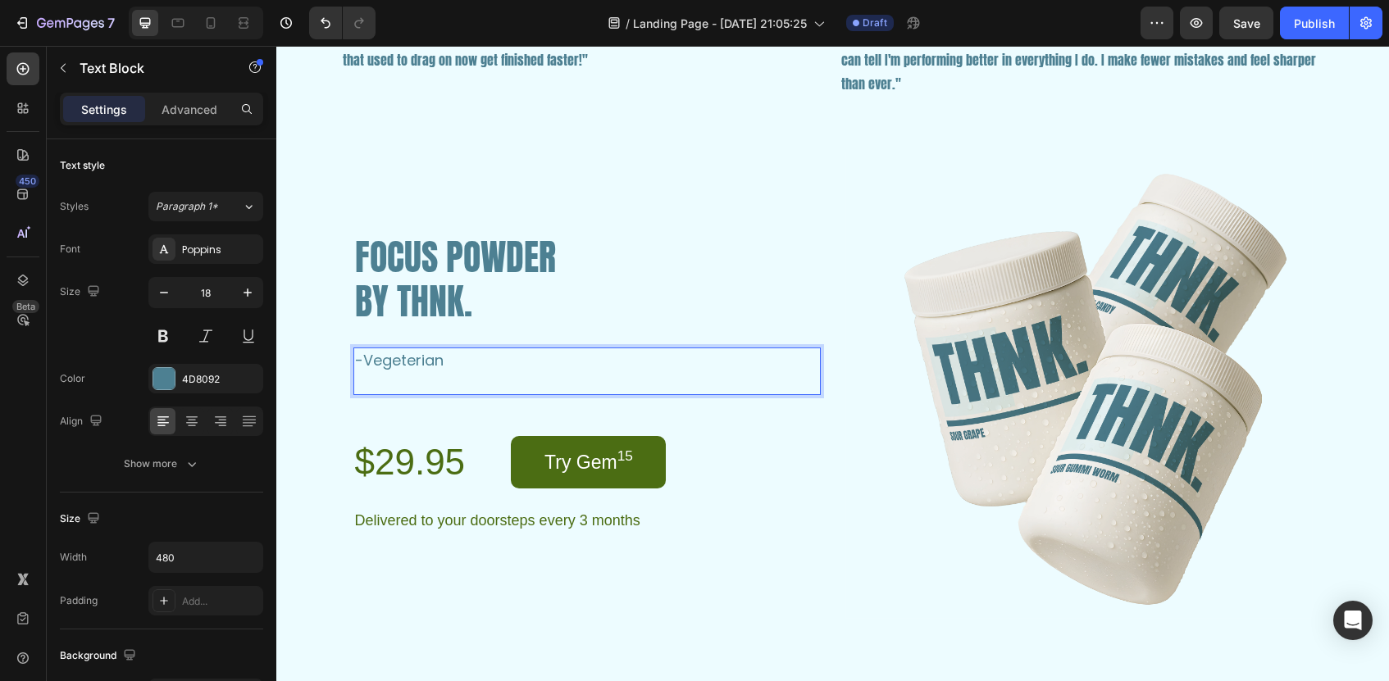
click at [362, 359] on p "-Vegeterian" at bounding box center [550, 360] width 390 height 22
click at [469, 357] on p "•Vegeterian" at bounding box center [550, 360] width 390 height 22
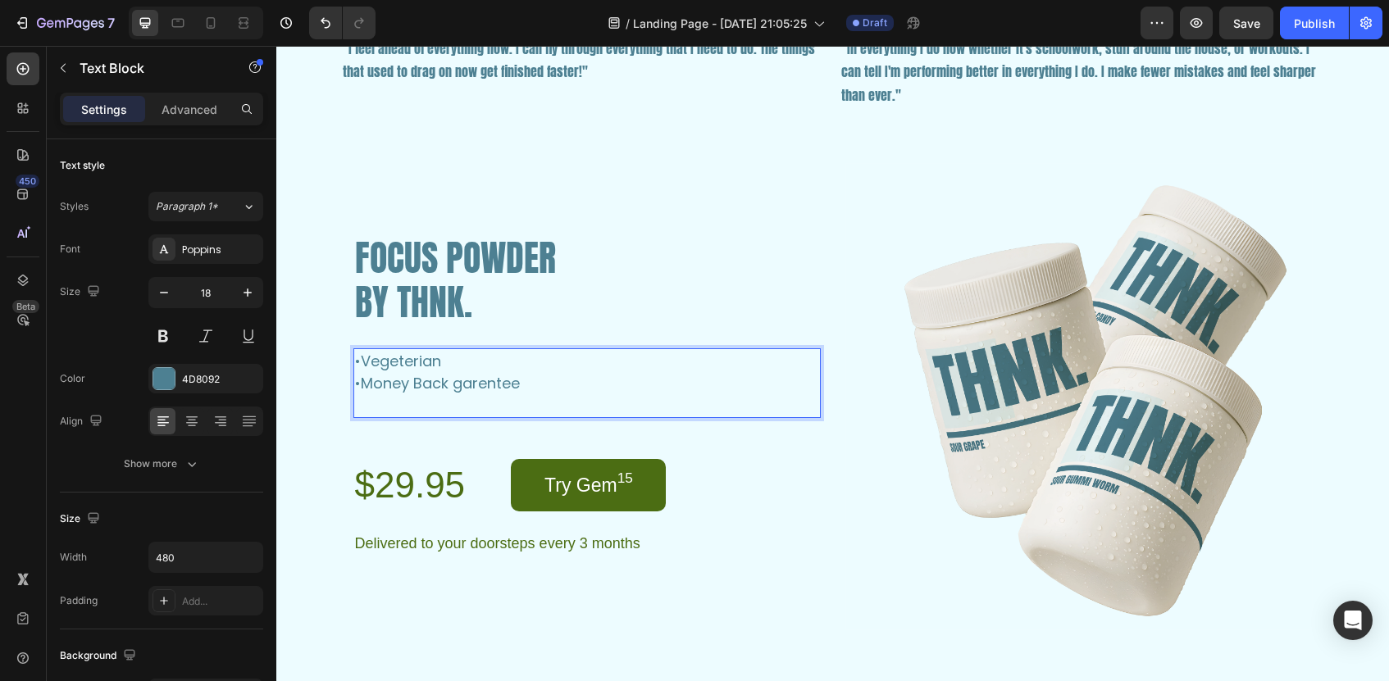
drag, startPoint x: 526, startPoint y: 379, endPoint x: 367, endPoint y: 380, distance: 159.1
click at [367, 380] on p "•Money Back garentee" at bounding box center [550, 383] width 390 height 22
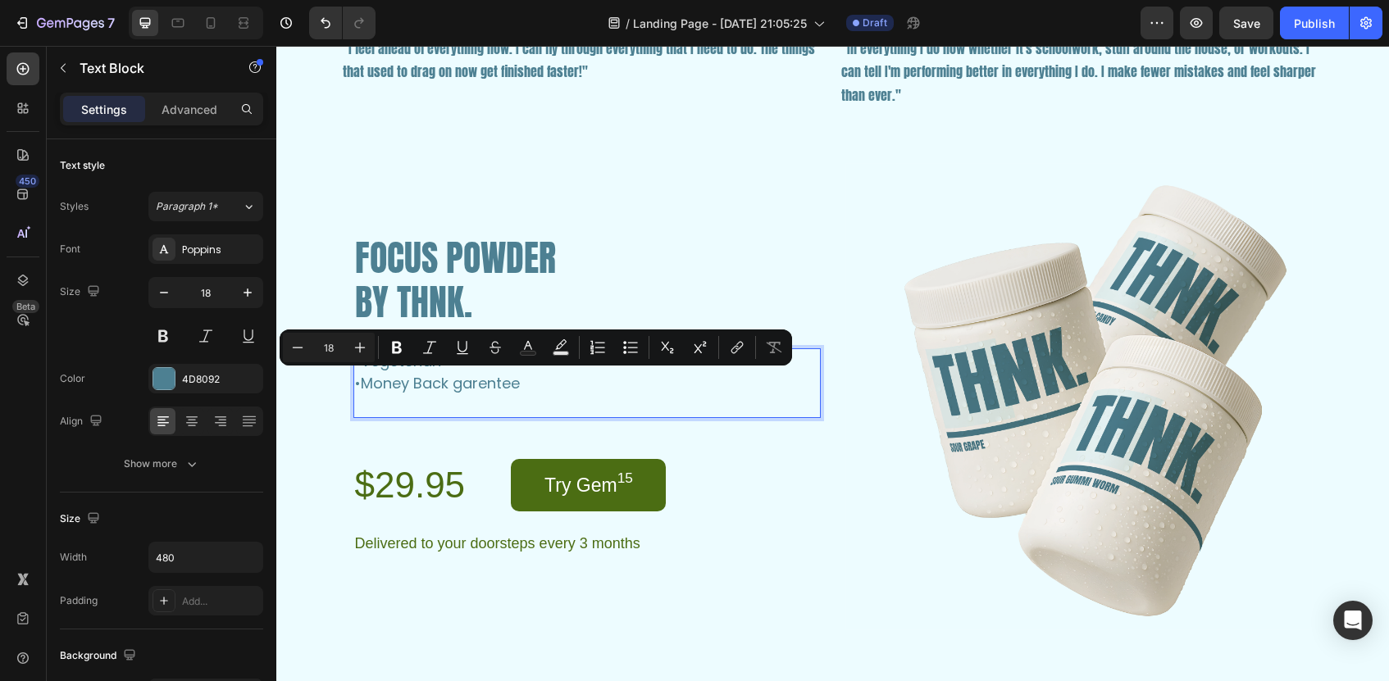
click at [527, 392] on p "•Money Back garentee" at bounding box center [550, 383] width 390 height 22
